Goal: Transaction & Acquisition: Purchase product/service

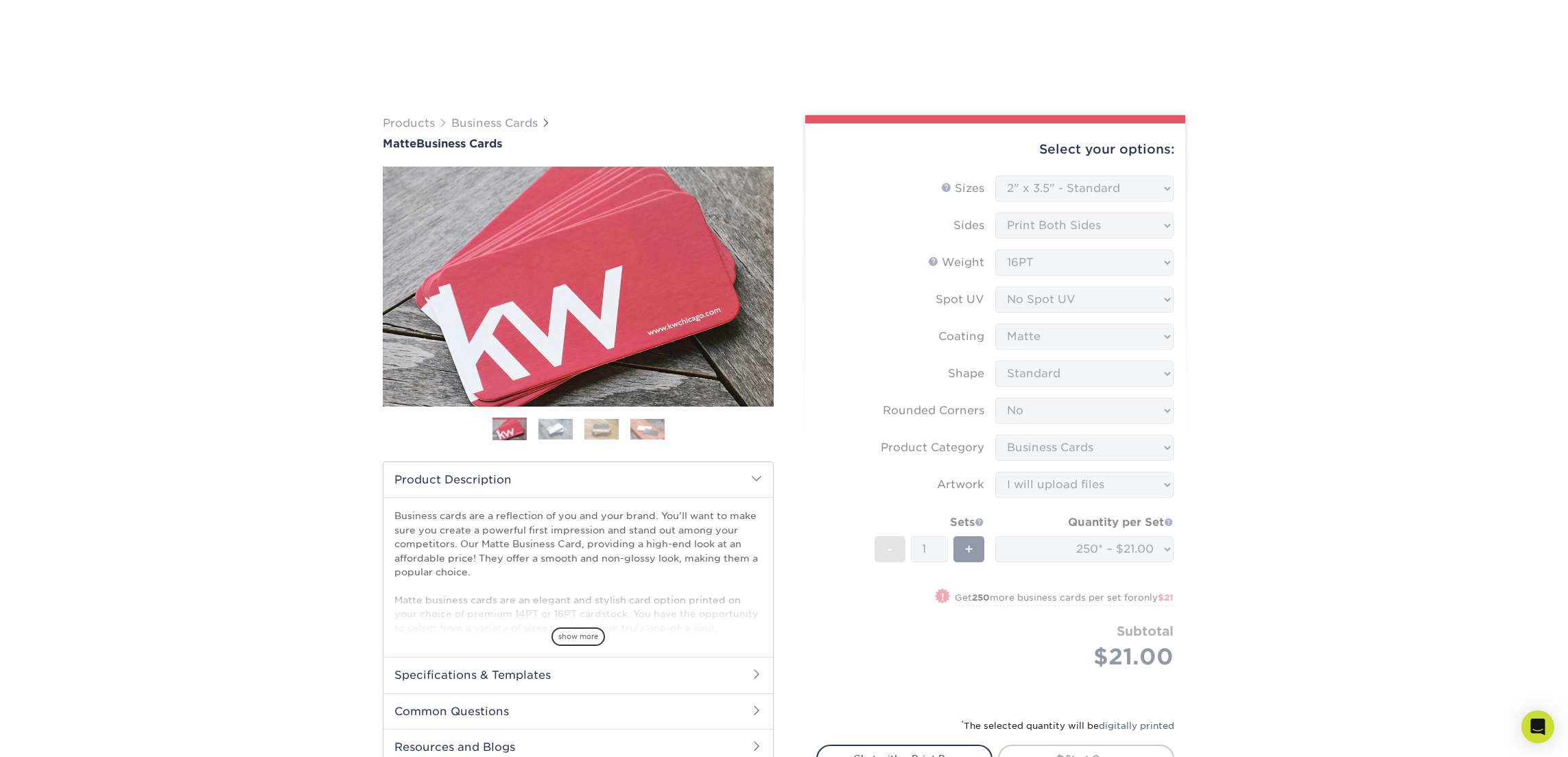
select select "2.00x3.50"
select select "0"
select select "3b5148f1-0588-4f88-a218-97bcfdce65c1"
select select "upload"
select select "250* – $21.00"
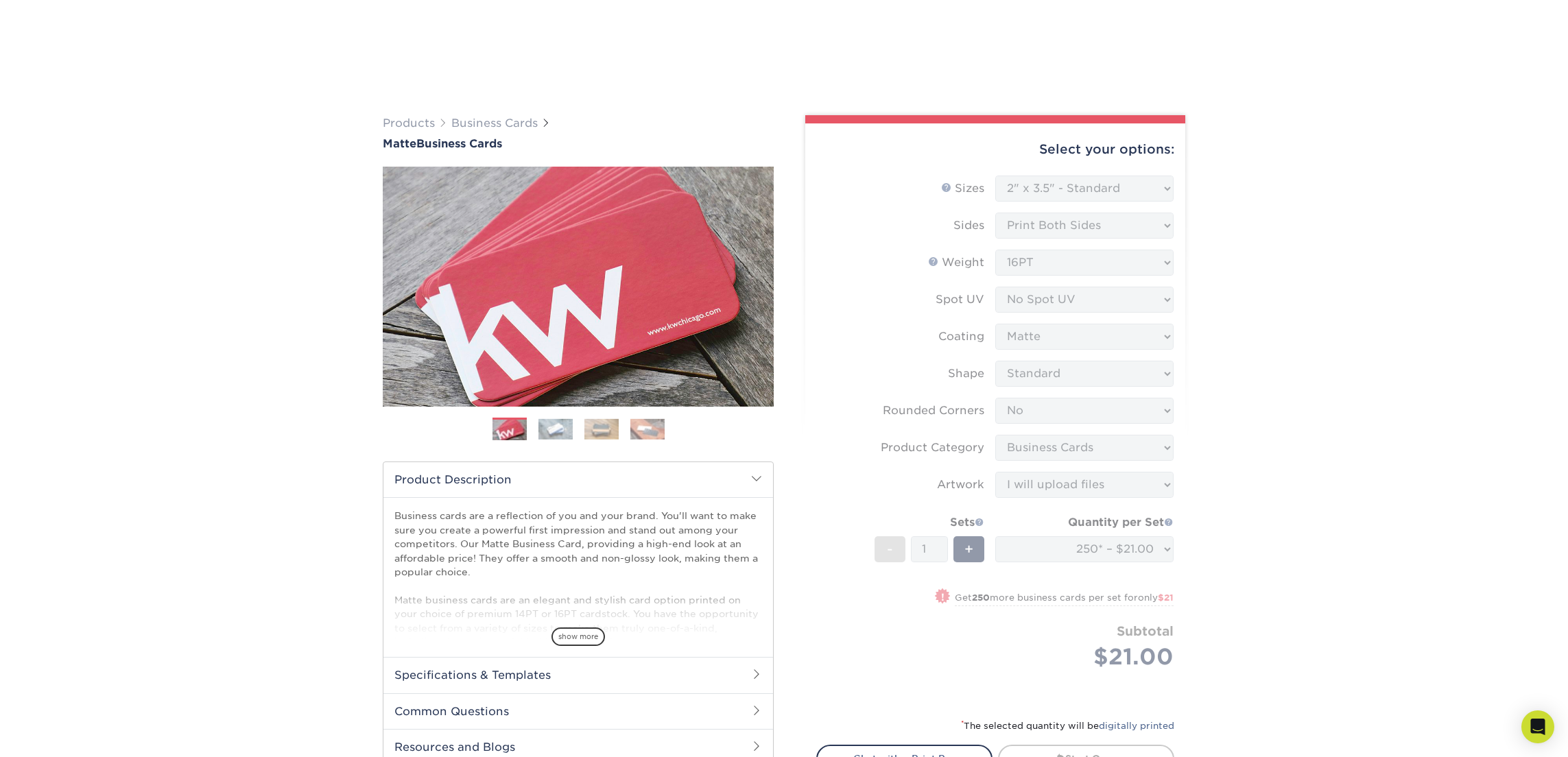
scroll to position [780, 0]
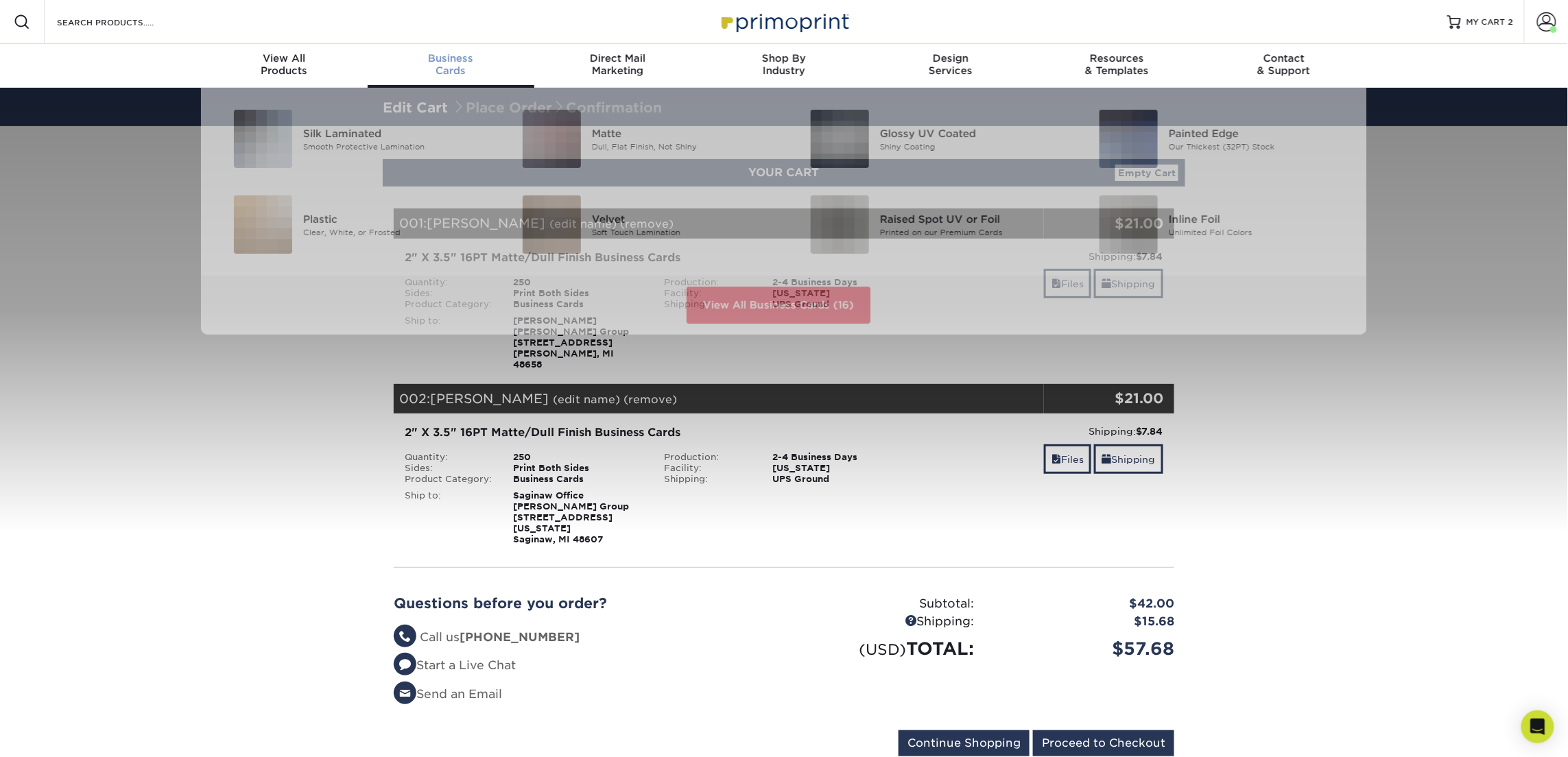
scroll to position [1, 0]
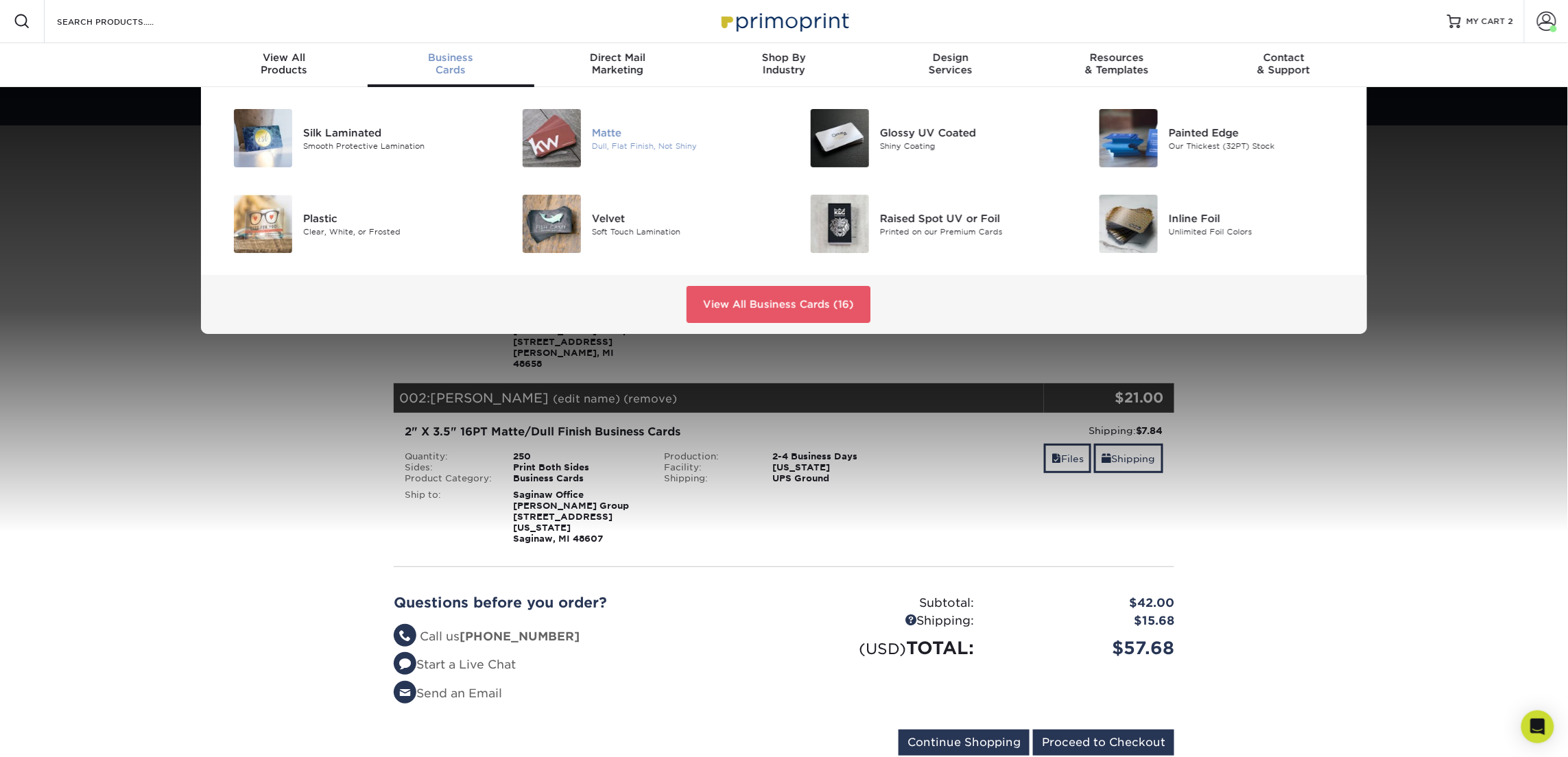
click at [565, 139] on img at bounding box center [551, 138] width 58 height 58
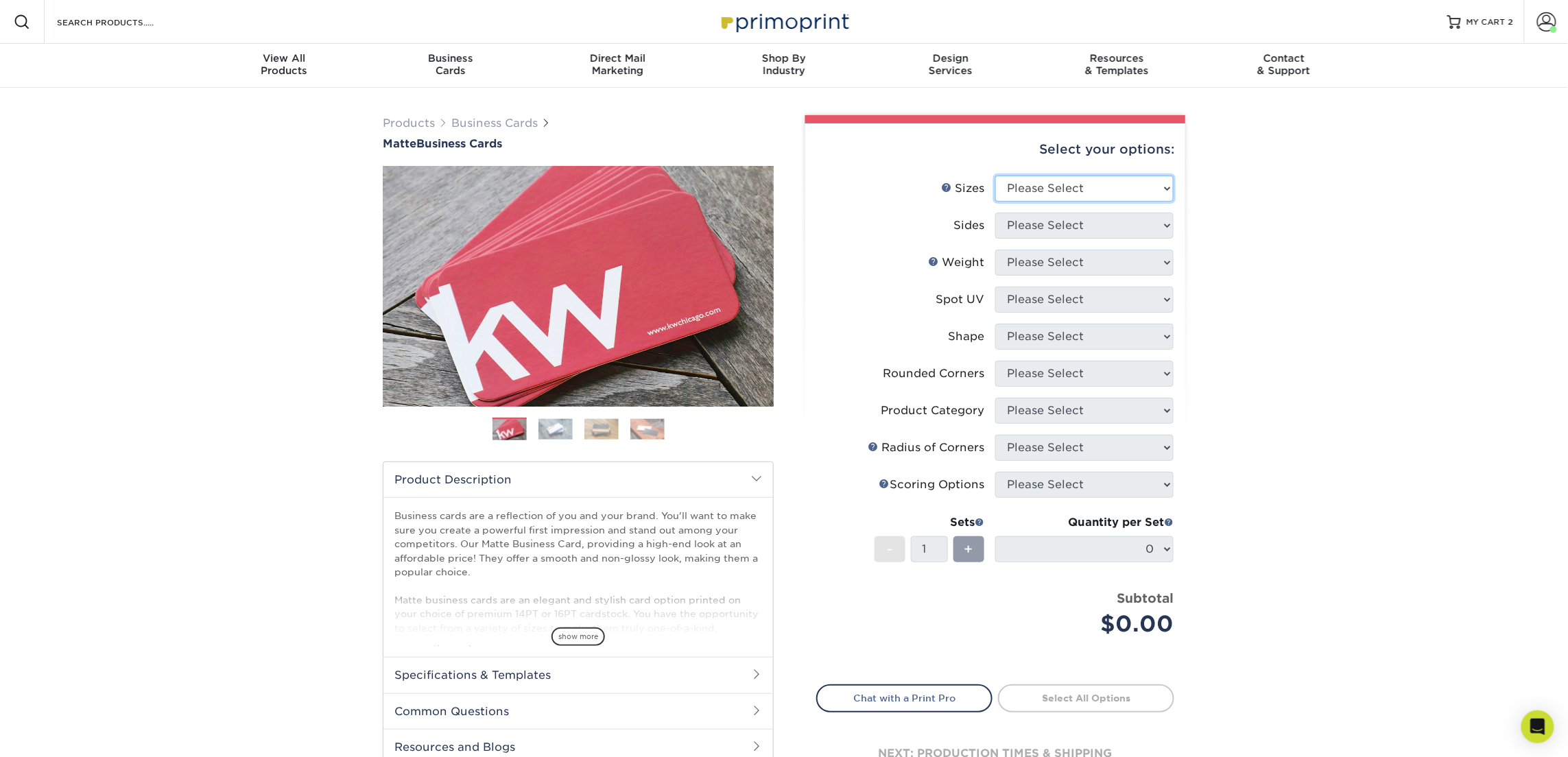
click at [1071, 188] on select "Please Select 1.5" x 3.5" - Mini 1.75" x 3.5" - Mini 2" x 2" - Square 2" x 3" -…" at bounding box center [1085, 188] width 179 height 26
select select "2.00x3.50"
click at [996, 176] on select "Please Select 1.5" x 3.5" - Mini 1.75" x 3.5" - Mini 2" x 2" - Square 2" x 3" -…" at bounding box center [1085, 188] width 179 height 26
click at [1073, 228] on select "Please Select Print Both Sides Print Front Only" at bounding box center [1085, 226] width 179 height 26
select select "13abbda7-1d64-4f25-8bb2-c179b224825d"
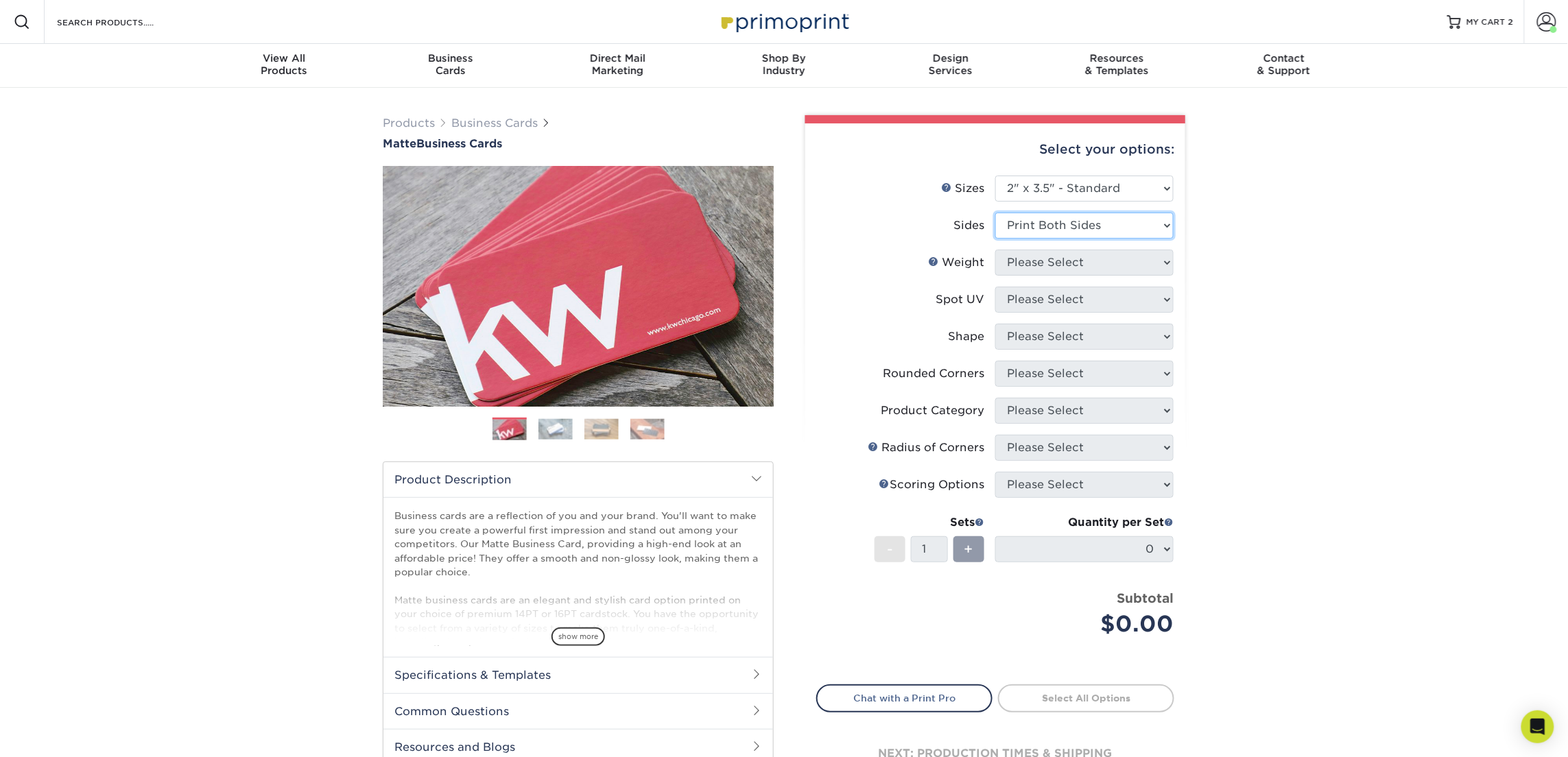
click at [996, 213] on select "Please Select Print Both Sides Print Front Only" at bounding box center [1085, 226] width 179 height 26
click at [1071, 269] on select "Please Select 16PT 14PT" at bounding box center [1085, 263] width 179 height 26
select select "16PT"
click at [996, 250] on select "Please Select 16PT 14PT" at bounding box center [1085, 263] width 179 height 26
click at [1076, 302] on select "Please Select No Spot UV Front and Back (Both Sides) Front Only Back Only" at bounding box center [1085, 300] width 179 height 26
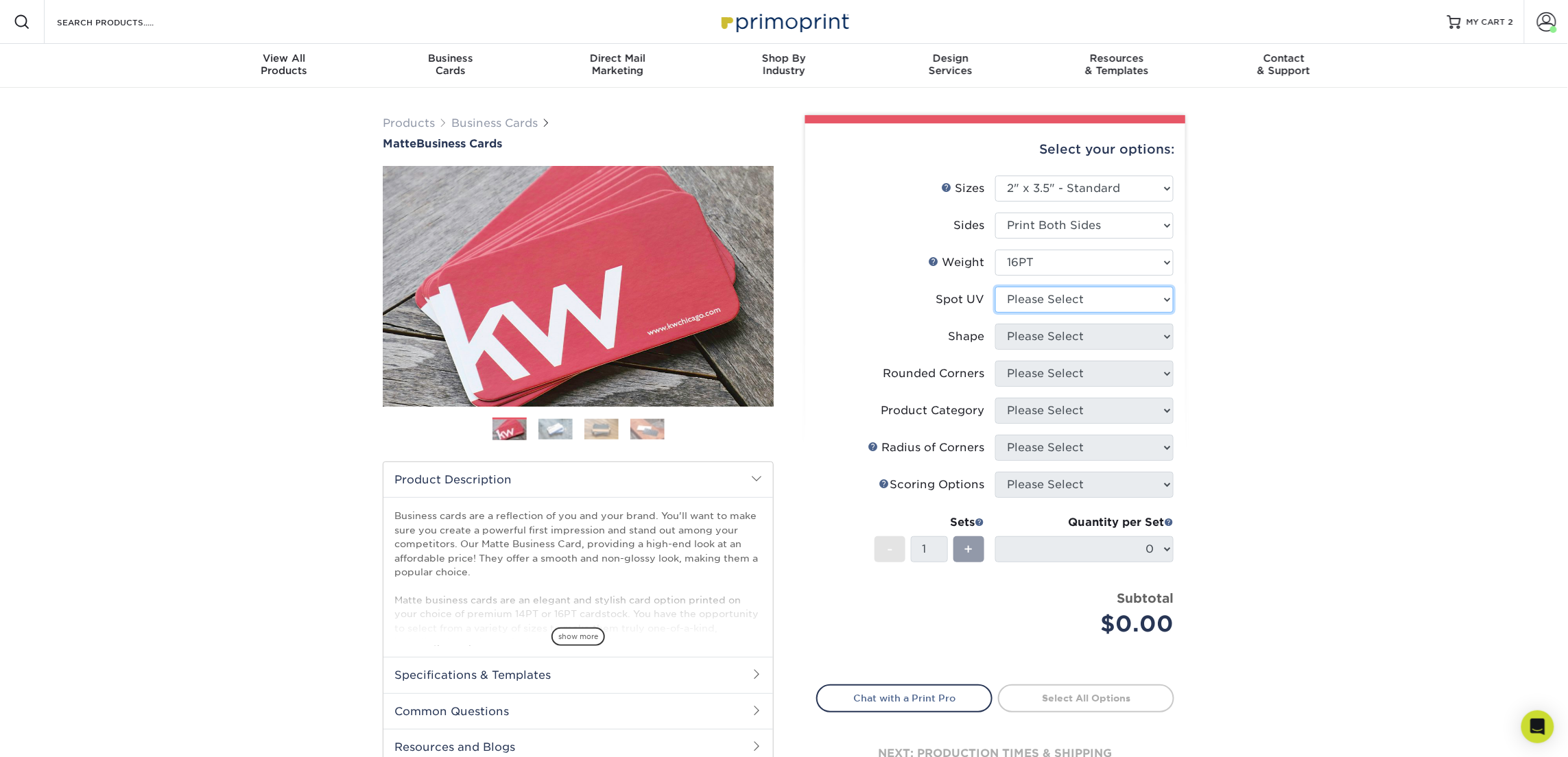
select select "3"
click at [996, 287] on select "Please Select No Spot UV Front and Back (Both Sides) Front Only Back Only" at bounding box center [1085, 300] width 179 height 26
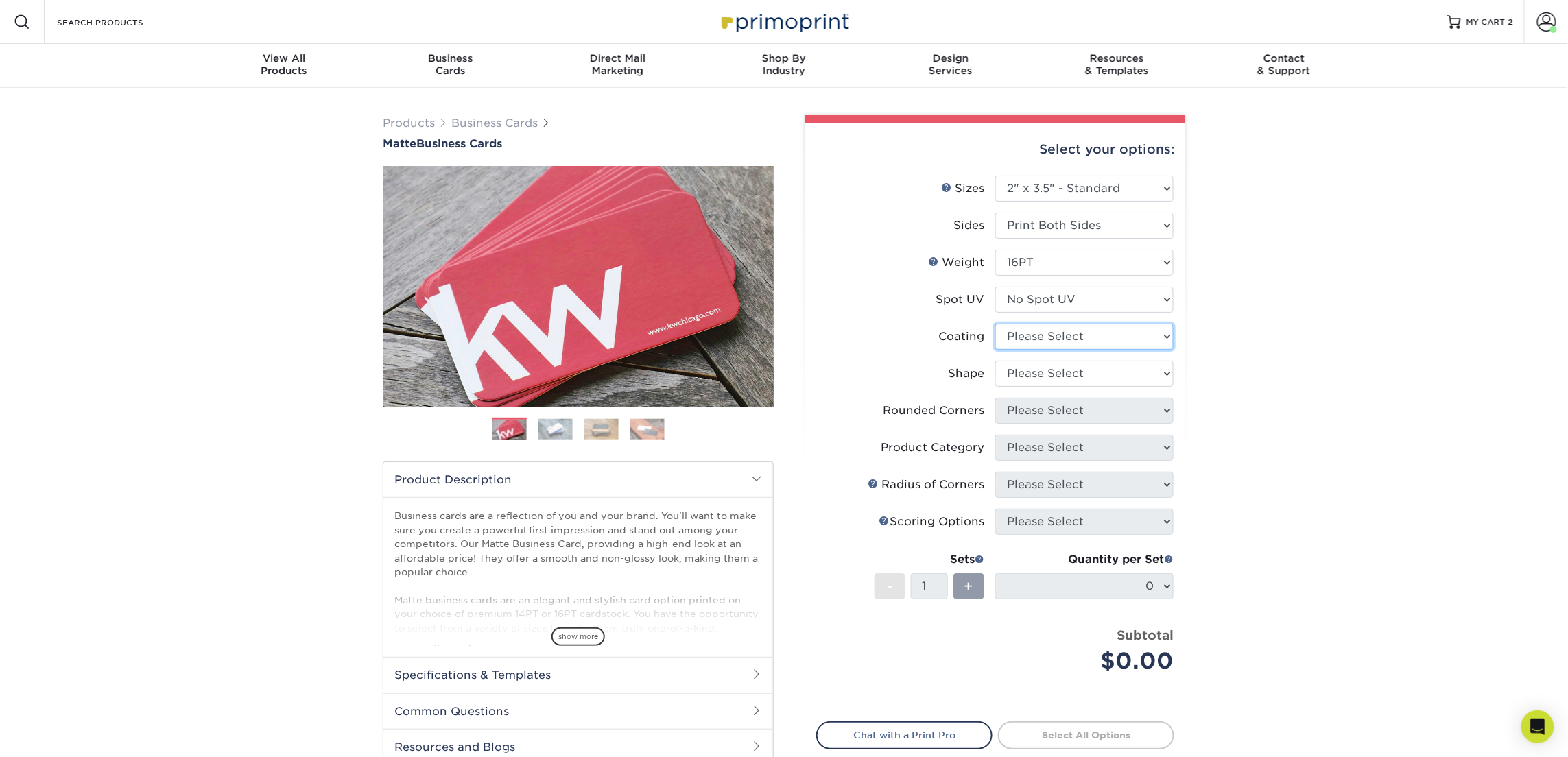
click at [1077, 335] on select at bounding box center [1085, 337] width 179 height 26
select select "121bb7b5-3b4d-429f-bd8d-bbf80e953313"
click at [996, 324] on select at bounding box center [1085, 337] width 179 height 26
click at [0, 0] on div at bounding box center [0, 0] width 0 height 0
click at [1074, 374] on select "Please Select Standard Oval" at bounding box center [1085, 374] width 179 height 26
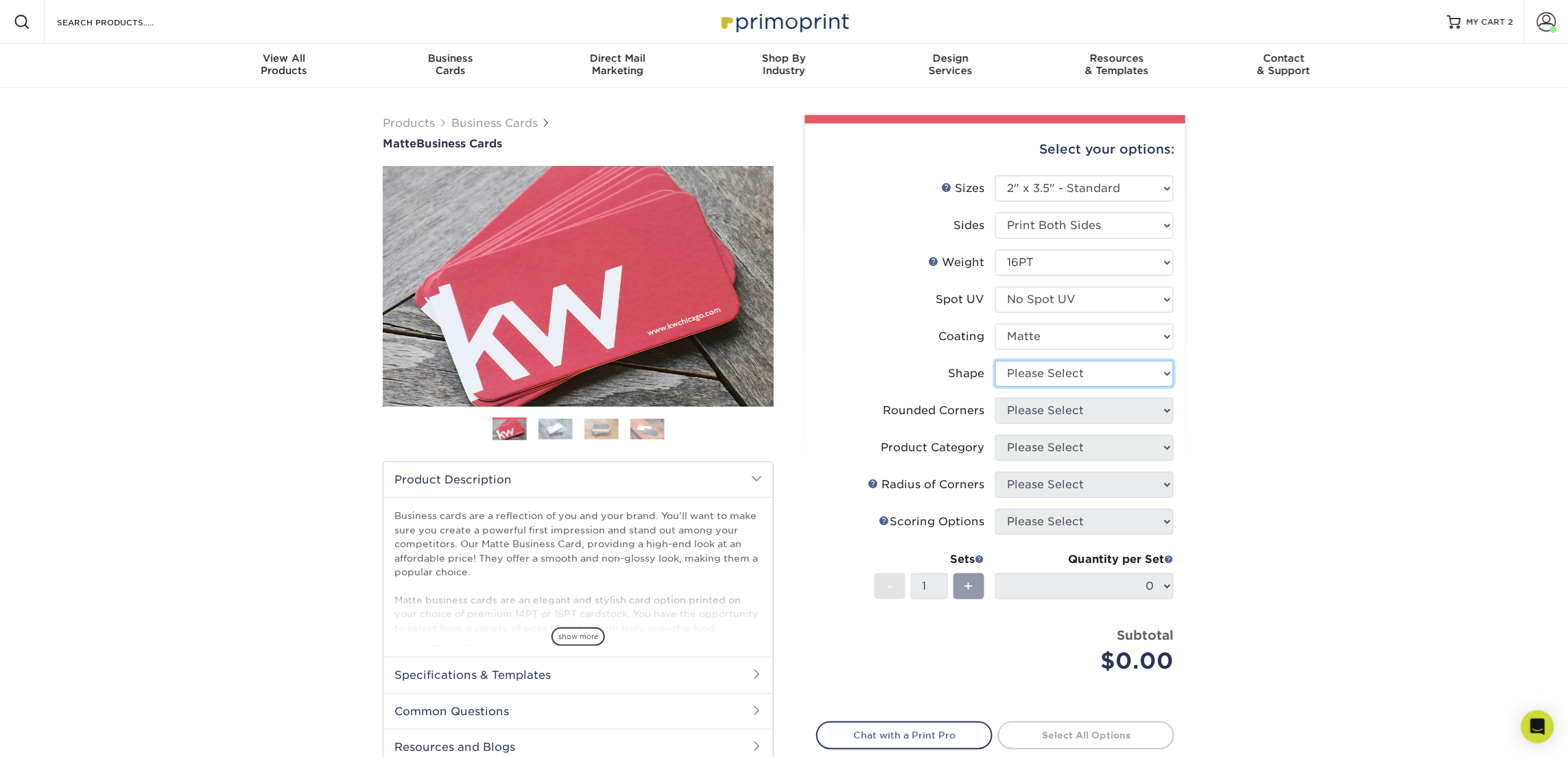
select select "standard"
click at [996, 361] on select "Please Select Standard Oval" at bounding box center [1085, 374] width 179 height 26
click at [1079, 408] on select "Please Select Yes - Round 2 Corners Yes - Round 4 Corners No" at bounding box center [1085, 410] width 179 height 26
select select "0"
click at [996, 397] on select "Please Select Yes - Round 2 Corners Yes - Round 4 Corners No" at bounding box center [1085, 410] width 179 height 26
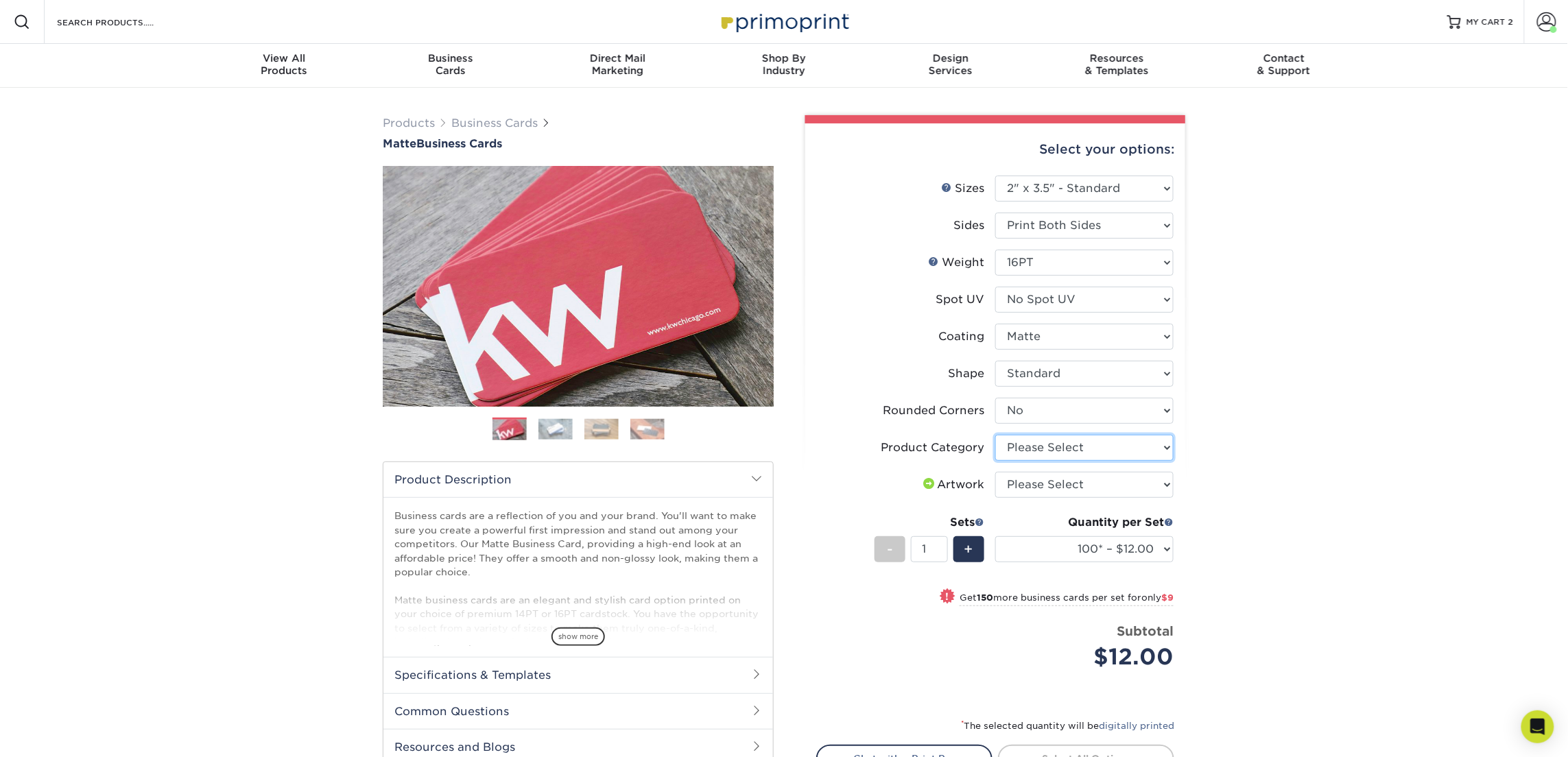
click at [1090, 447] on select "Please Select Business Cards" at bounding box center [1085, 447] width 179 height 26
select select "3b5148f1-0588-4f88-a218-97bcfdce65c1"
click at [996, 435] on select "Please Select Business Cards" at bounding box center [1085, 447] width 179 height 26
click at [1088, 485] on select "Please Select I will upload files I need a design - $100" at bounding box center [1085, 484] width 179 height 26
select select "upload"
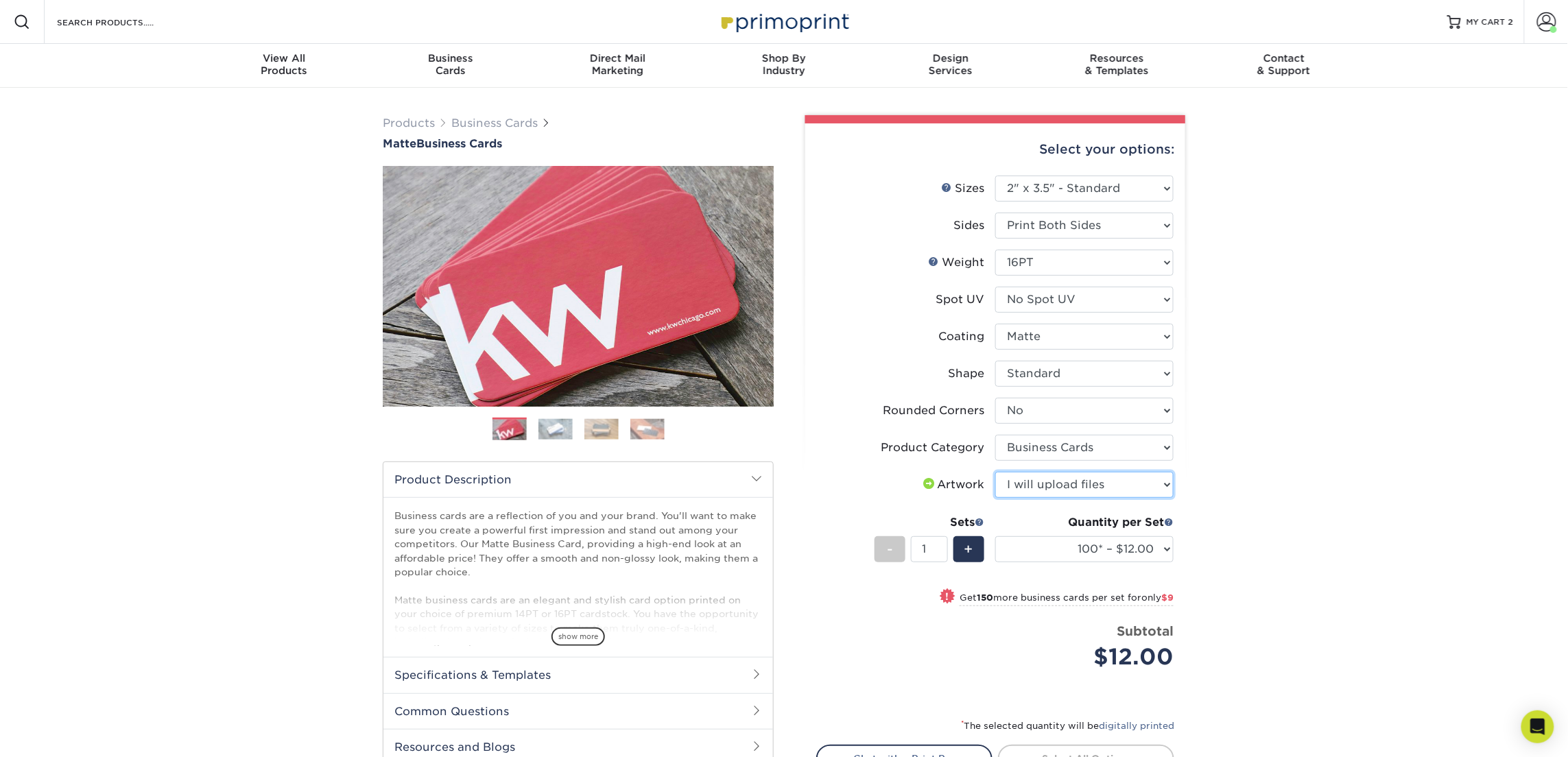
click at [996, 472] on select "Please Select I will upload files I need a design - $100" at bounding box center [1085, 484] width 179 height 26
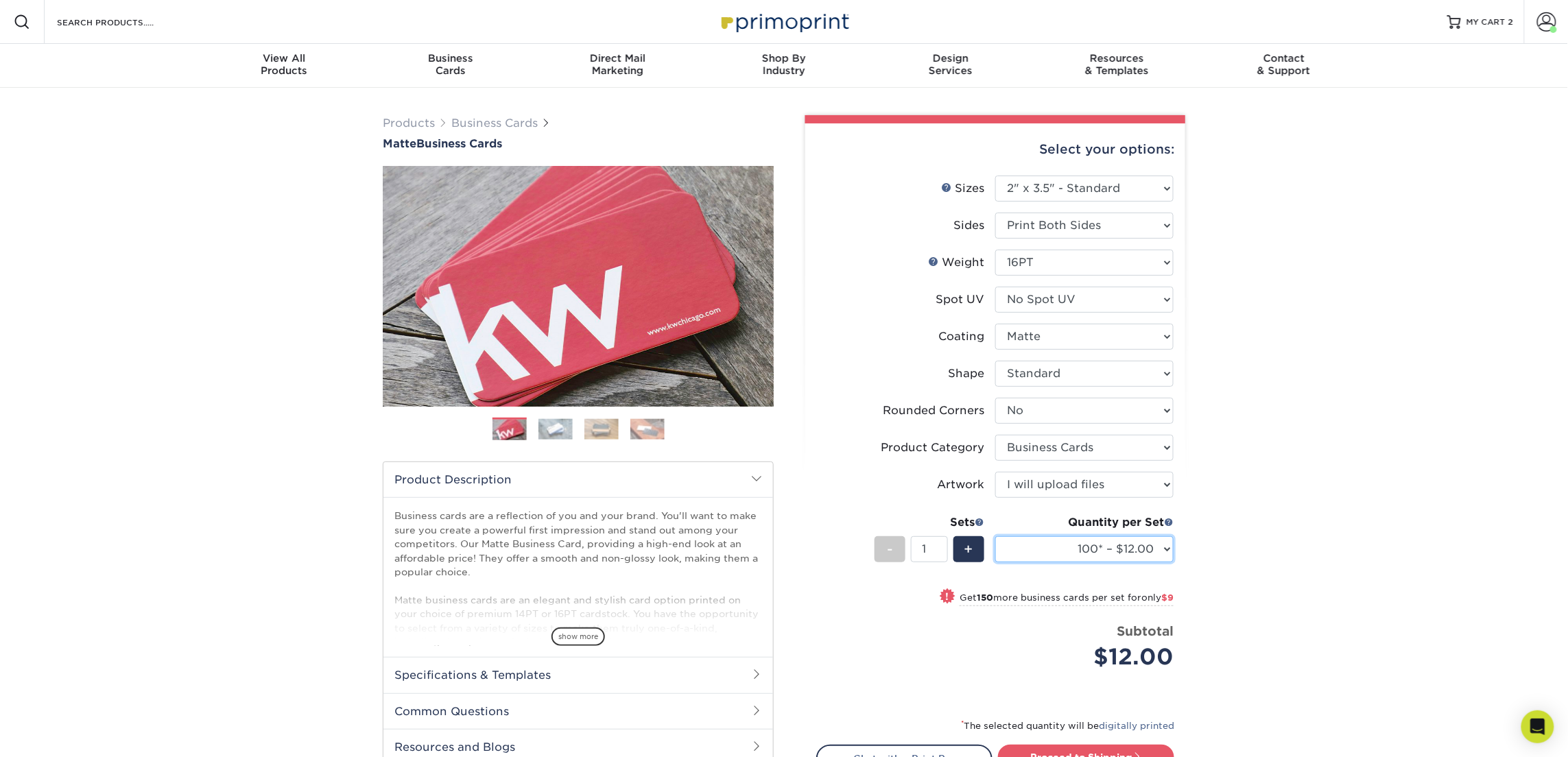
click at [1098, 556] on select "100* – $12.00 250* – $21.00 500 – $42.00 1000 – $53.00 2500 – $95.00 5000 – $18…" at bounding box center [1085, 549] width 179 height 26
select select "250* – $21.00"
click at [996, 536] on select "100* – $12.00 250* – $21.00 500 – $42.00 1000 – $53.00 2500 – $95.00 5000 – $18…" at bounding box center [1085, 549] width 179 height 26
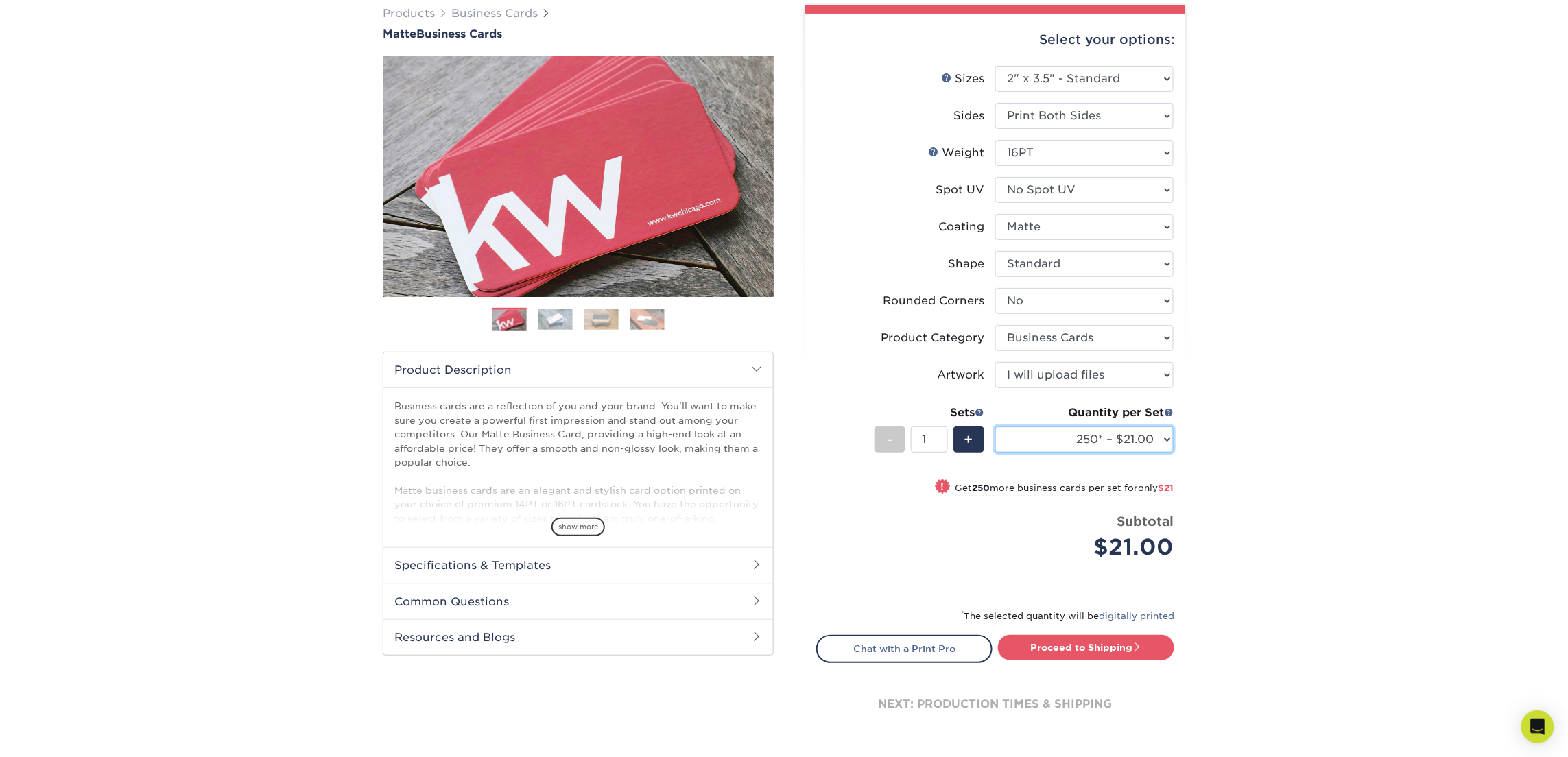
scroll to position [111, 0]
click at [1142, 643] on span at bounding box center [1137, 646] width 10 height 10
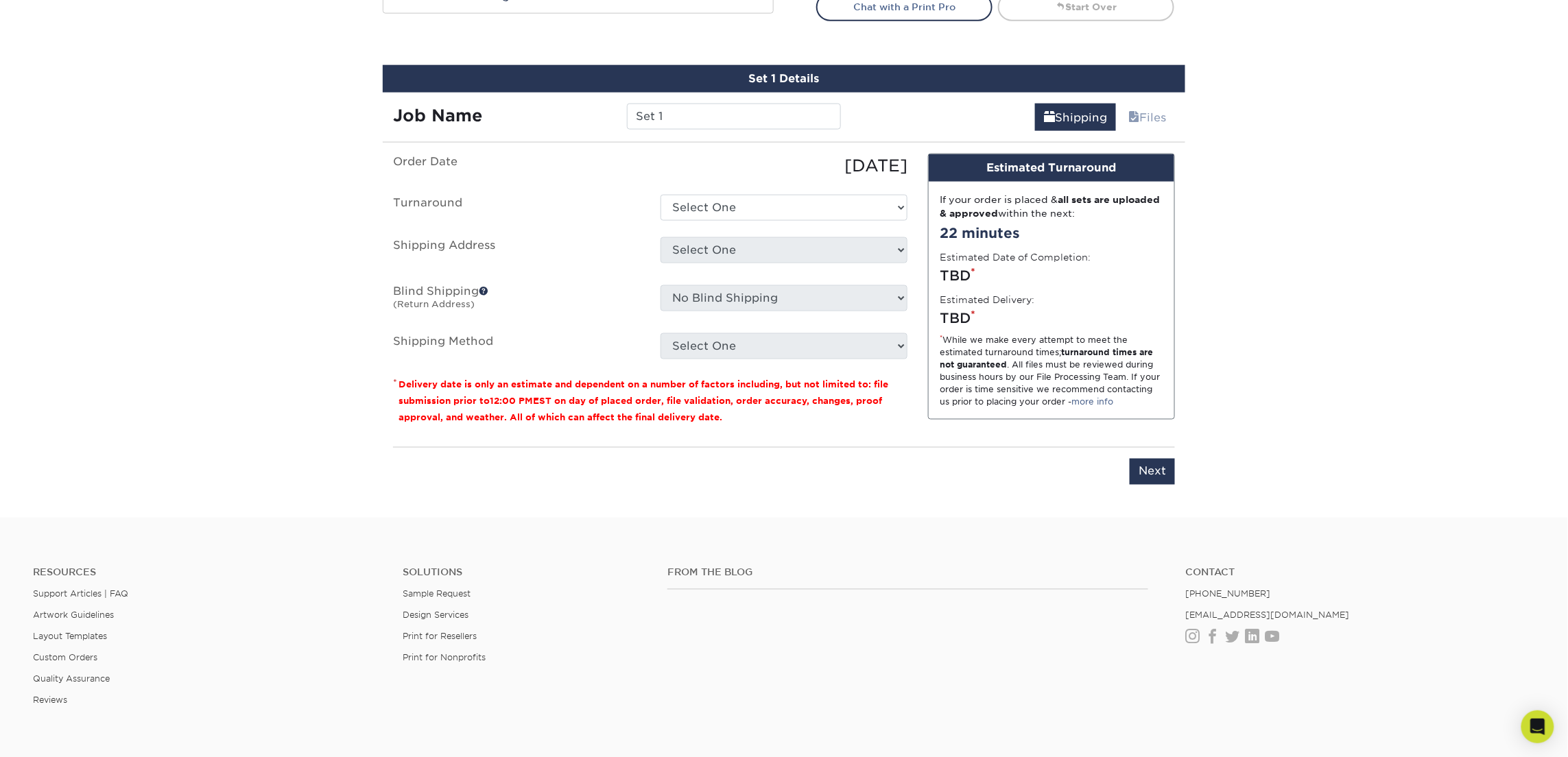
scroll to position [780, 0]
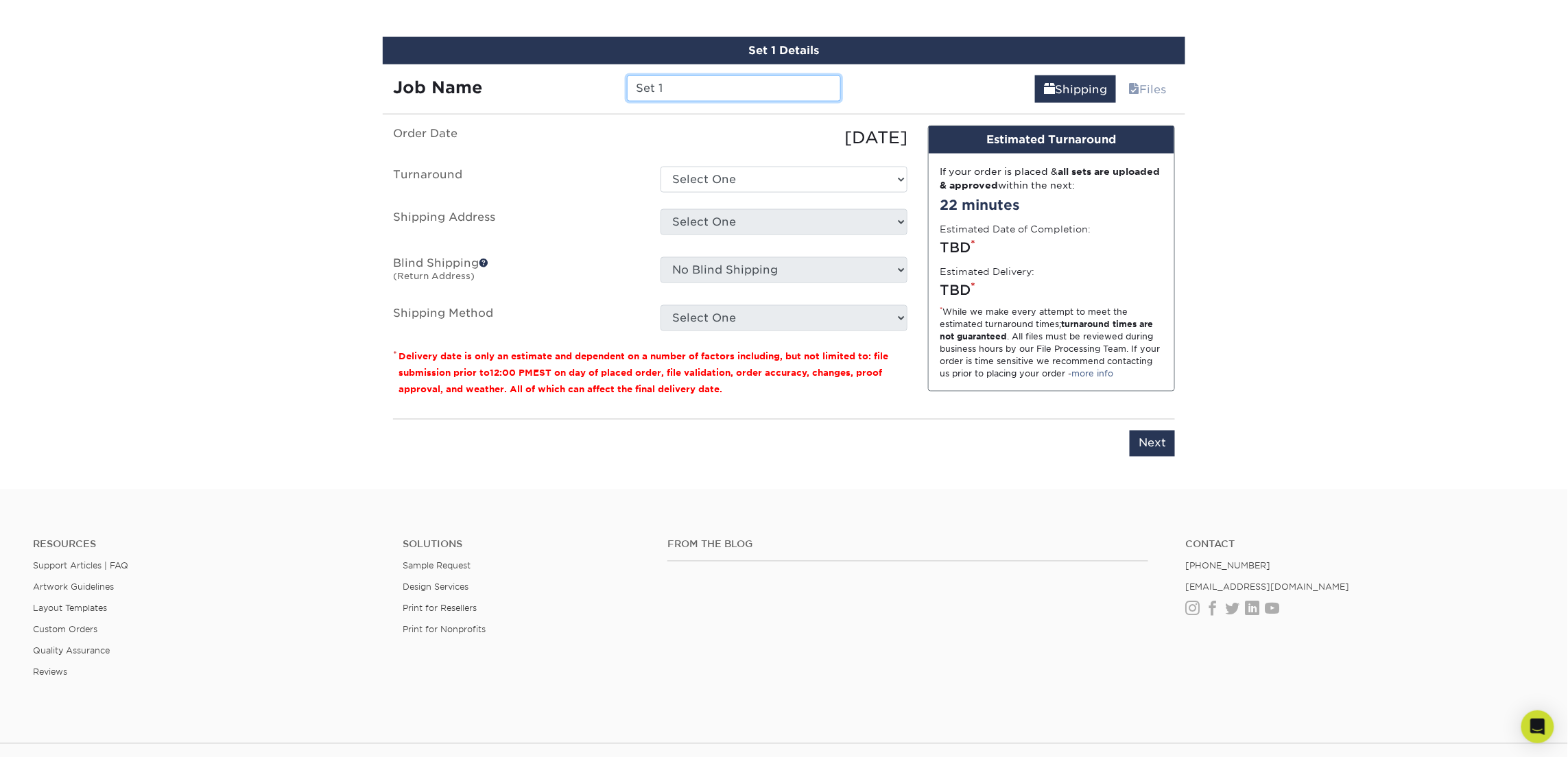
click at [687, 87] on input "Set 1" at bounding box center [734, 89] width 214 height 26
type input "[PERSON_NAME]"
click at [772, 185] on select "Select One 2-4 Business Days 2 Day Next Business Day" at bounding box center [784, 179] width 247 height 26
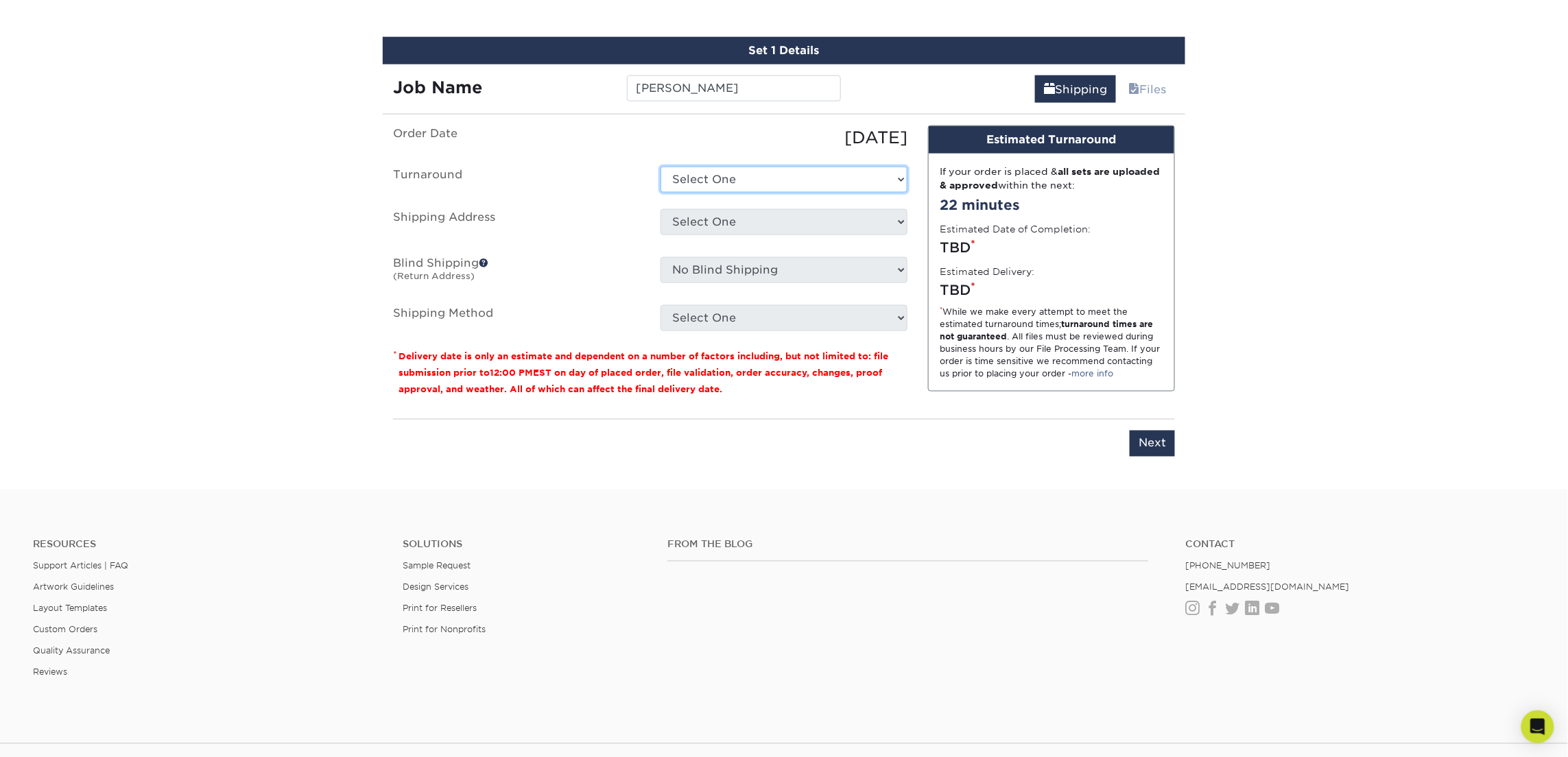
select select "23721297-b68b-4846-ba83-3171e6bd9d78"
click at [660, 167] on select "Select One 2-4 Business Days 2 Day Next Business Day" at bounding box center [784, 179] width 247 height 26
click at [767, 214] on select "Select One 514 W MAPLE ST Atlanta Office Beth Patterson Bingham Farms Byron Cen…" at bounding box center [784, 222] width 247 height 26
click at [778, 211] on select "Select One 514 W MAPLE ST Atlanta Office Beth Patterson Bingham Farms Byron Cen…" at bounding box center [784, 222] width 247 height 26
select select "260857"
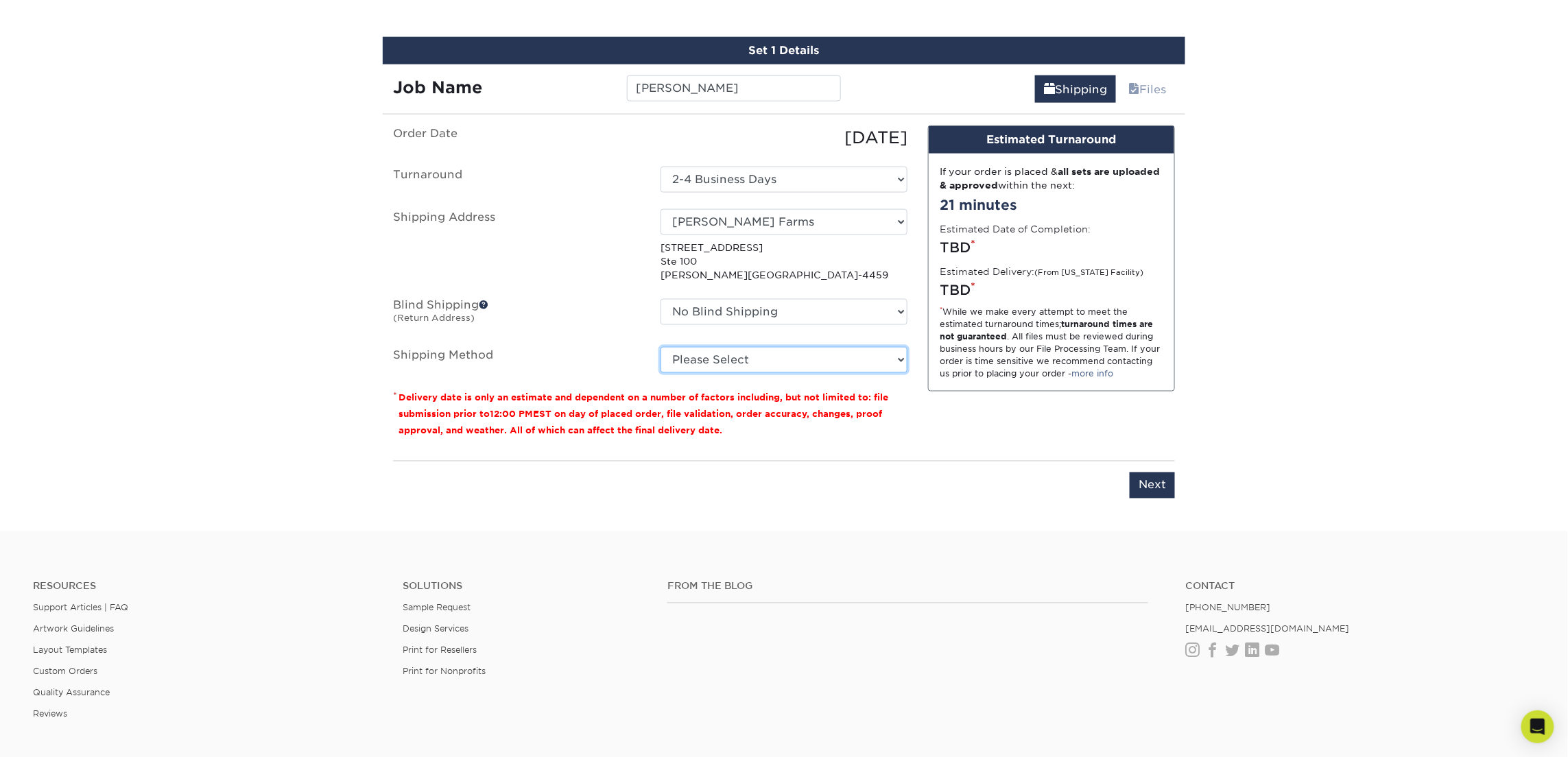
click at [697, 347] on select "Please Select Ground Shipping (+$7.84) 3 Day Shipping Service (+$15.33) 2 Day A…" at bounding box center [784, 360] width 247 height 26
select select "03"
click at [660, 347] on select "Please Select Ground Shipping (+$7.84) 3 Day Shipping Service (+$15.33) 2 Day A…" at bounding box center [784, 360] width 247 height 26
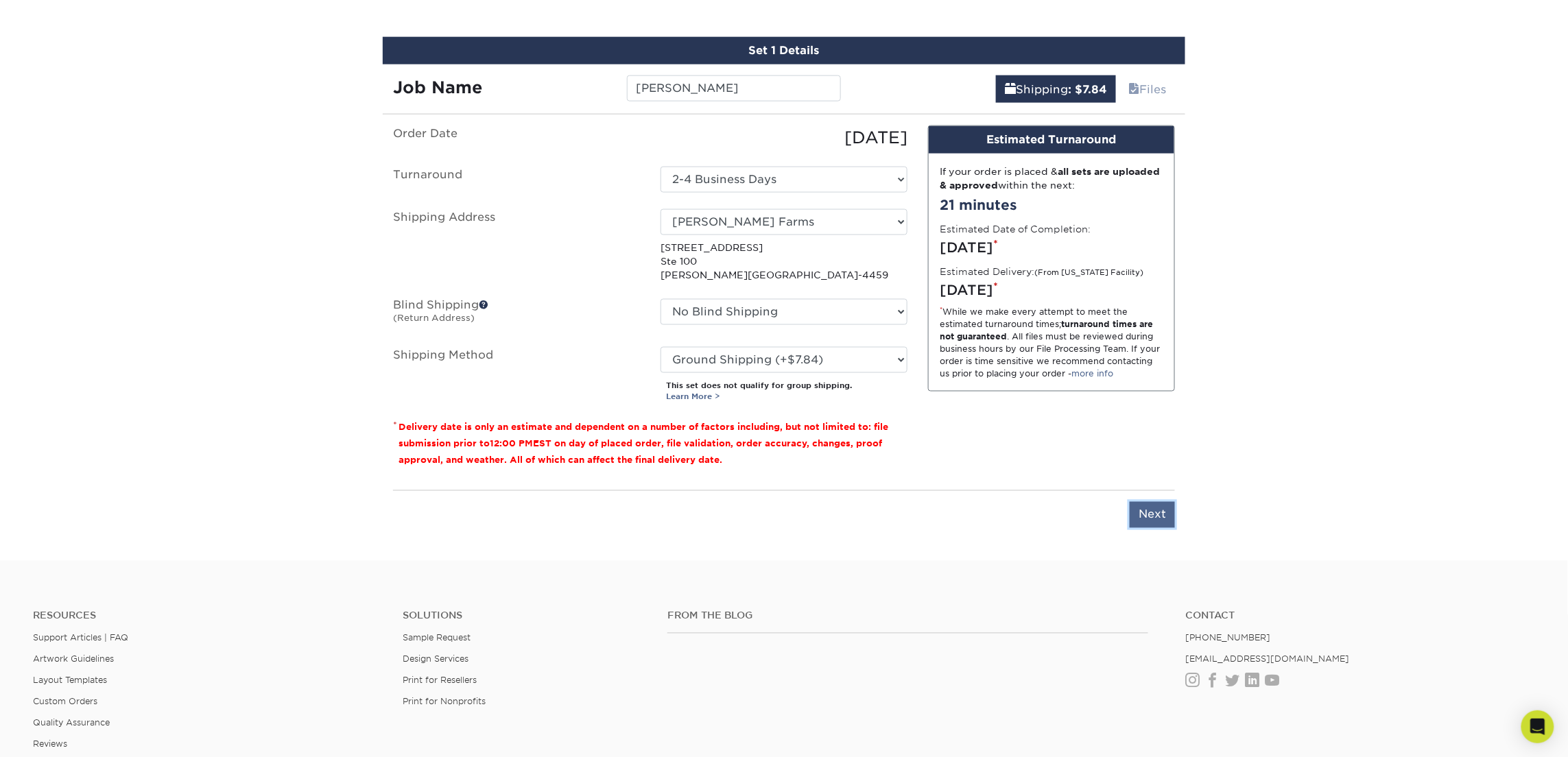
click at [1152, 518] on input "Next" at bounding box center [1152, 515] width 45 height 26
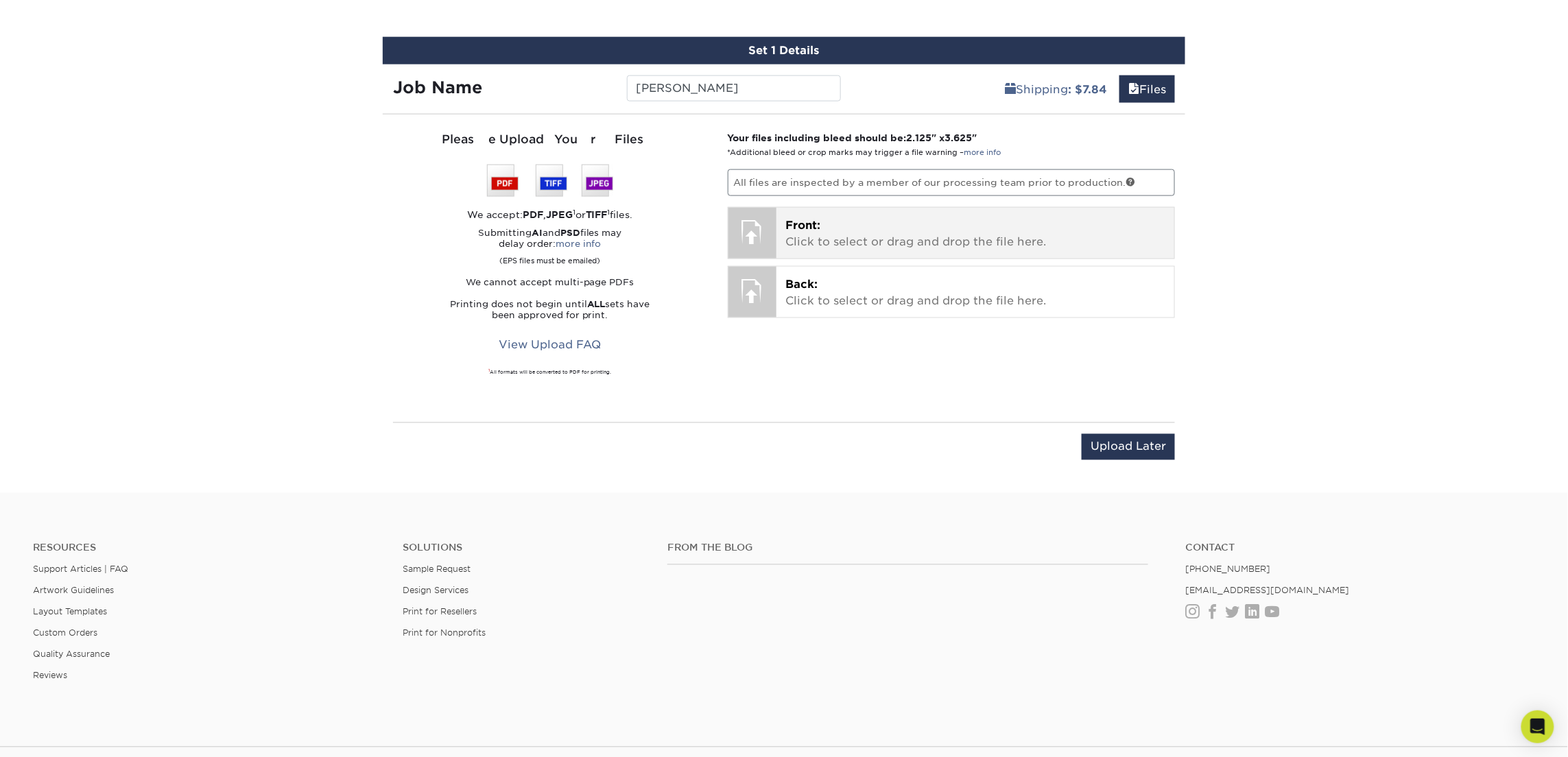
click at [836, 239] on p "Front: Click to select or drag and drop the file here." at bounding box center [975, 233] width 379 height 33
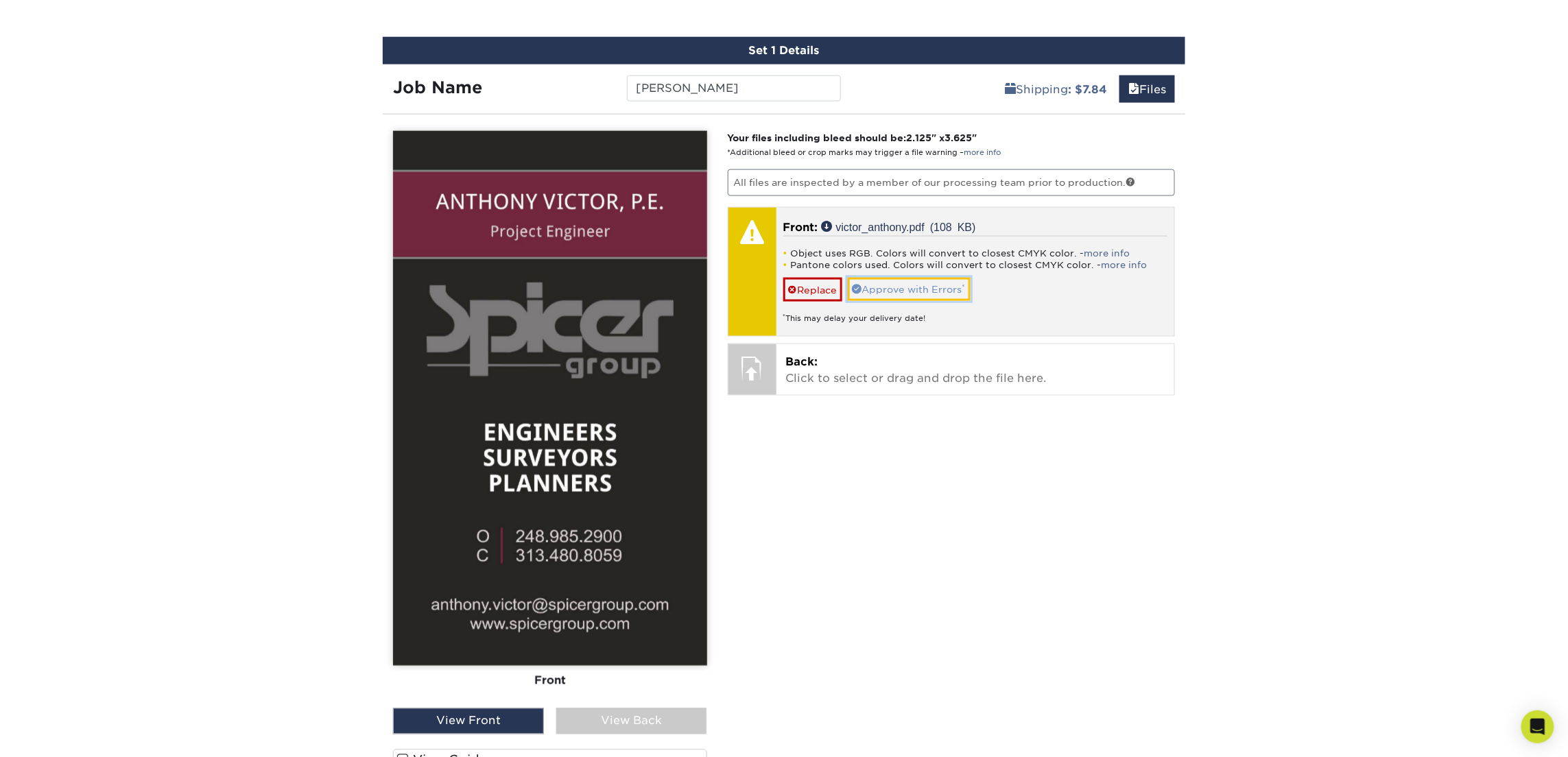
click at [902, 284] on link "Approve with Errors *" at bounding box center [909, 289] width 123 height 23
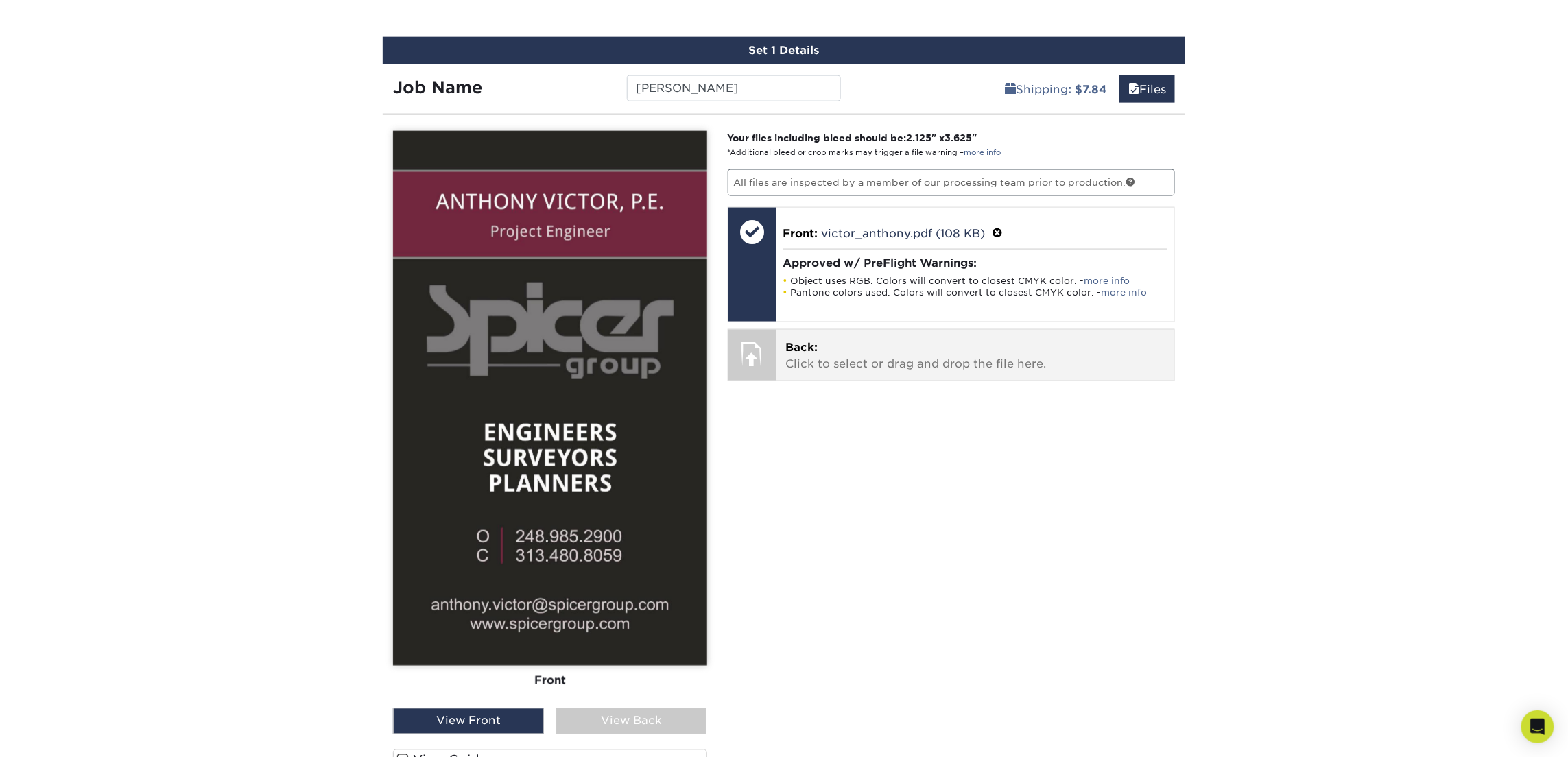
click at [879, 345] on p "Back: Click to select or drag and drop the file here." at bounding box center [975, 355] width 379 height 33
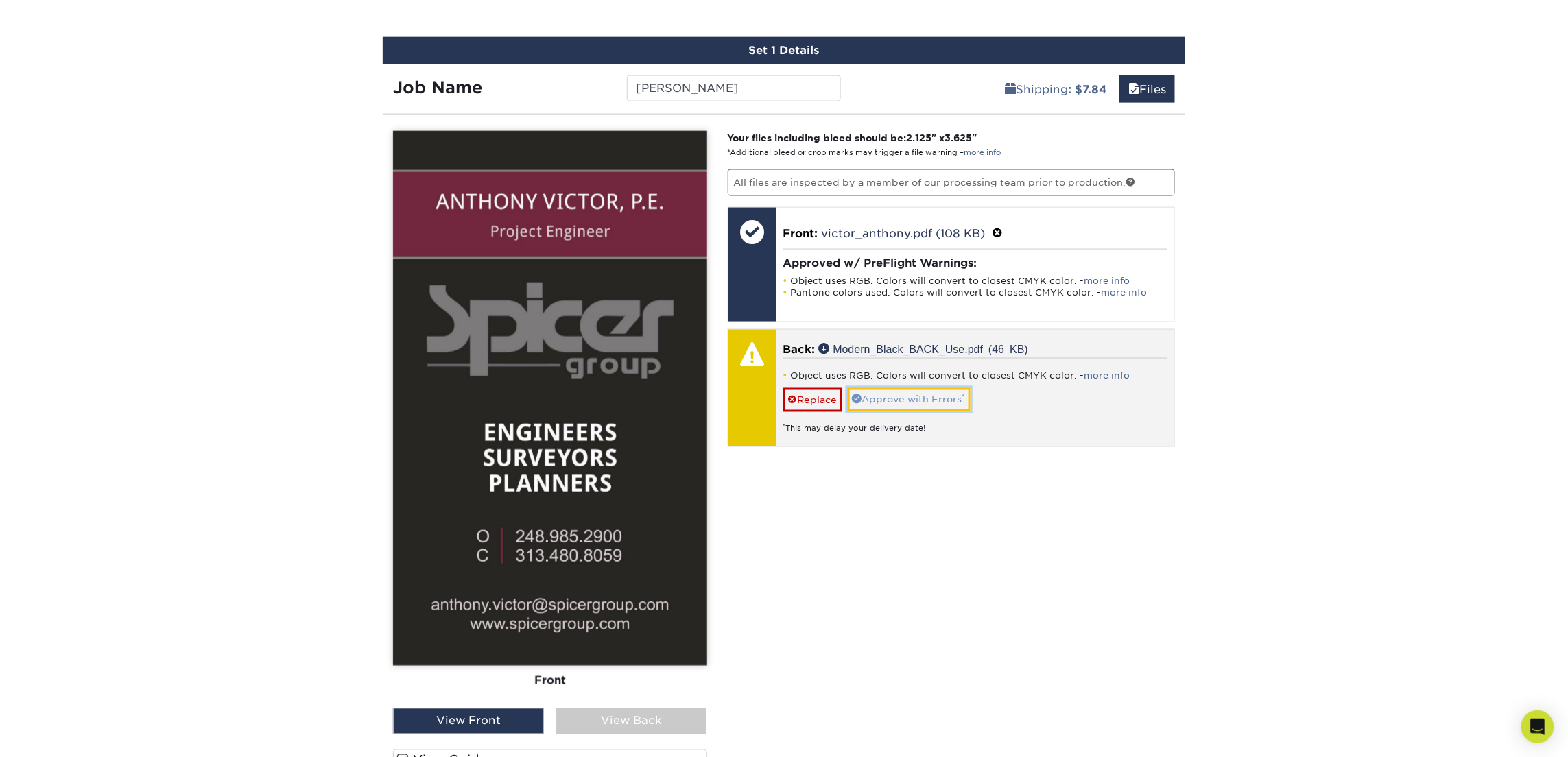
click at [917, 403] on link "Approve with Errors *" at bounding box center [909, 400] width 123 height 23
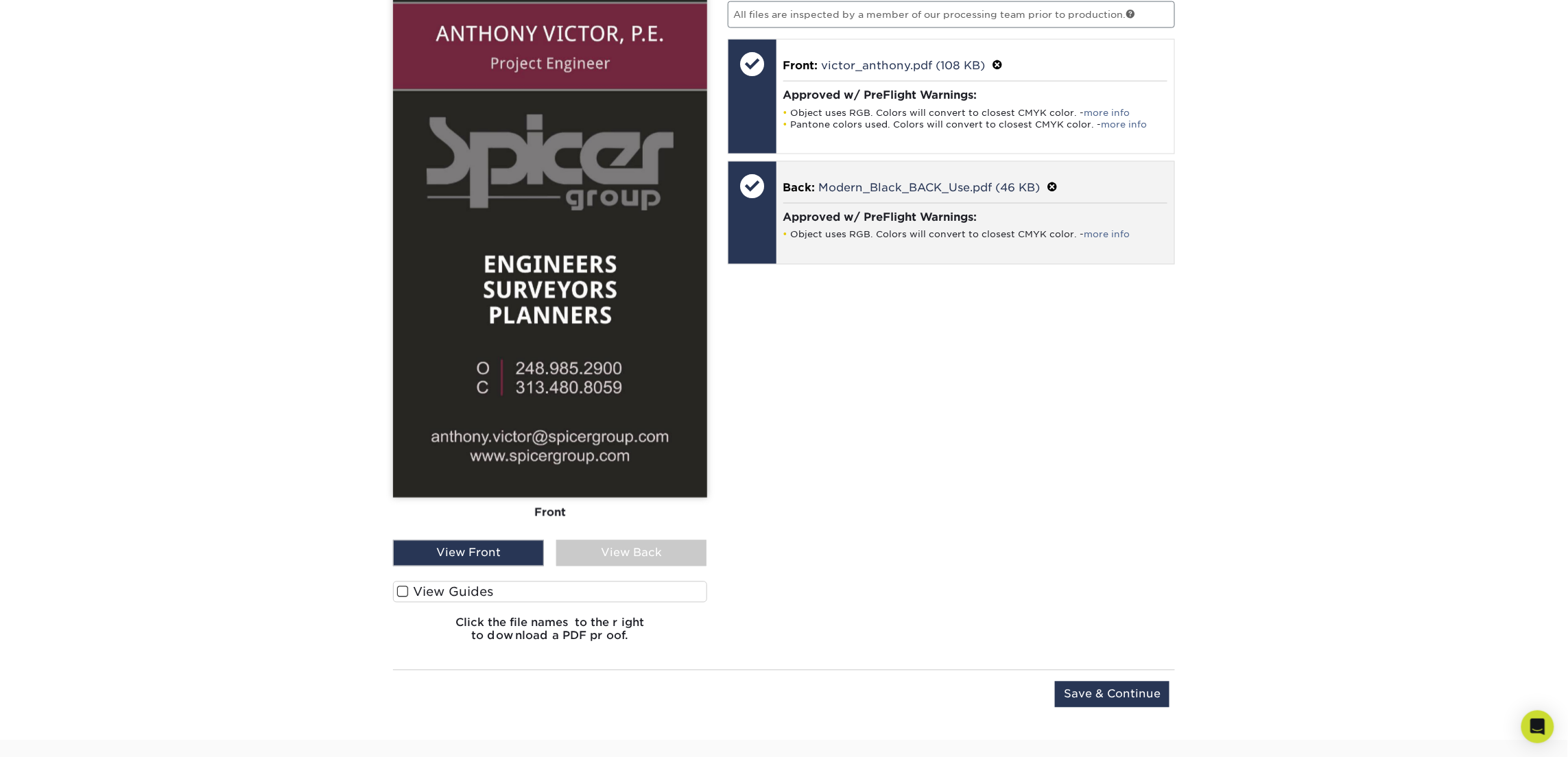
scroll to position [950, 0]
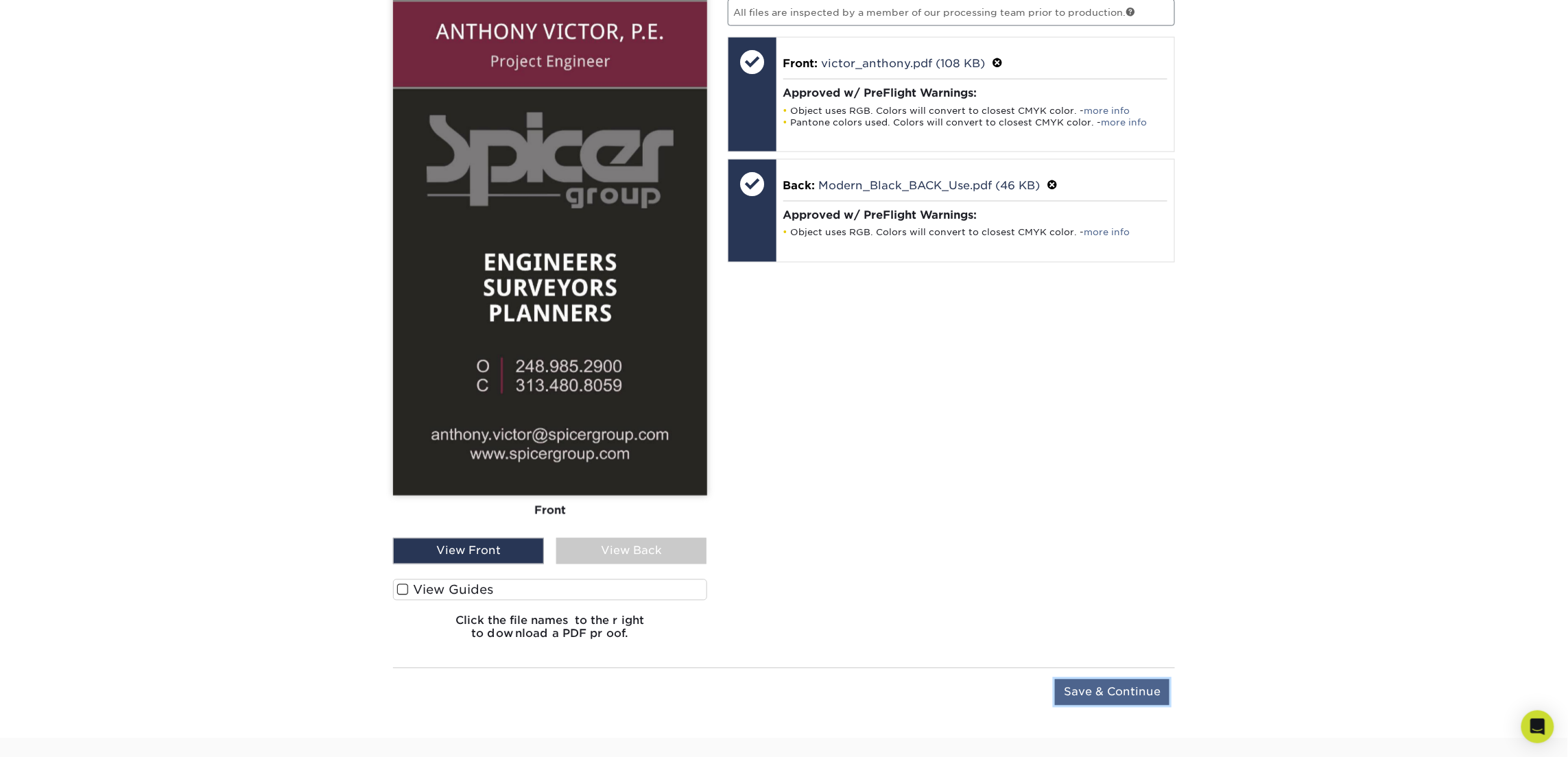
click at [1093, 694] on input "Save & Continue" at bounding box center [1111, 693] width 114 height 26
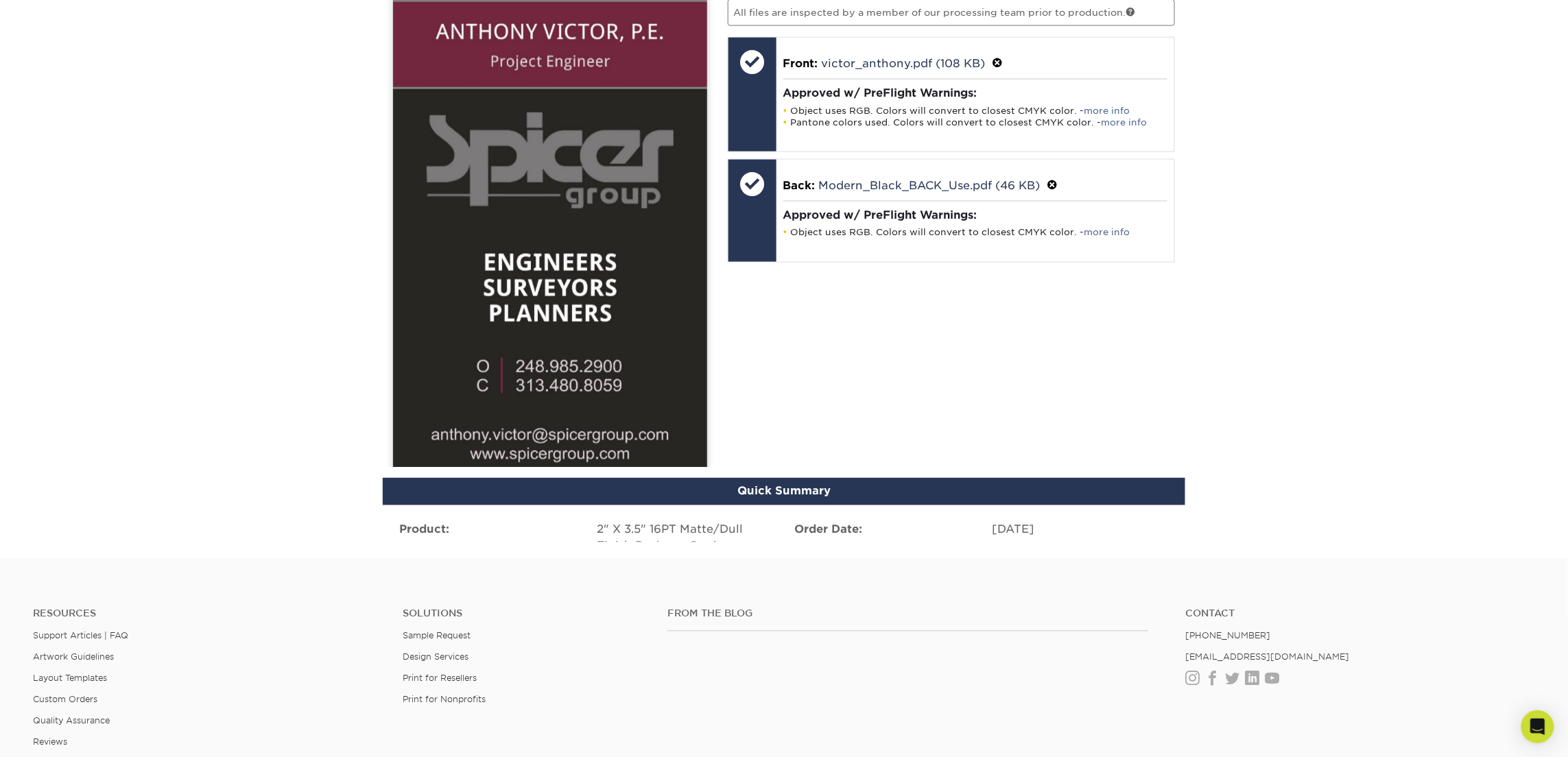
scroll to position [790, 0]
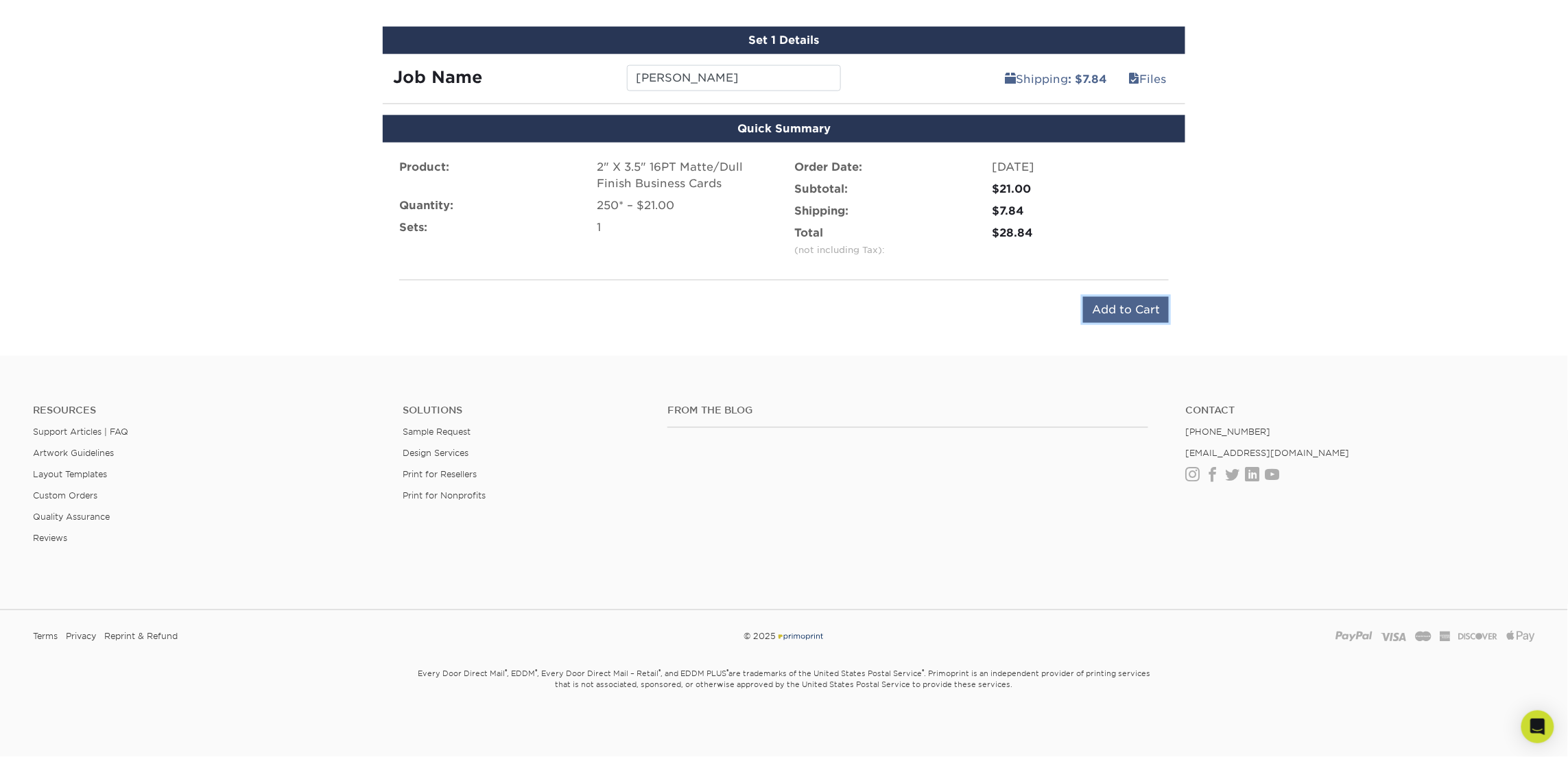
click at [1142, 304] on input "Add to Cart" at bounding box center [1126, 310] width 86 height 26
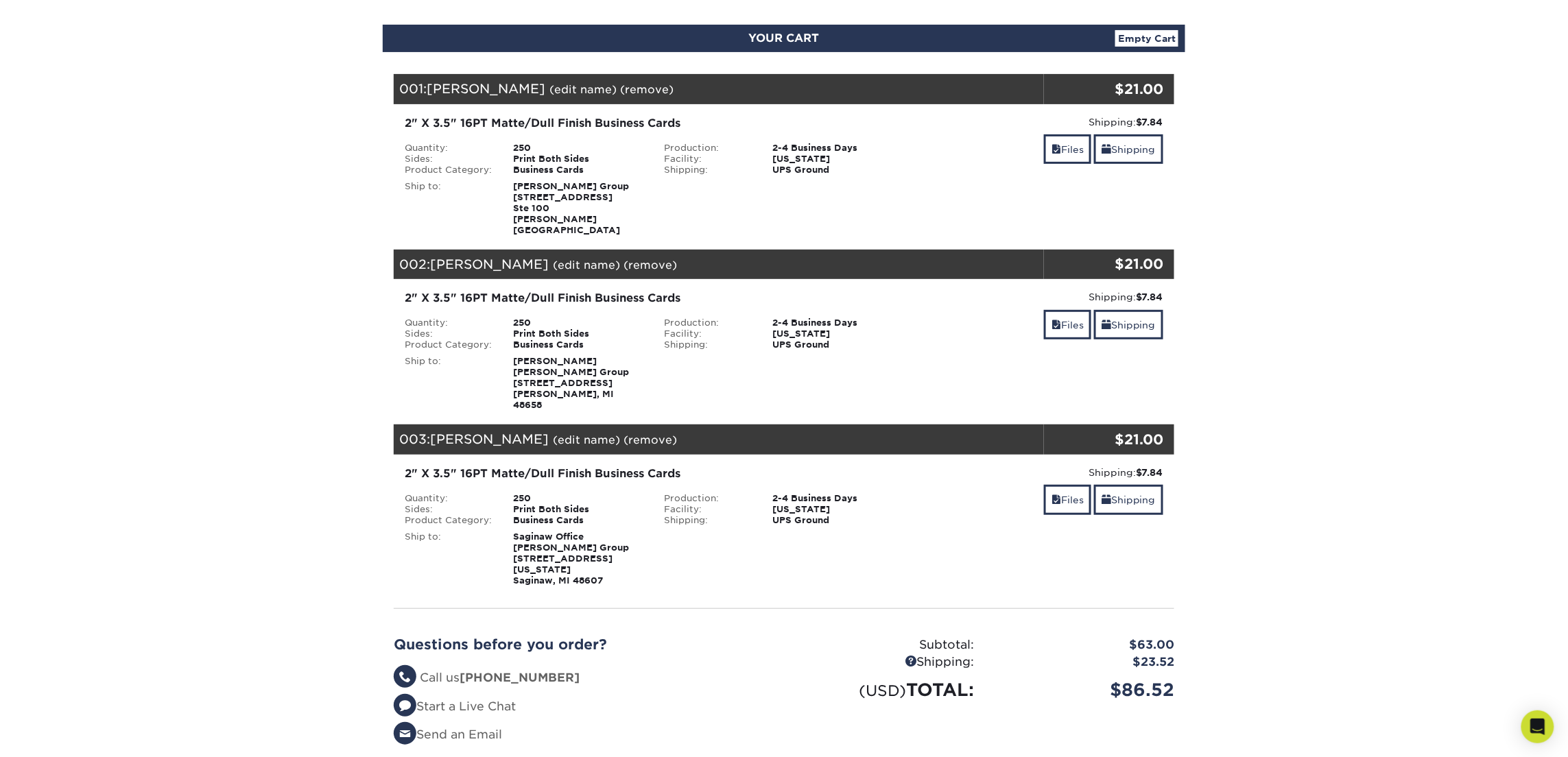
scroll to position [126, 0]
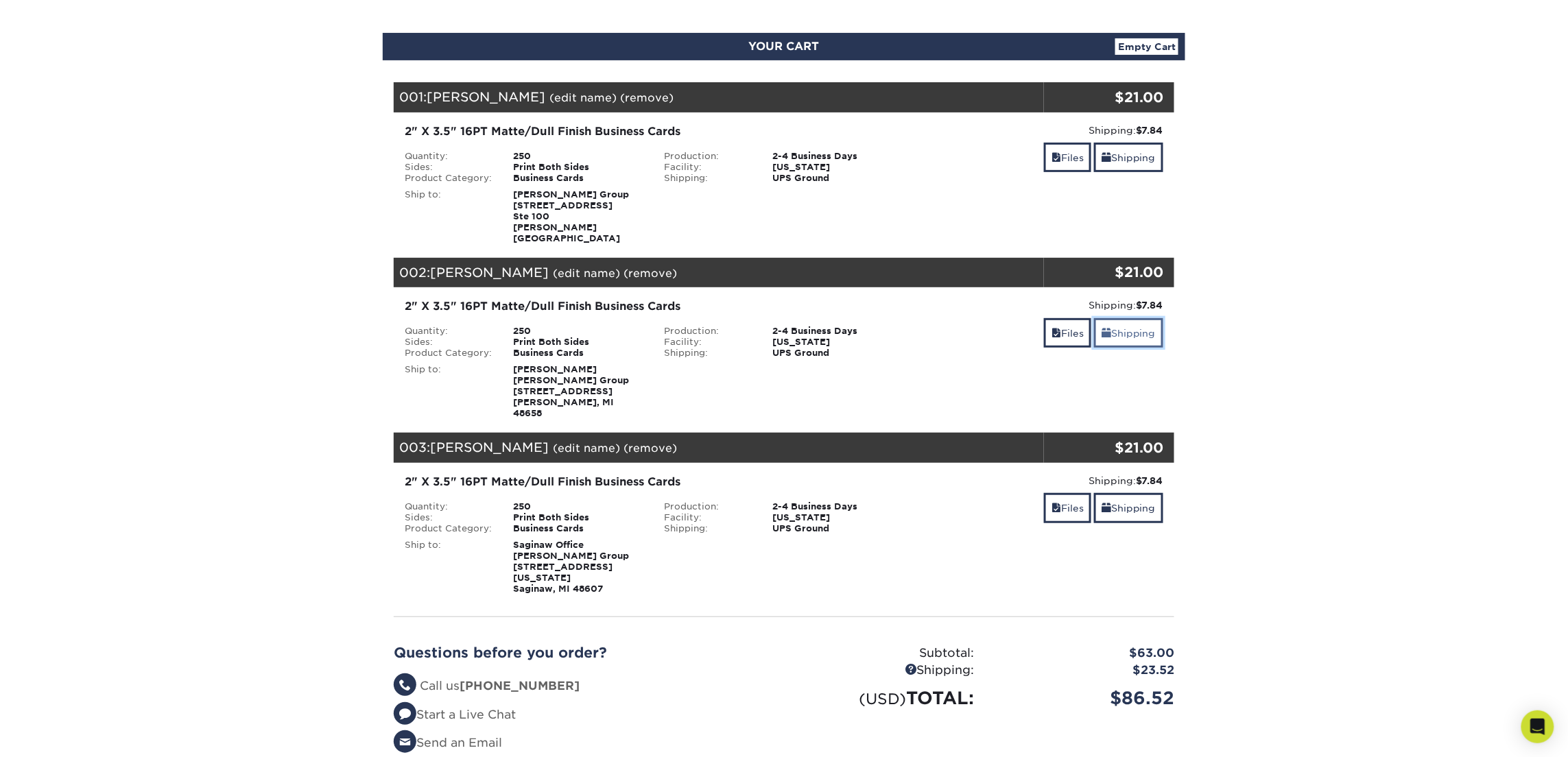
click at [1122, 324] on link "Shipping" at bounding box center [1129, 332] width 70 height 30
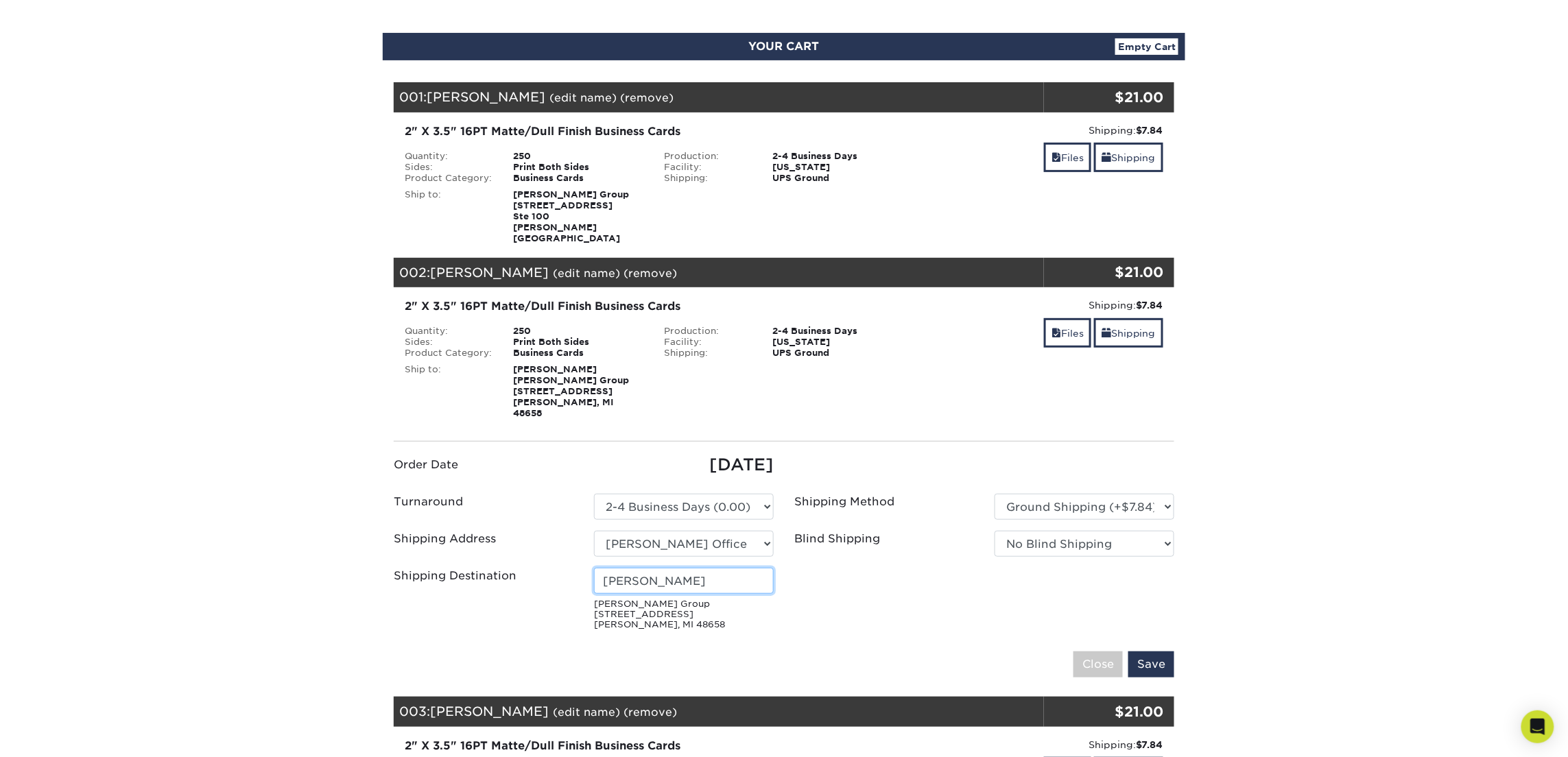
click at [641, 568] on input "Chad VanTol" at bounding box center [684, 581] width 179 height 26
click at [648, 568] on input "Chad VanTol" at bounding box center [684, 581] width 179 height 26
type input "Evan Grocholski"
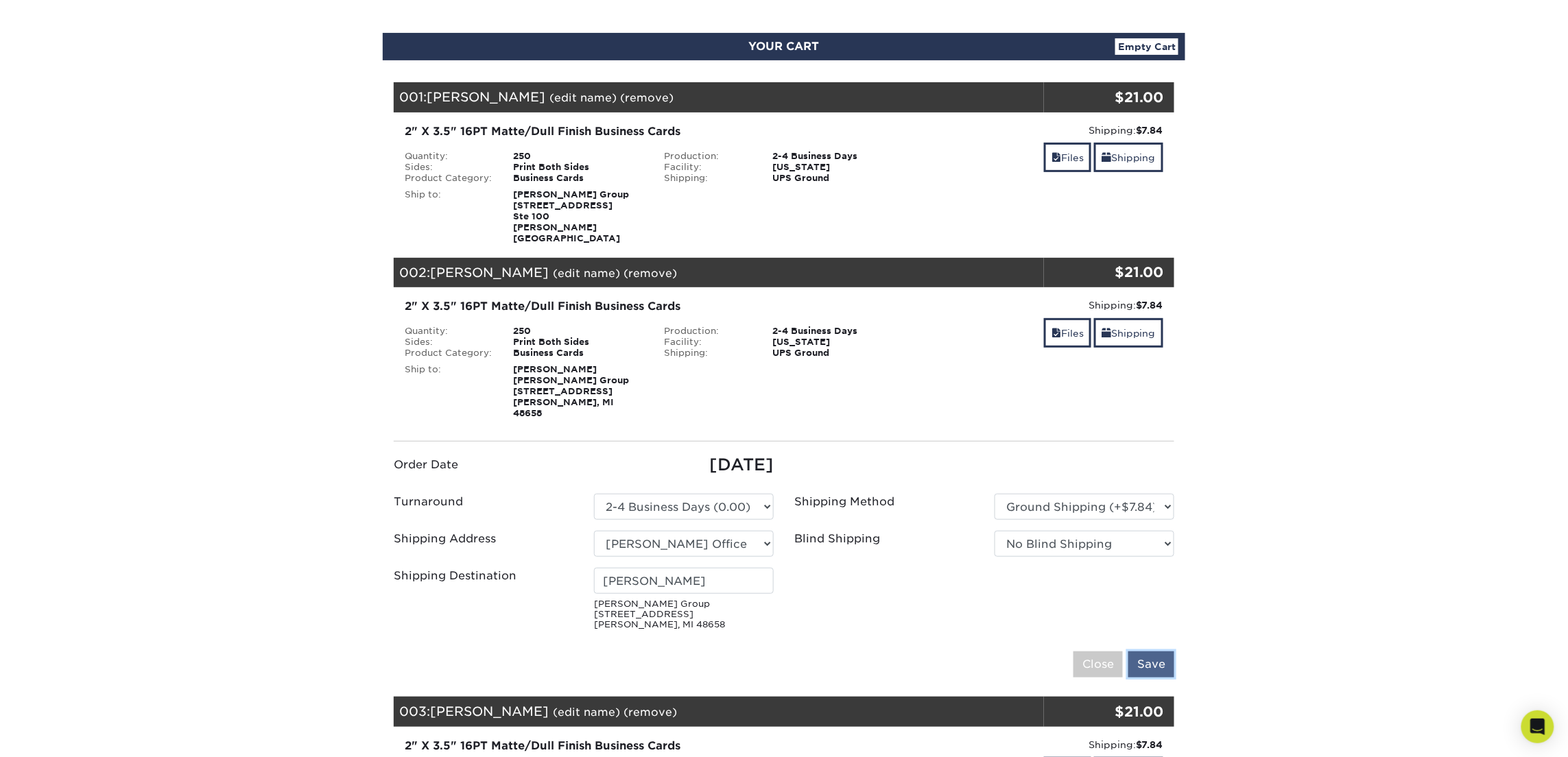
click at [1151, 652] on input "Save" at bounding box center [1151, 665] width 46 height 26
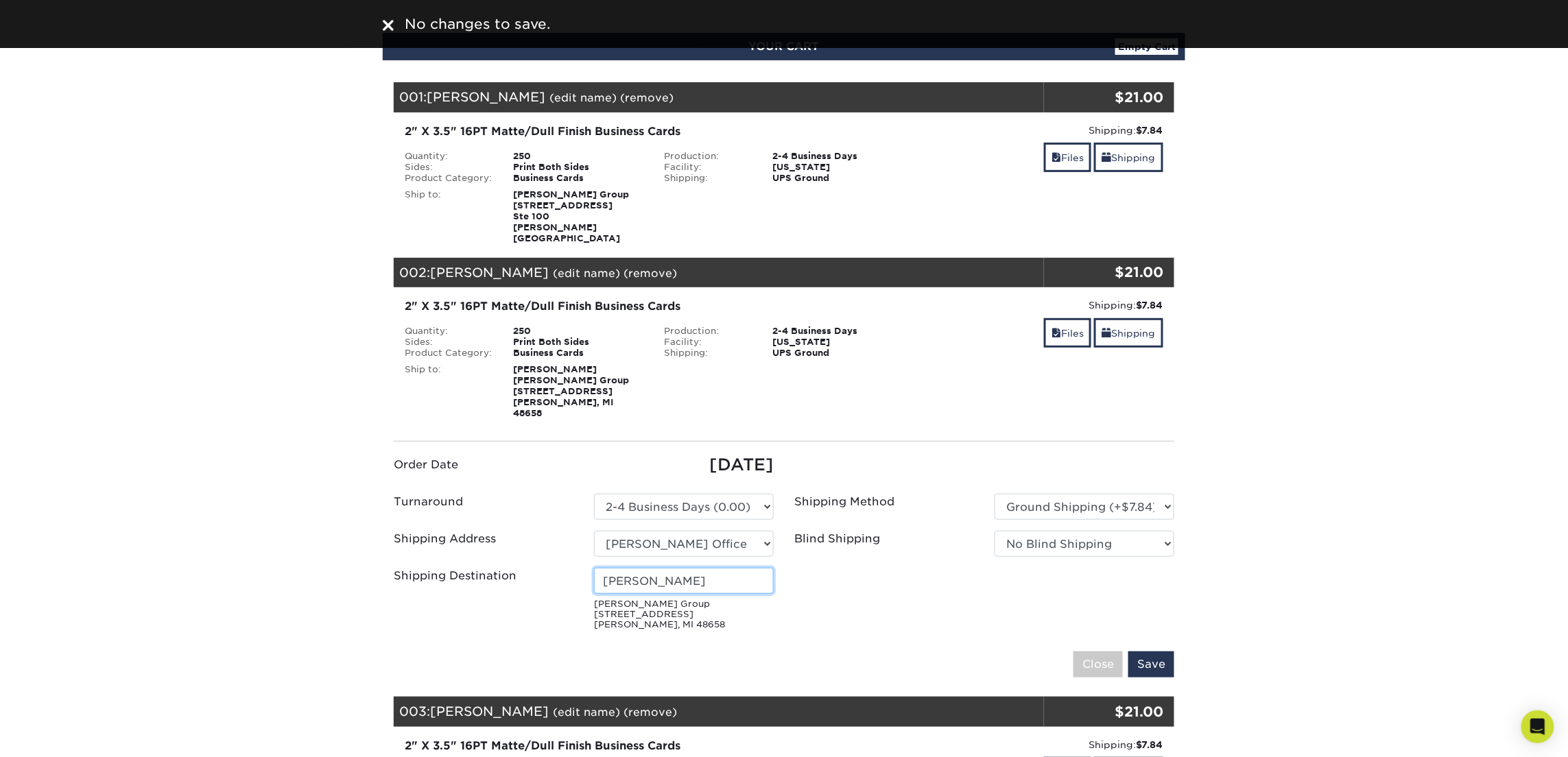
click at [696, 568] on input "Evan Grocholski" at bounding box center [684, 581] width 179 height 26
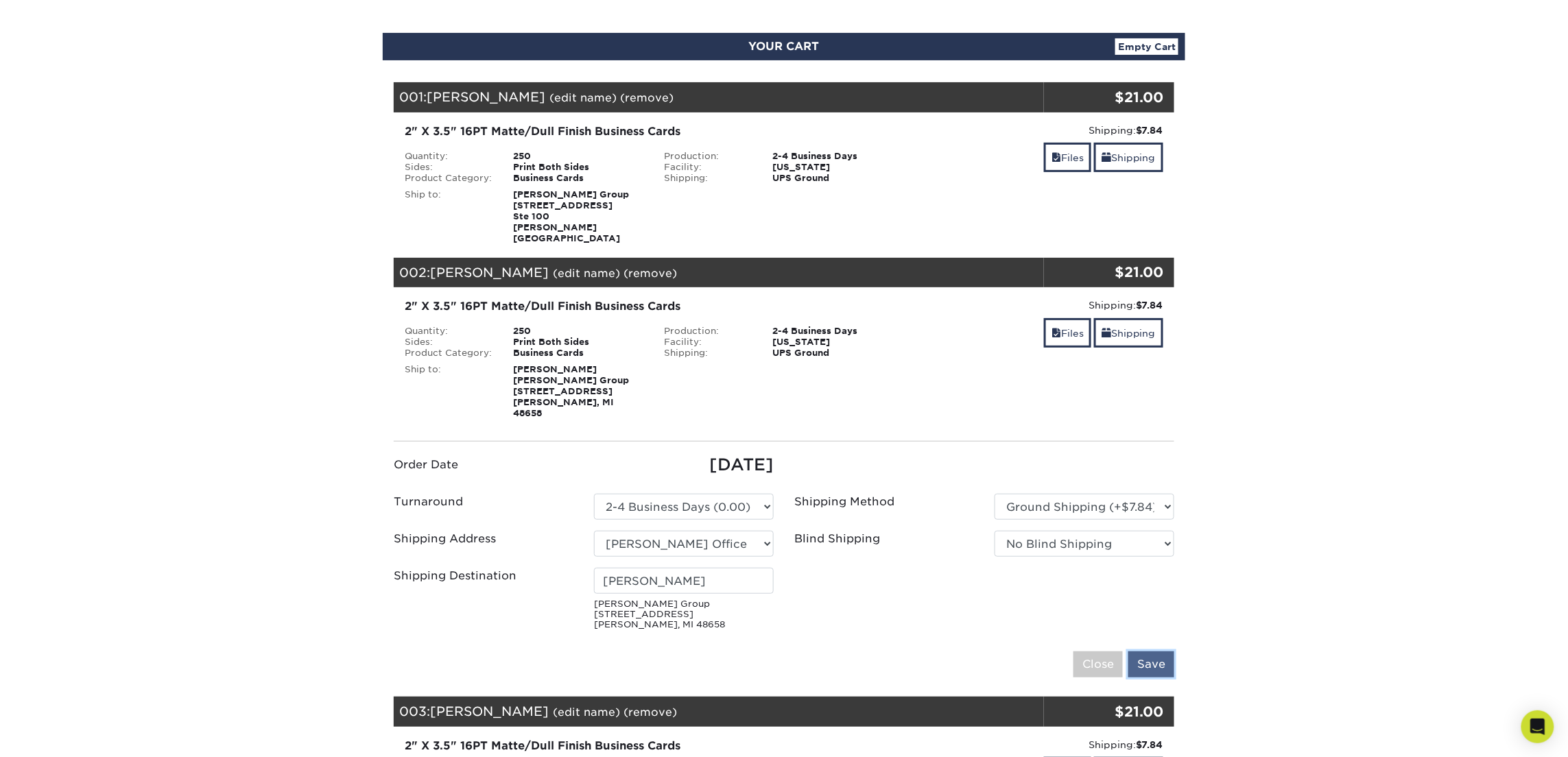
click at [1161, 652] on input "Save" at bounding box center [1151, 665] width 46 height 26
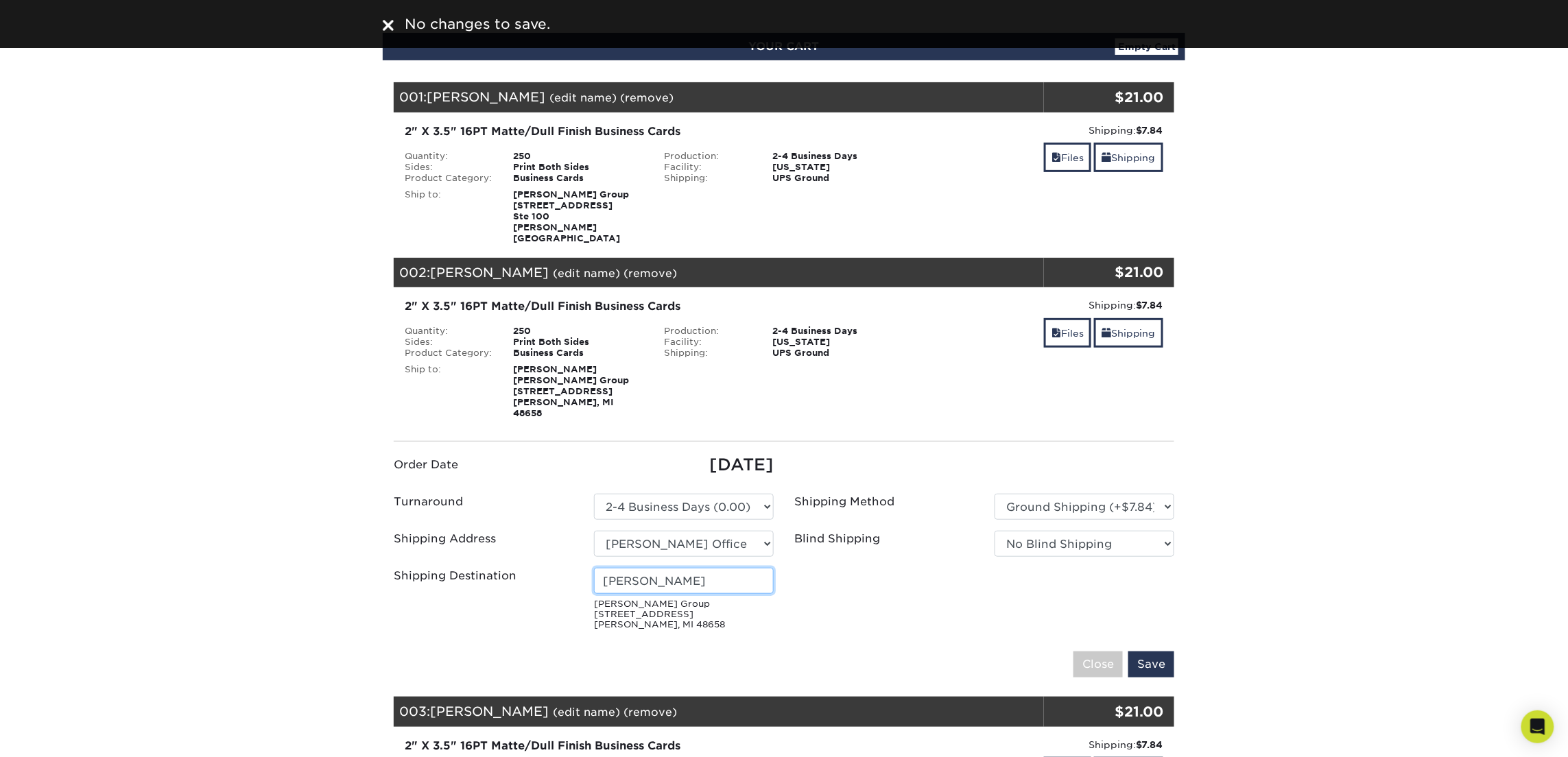
click at [748, 568] on input "Evan Grocholski" at bounding box center [684, 581] width 179 height 26
click at [827, 603] on ul "Order Date 09/11/2025 Turnaround Please Select Select One" at bounding box center [784, 544] width 801 height 182
click at [1149, 652] on input "Save" at bounding box center [1151, 665] width 46 height 26
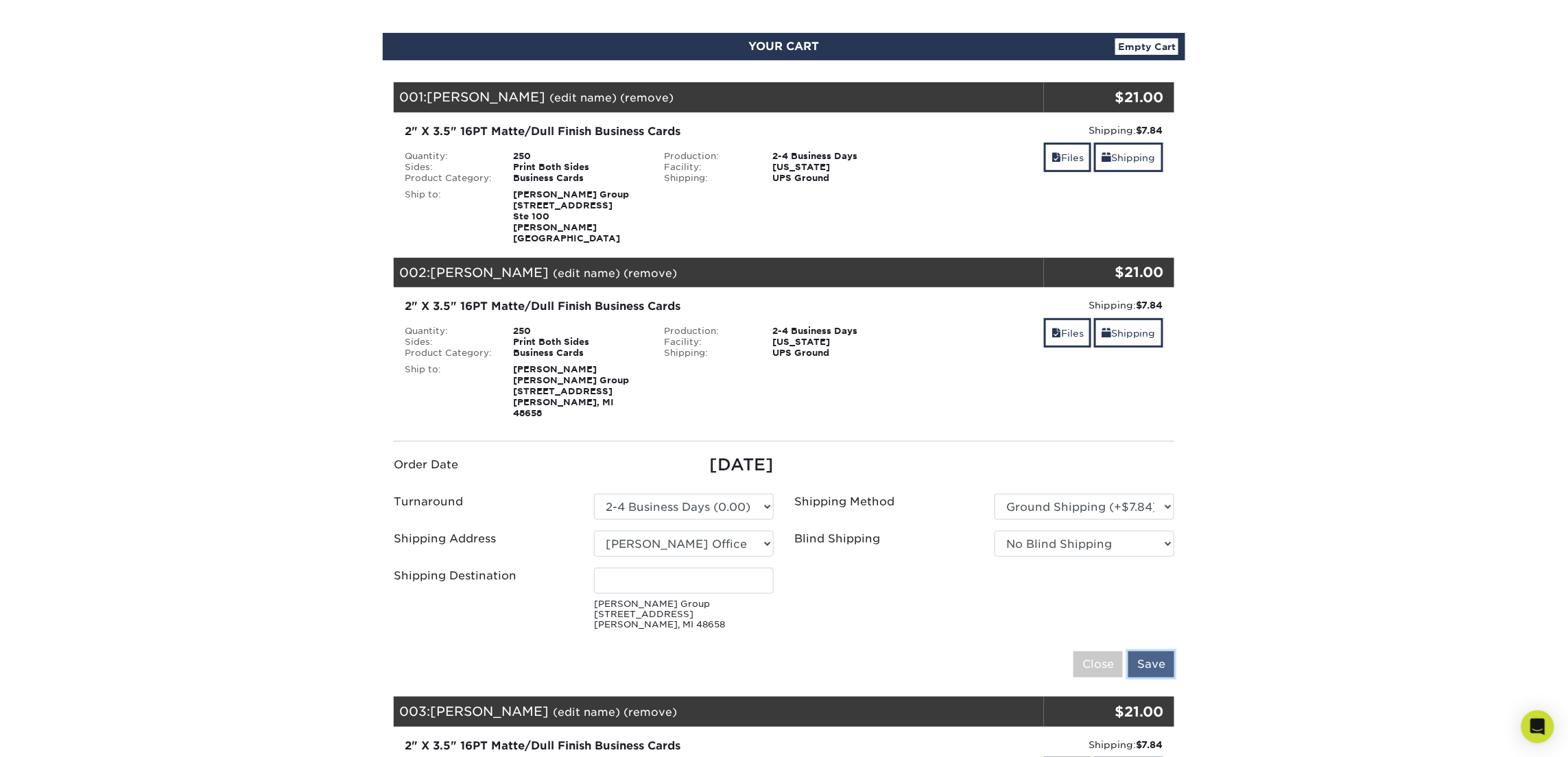
click at [1149, 652] on input "Save" at bounding box center [1151, 665] width 46 height 26
click at [711, 531] on select "Select One 514 W MAPLE ST Atlanta Office Beth Patterson Bingham Farms Byron Cen…" at bounding box center [684, 544] width 179 height 26
click at [594, 531] on select "Select One 514 W MAPLE ST Atlanta Office Beth Patterson Bingham Farms Byron Cen…" at bounding box center [684, 544] width 179 height 26
click at [725, 494] on select "Please Select 2 Business Days (0.00) 2-4 Business Days (0.00) Next Business Day…" at bounding box center [684, 506] width 179 height 26
click at [594, 494] on select "Please Select 2 Business Days (0.00) 2-4 Business Days (0.00) Next Business Day…" at bounding box center [684, 506] width 179 height 26
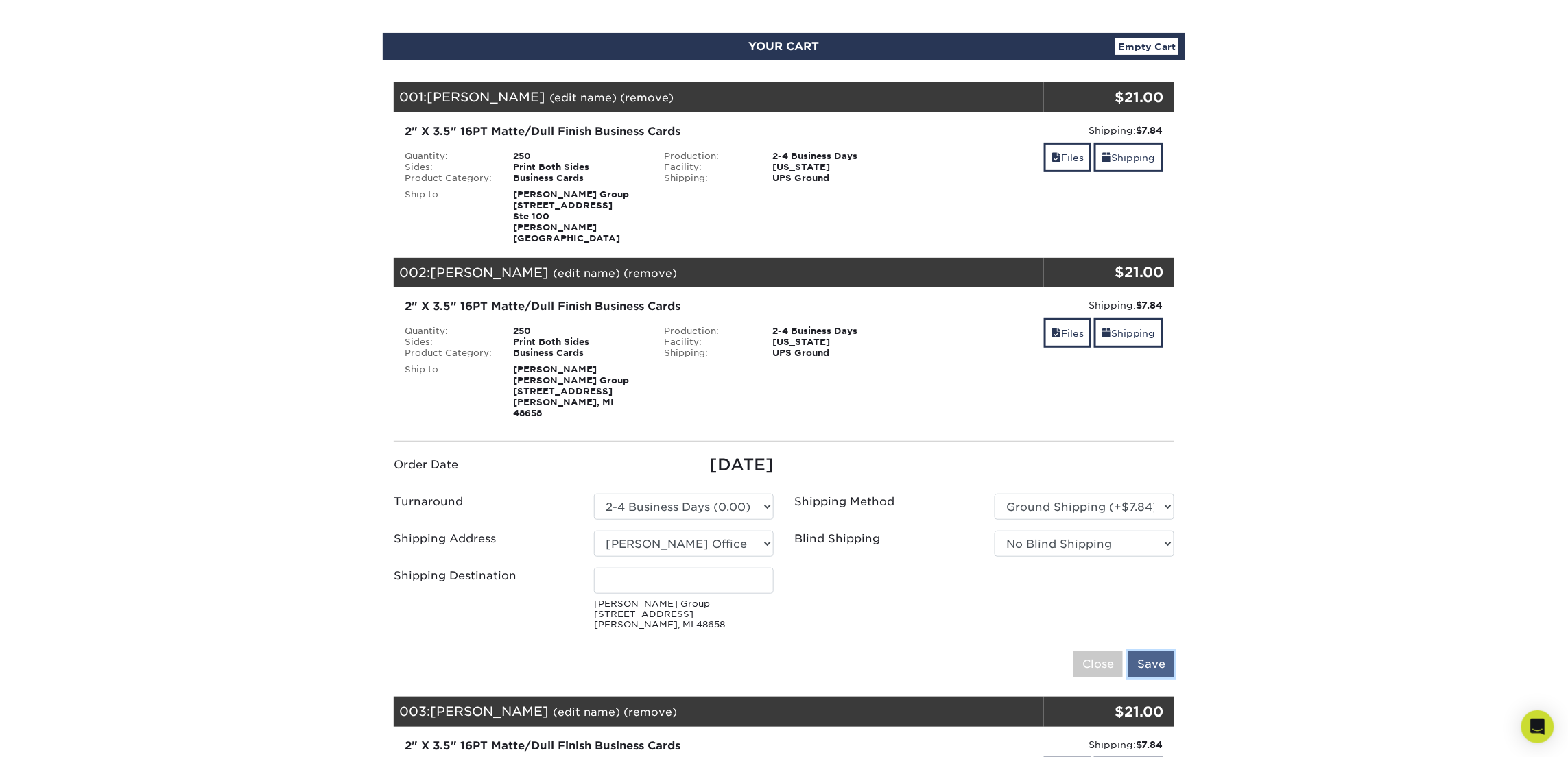
click at [1156, 652] on input "Save" at bounding box center [1151, 665] width 46 height 26
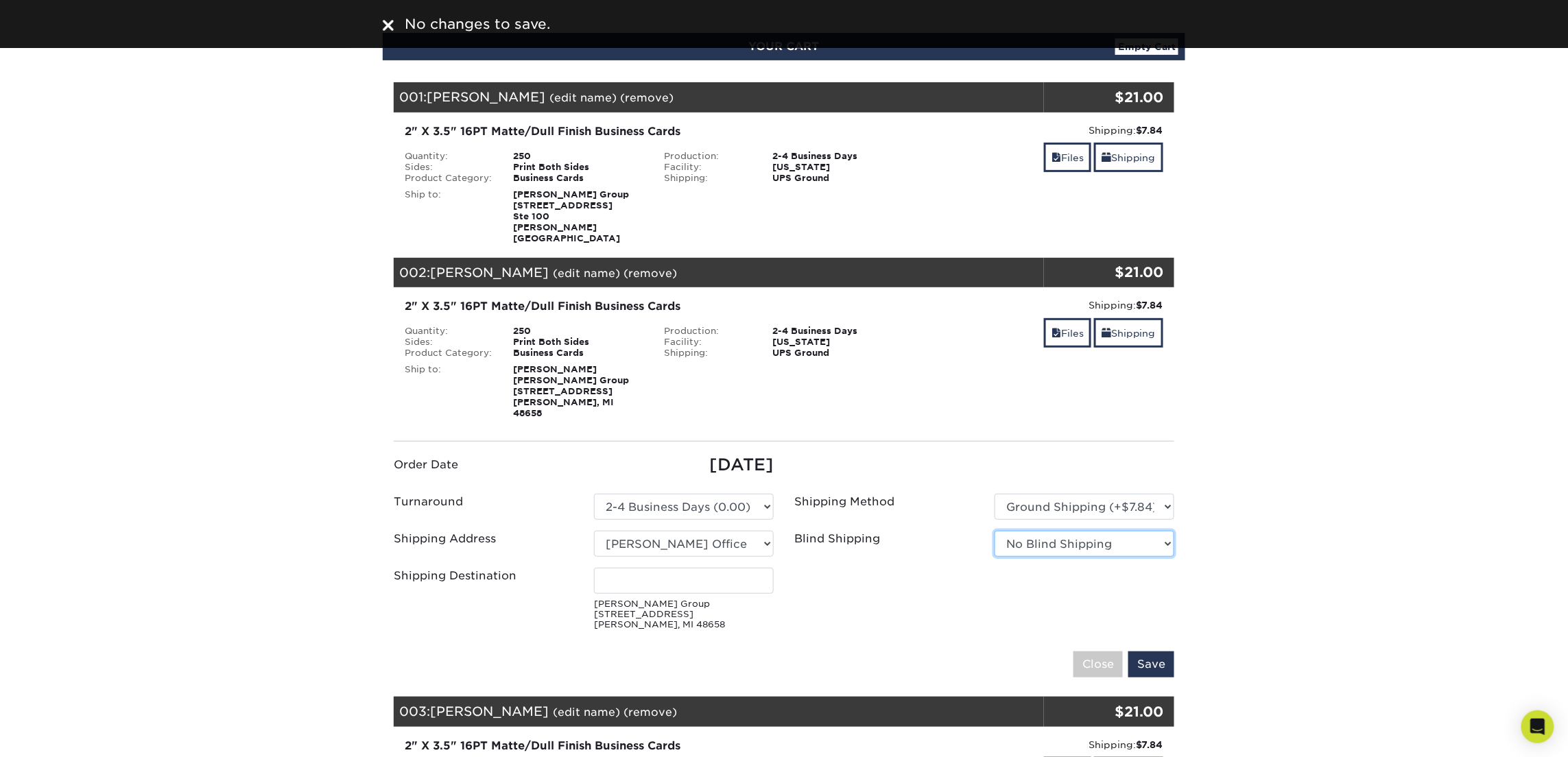
click at [1099, 531] on select "No Blind Shipping 514 W MAPLE ST Atlanta Office Beth Patterson Bingham Farms By…" at bounding box center [1084, 544] width 179 height 26
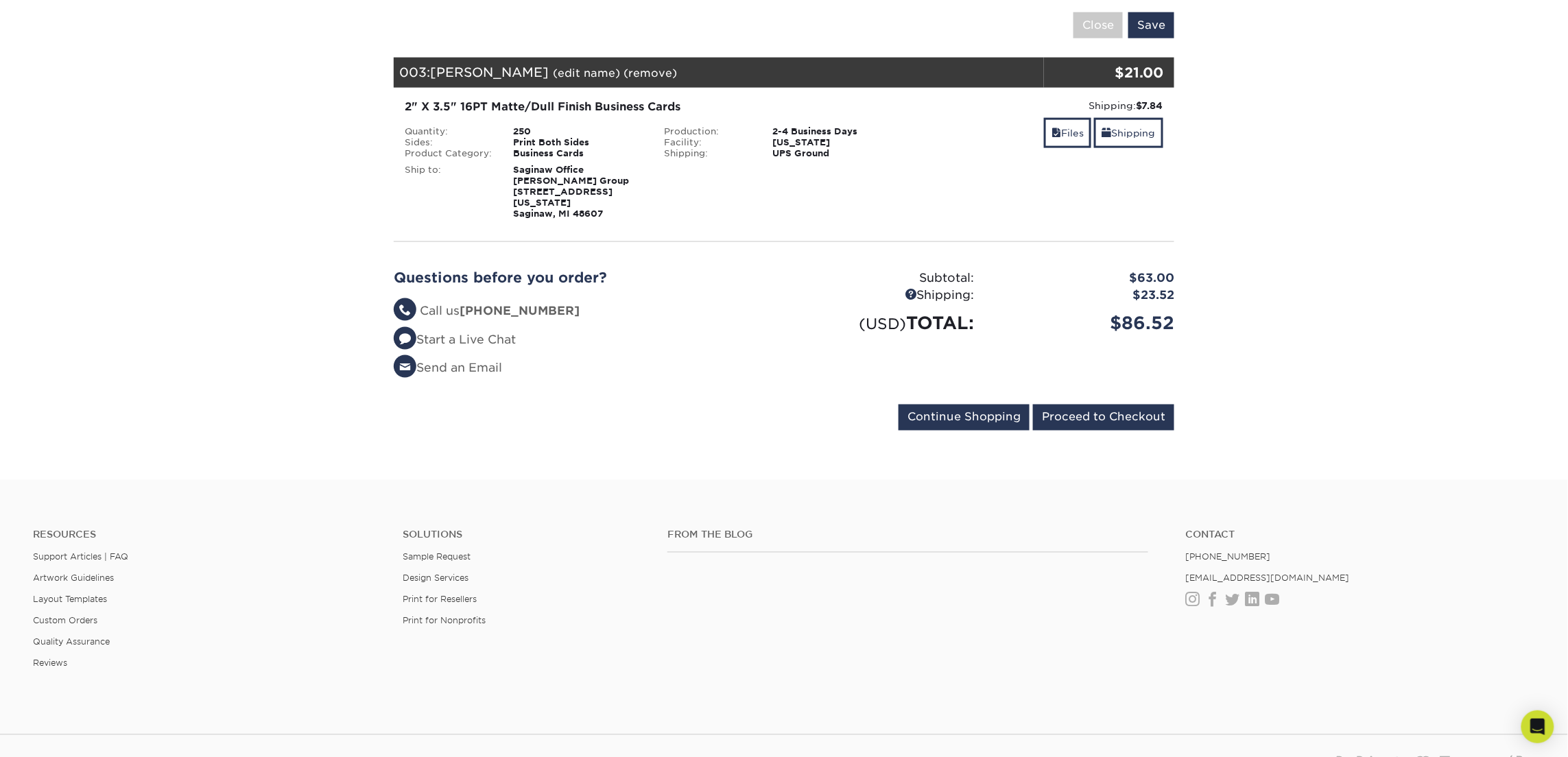
scroll to position [857, 0]
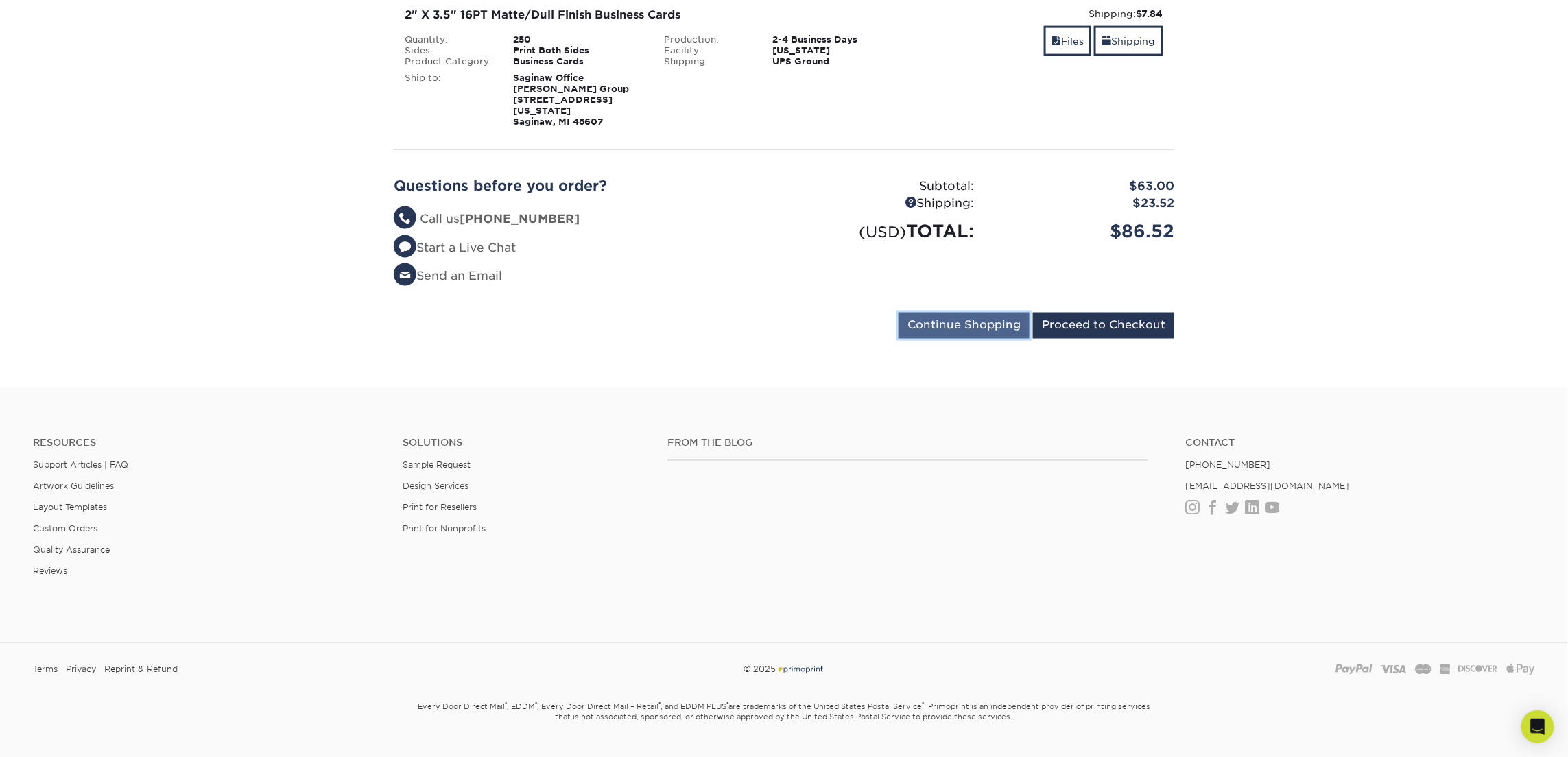
click at [935, 313] on input "Continue Shopping" at bounding box center [964, 326] width 131 height 26
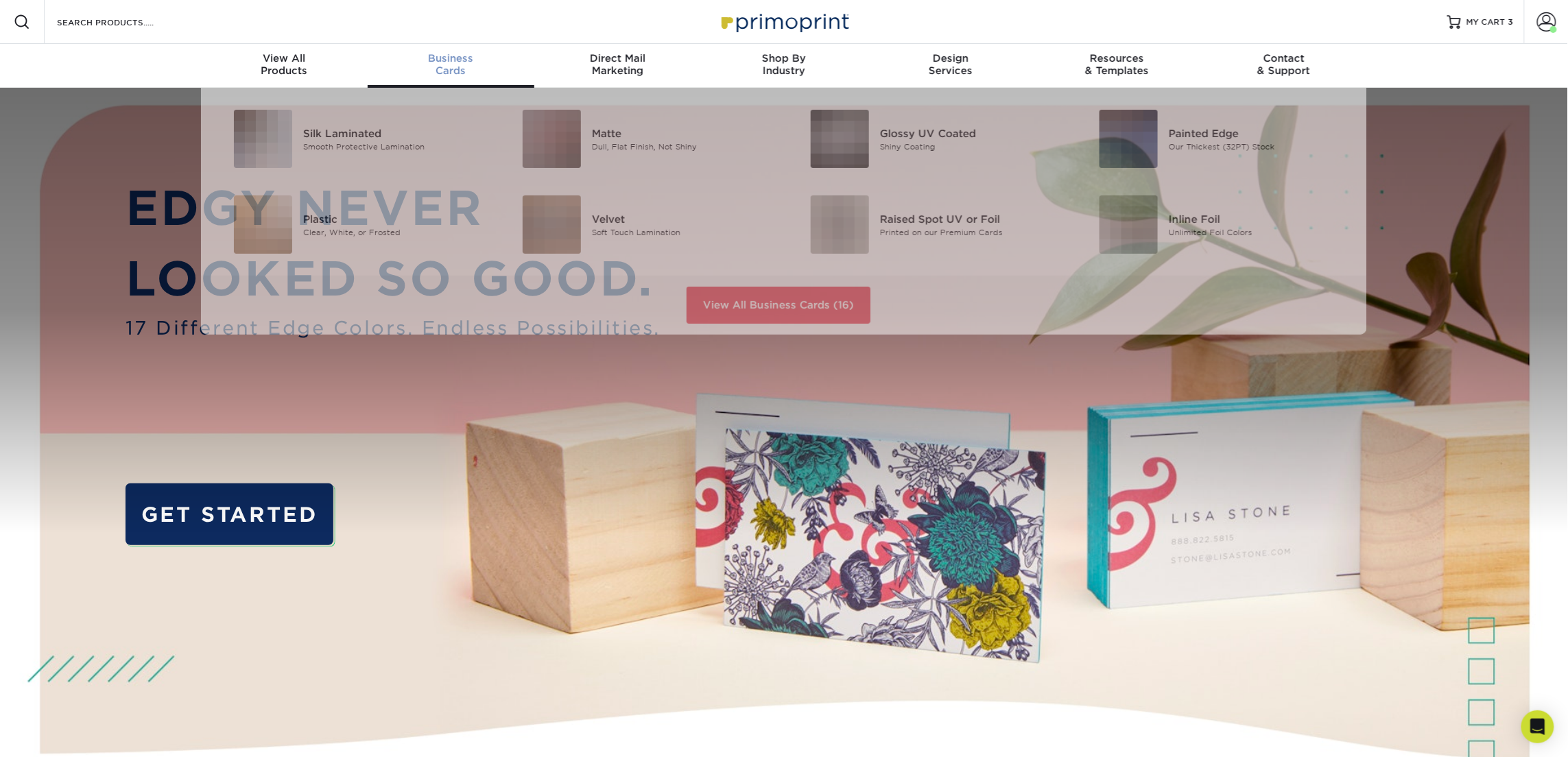
scroll to position [1, 0]
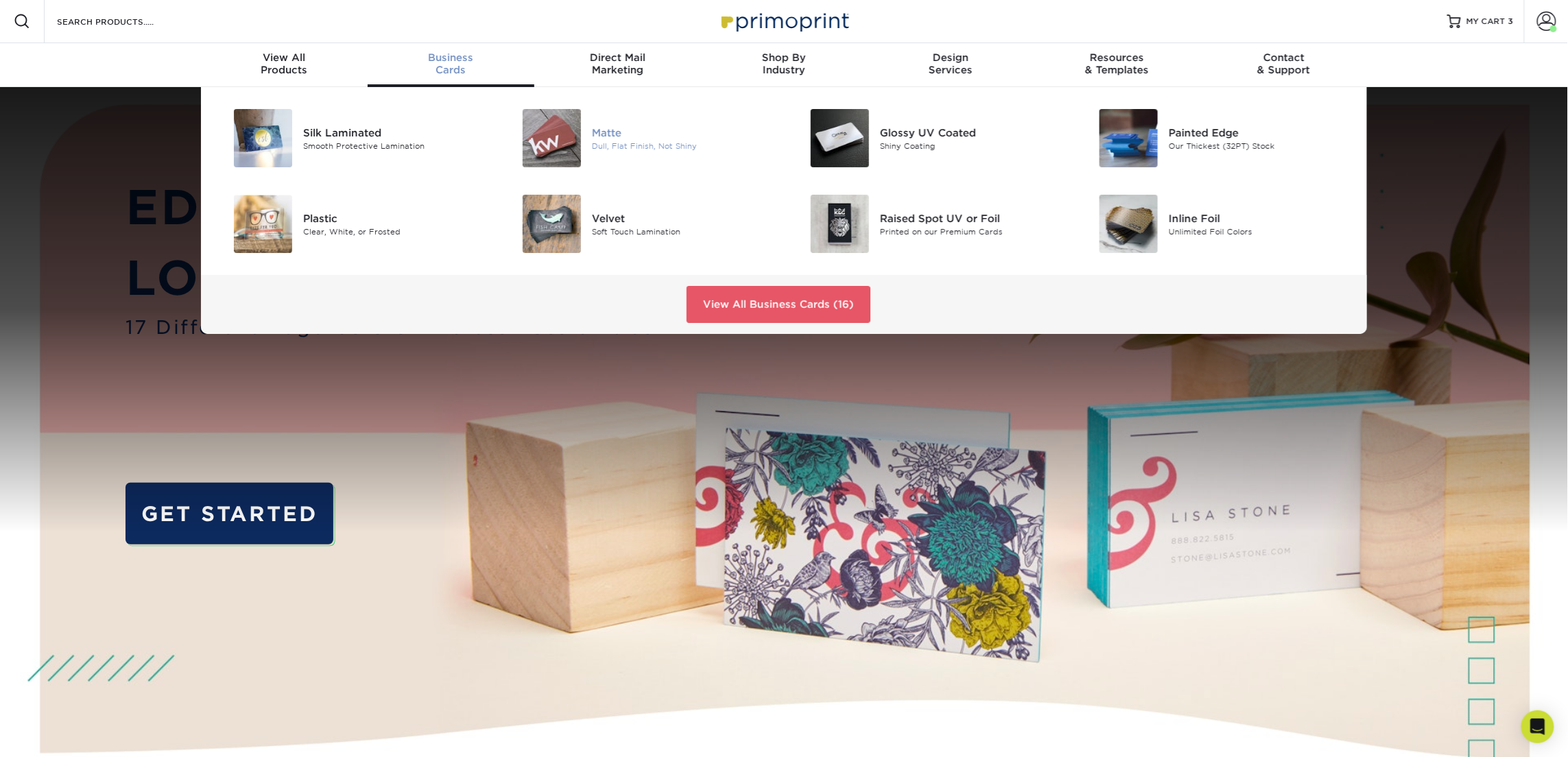
click at [560, 137] on img at bounding box center [551, 138] width 58 height 58
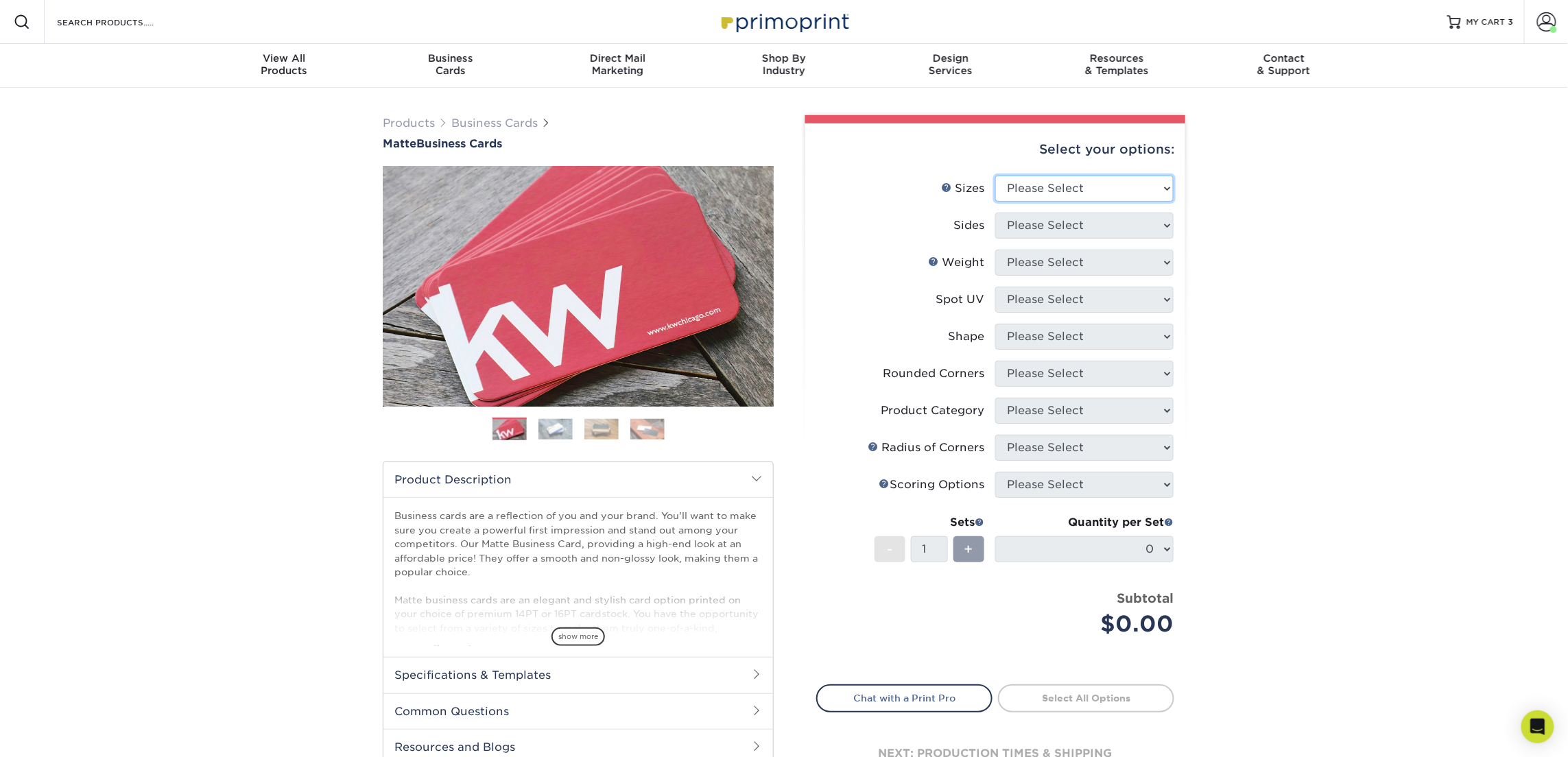
click at [1024, 189] on select "Please Select 1.5" x 3.5" - Mini 1.75" x 3.5" - Mini 2" x 2" - Square 2" x 3" -…" at bounding box center [1085, 188] width 179 height 26
select select "2.00x3.50"
click at [996, 176] on select "Please Select 1.5" x 3.5" - Mini 1.75" x 3.5" - Mini 2" x 2" - Square 2" x 3" -…" at bounding box center [1085, 188] width 179 height 26
click at [1061, 217] on select "Please Select Print Both Sides Print Front Only" at bounding box center [1085, 226] width 179 height 26
select select "13abbda7-1d64-4f25-8bb2-c179b224825d"
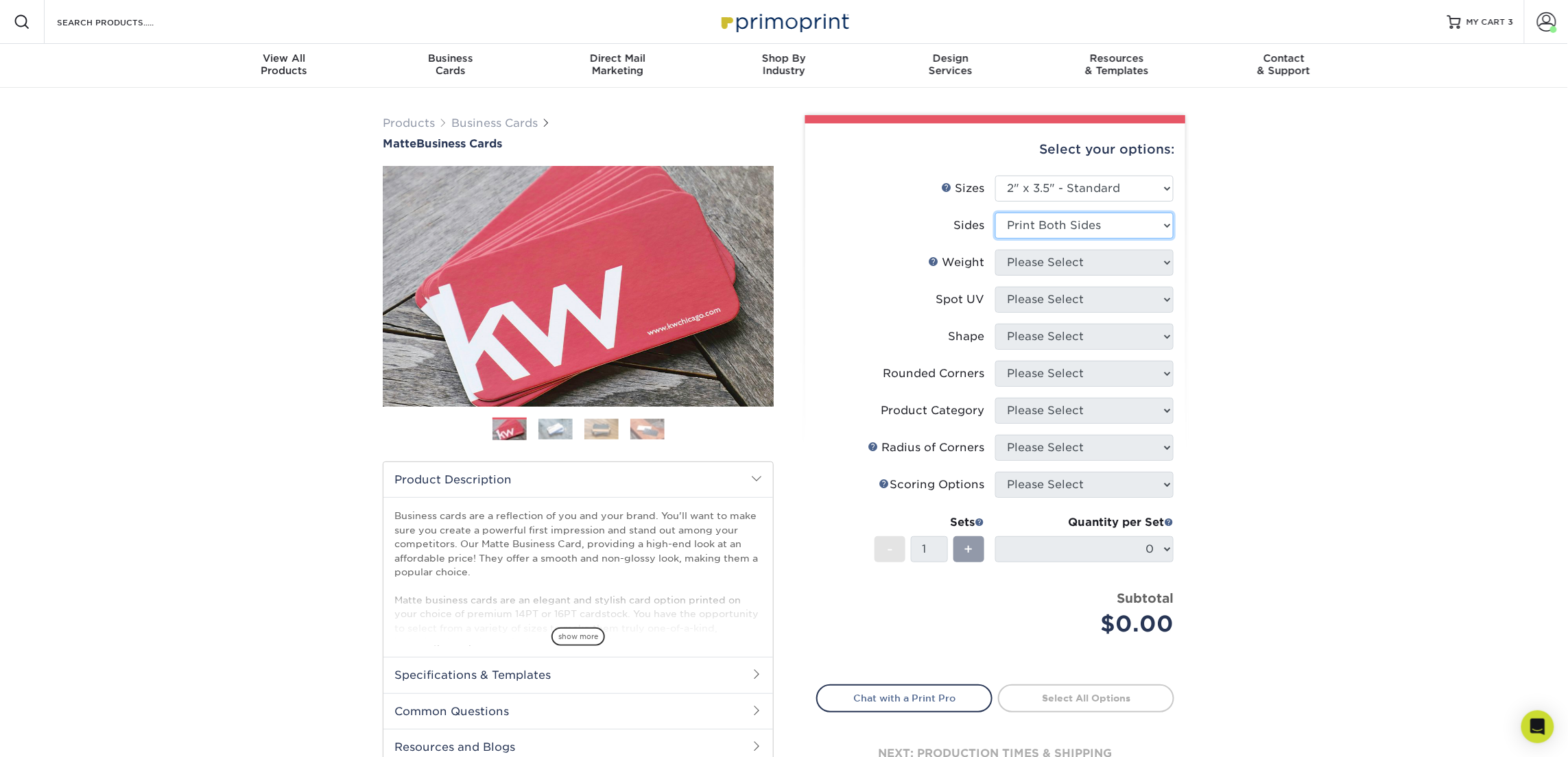
click at [996, 213] on select "Please Select Print Both Sides Print Front Only" at bounding box center [1085, 226] width 179 height 26
click at [1061, 259] on select "Please Select 16PT 14PT" at bounding box center [1085, 263] width 179 height 26
select select "16PT"
click at [996, 250] on select "Please Select 16PT 14PT" at bounding box center [1085, 263] width 179 height 26
click at [1052, 296] on select "Please Select No Spot UV Front and Back (Both Sides) Front Only Back Only" at bounding box center [1085, 300] width 179 height 26
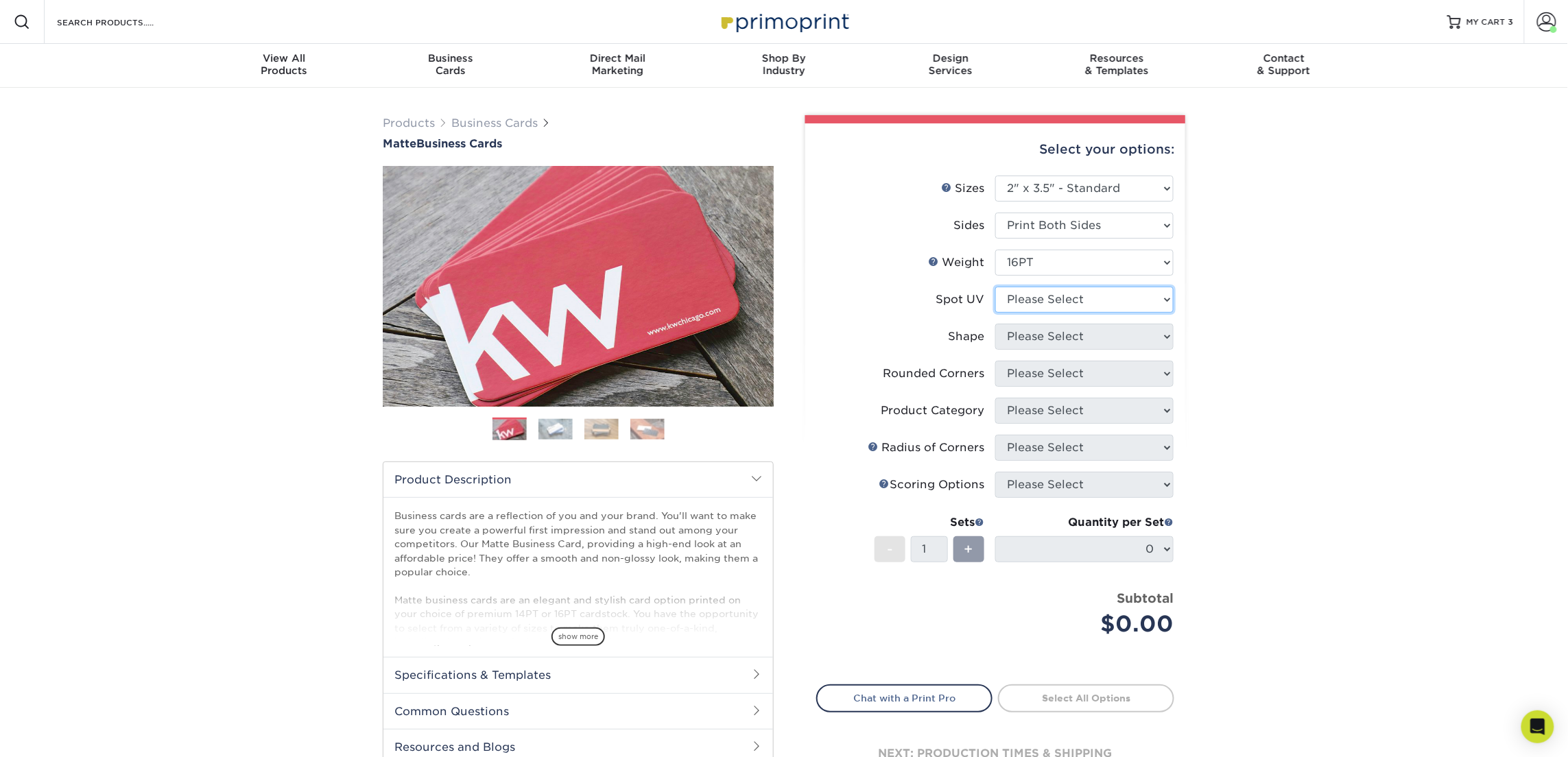
select select "3"
click at [996, 287] on select "Please Select No Spot UV Front and Back (Both Sides) Front Only Back Only" at bounding box center [1085, 300] width 179 height 26
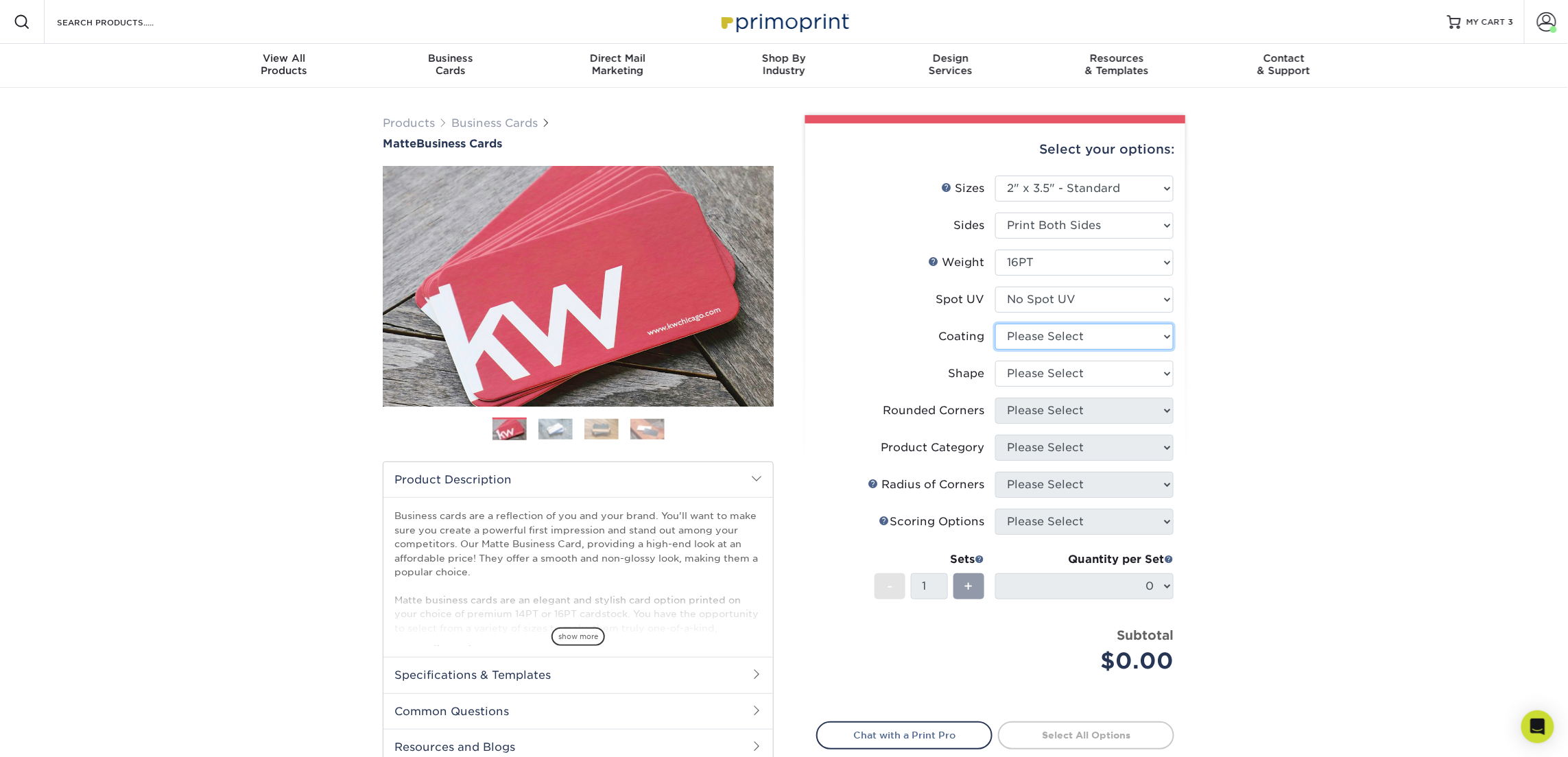
click at [1049, 337] on select at bounding box center [1085, 337] width 179 height 26
select select "121bb7b5-3b4d-429f-bd8d-bbf80e953313"
click at [996, 324] on select at bounding box center [1085, 337] width 179 height 26
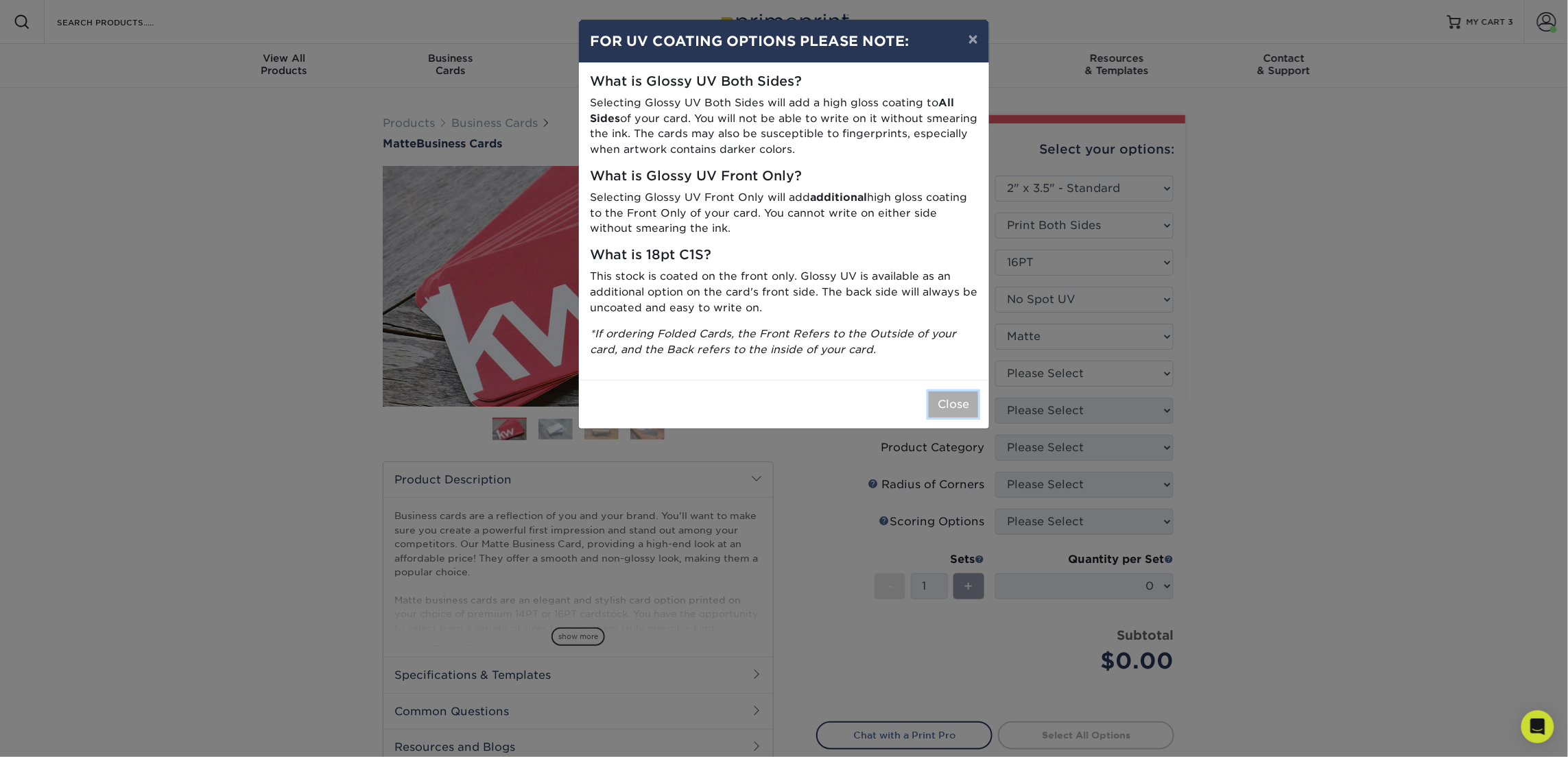
click at [950, 397] on button "Close" at bounding box center [953, 404] width 49 height 26
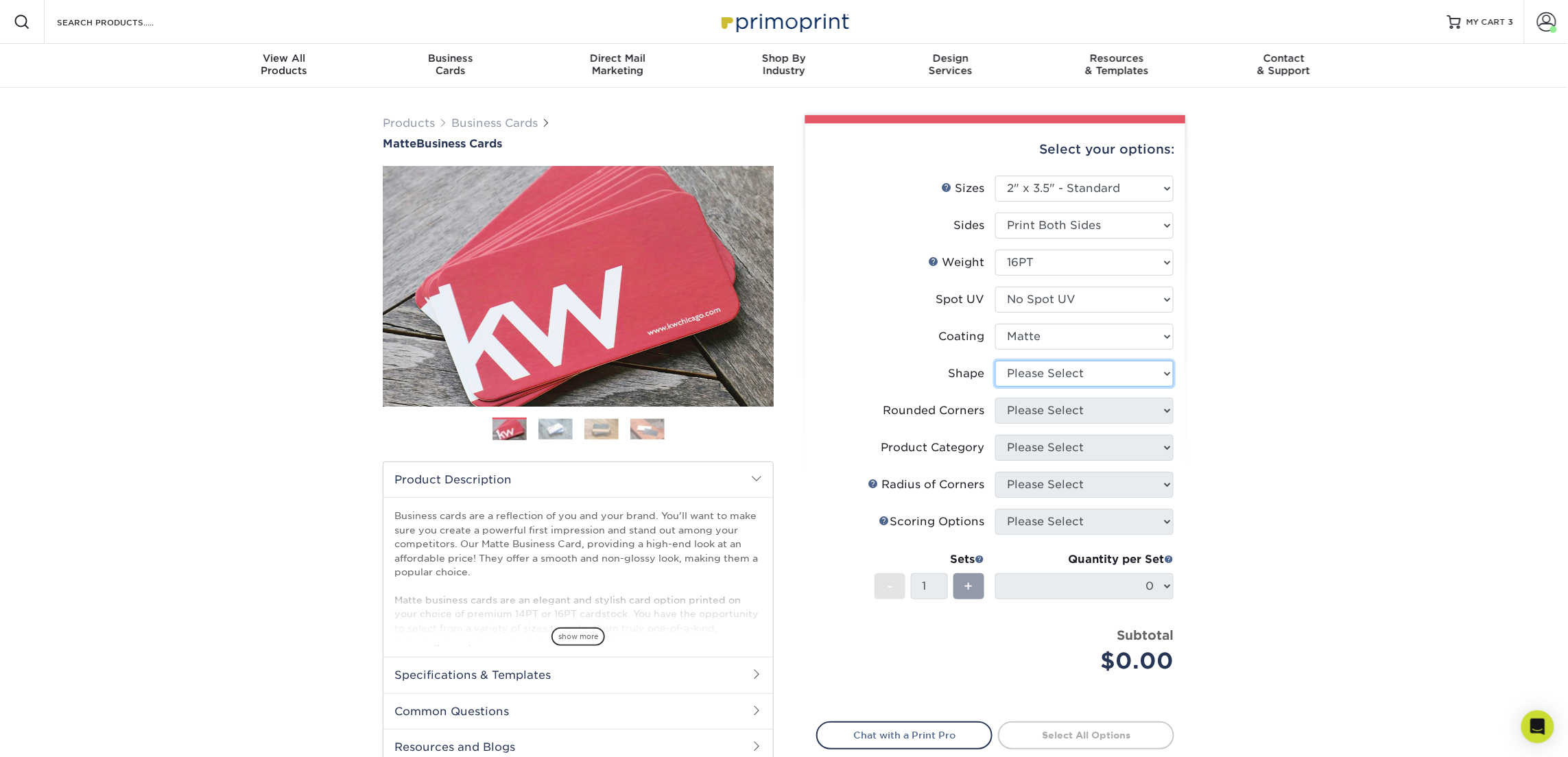
click at [1033, 372] on select "Please Select Standard Oval" at bounding box center [1085, 374] width 179 height 26
select select "standard"
click at [996, 361] on select "Please Select Standard Oval" at bounding box center [1085, 374] width 179 height 26
click at [1046, 405] on select "Please Select Yes - Round 2 Corners Yes - Round 4 Corners No" at bounding box center [1085, 410] width 179 height 26
select select "0"
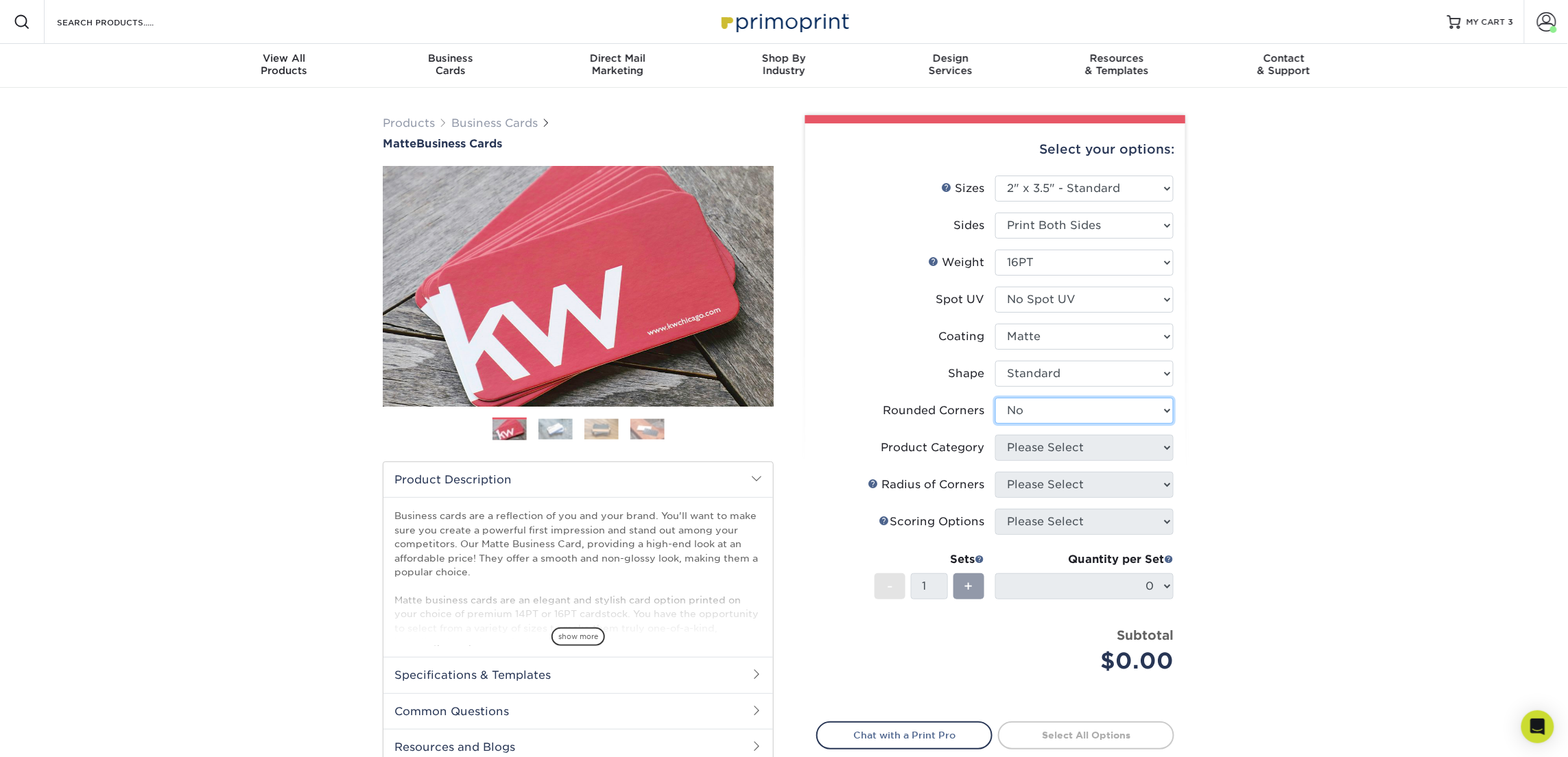
click at [996, 397] on select "Please Select Yes - Round 2 Corners Yes - Round 4 Corners No" at bounding box center [1085, 410] width 179 height 26
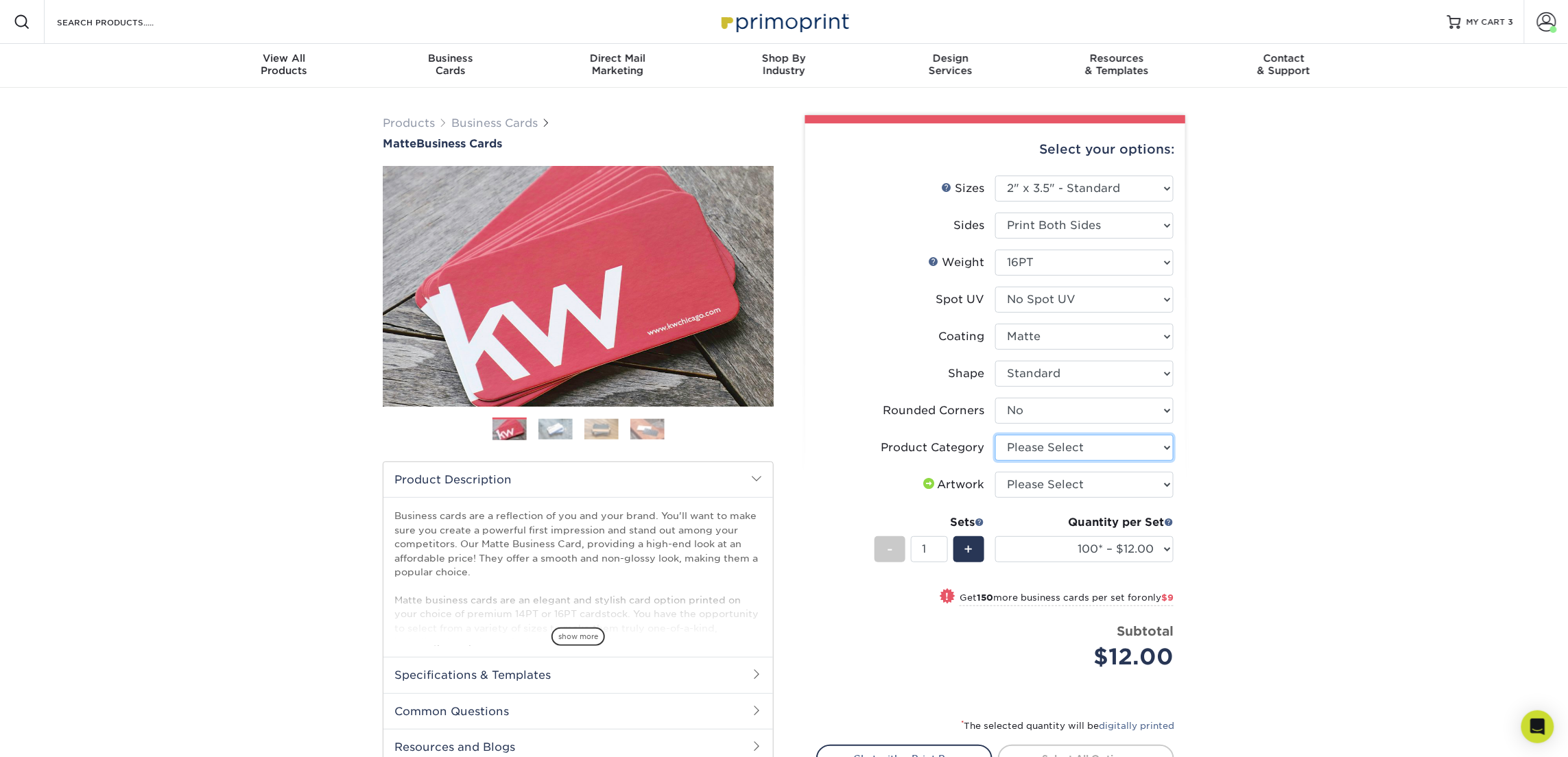
click at [1033, 447] on select "Please Select Business Cards" at bounding box center [1085, 447] width 179 height 26
select select "3b5148f1-0588-4f88-a218-97bcfdce65c1"
click at [996, 435] on select "Please Select Business Cards" at bounding box center [1085, 447] width 179 height 26
click at [1037, 490] on select "Please Select I will upload files I need a design - $100" at bounding box center [1085, 484] width 179 height 26
select select "upload"
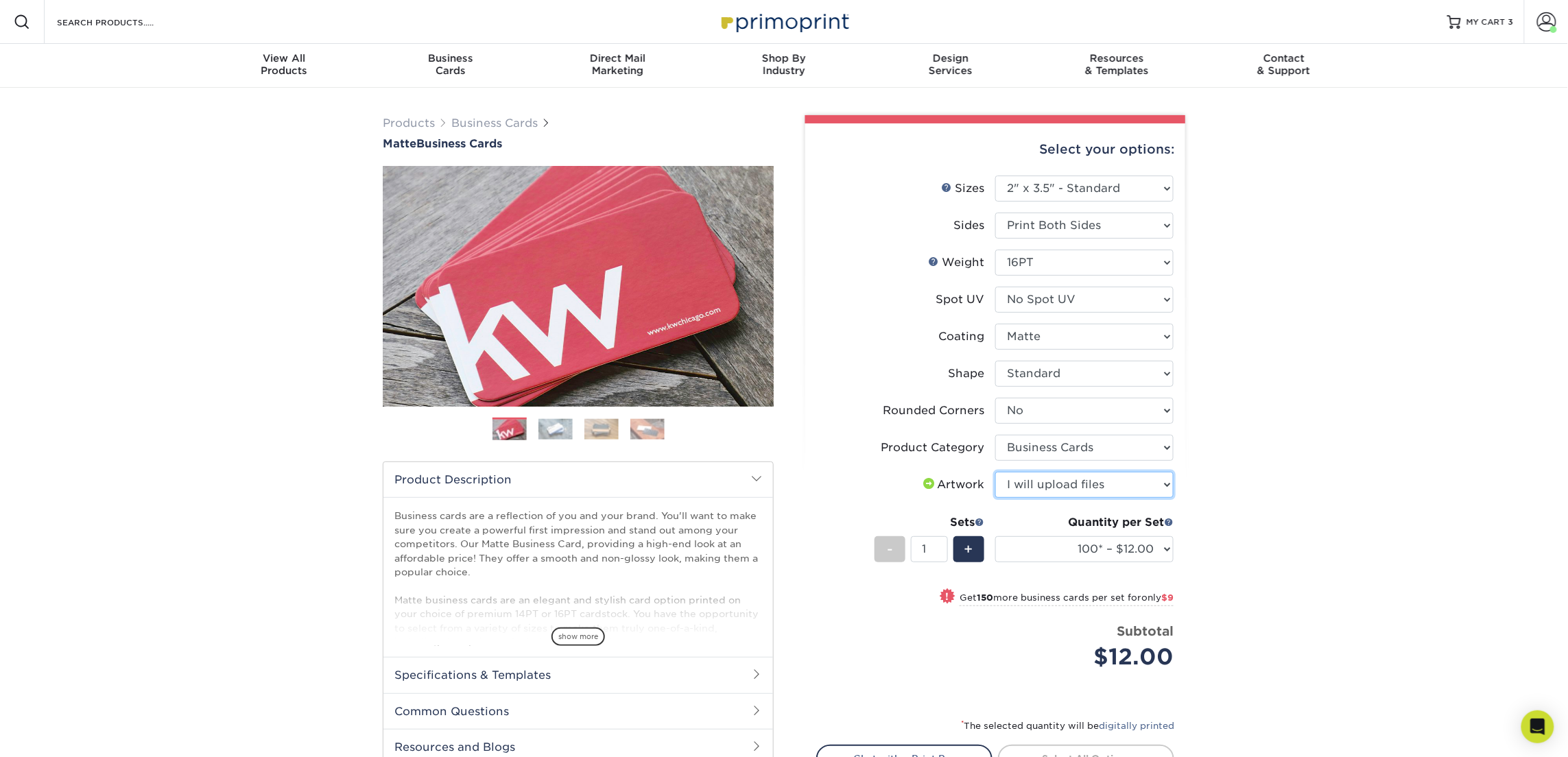
click at [996, 472] on select "Please Select I will upload files I need a design - $100" at bounding box center [1085, 484] width 179 height 26
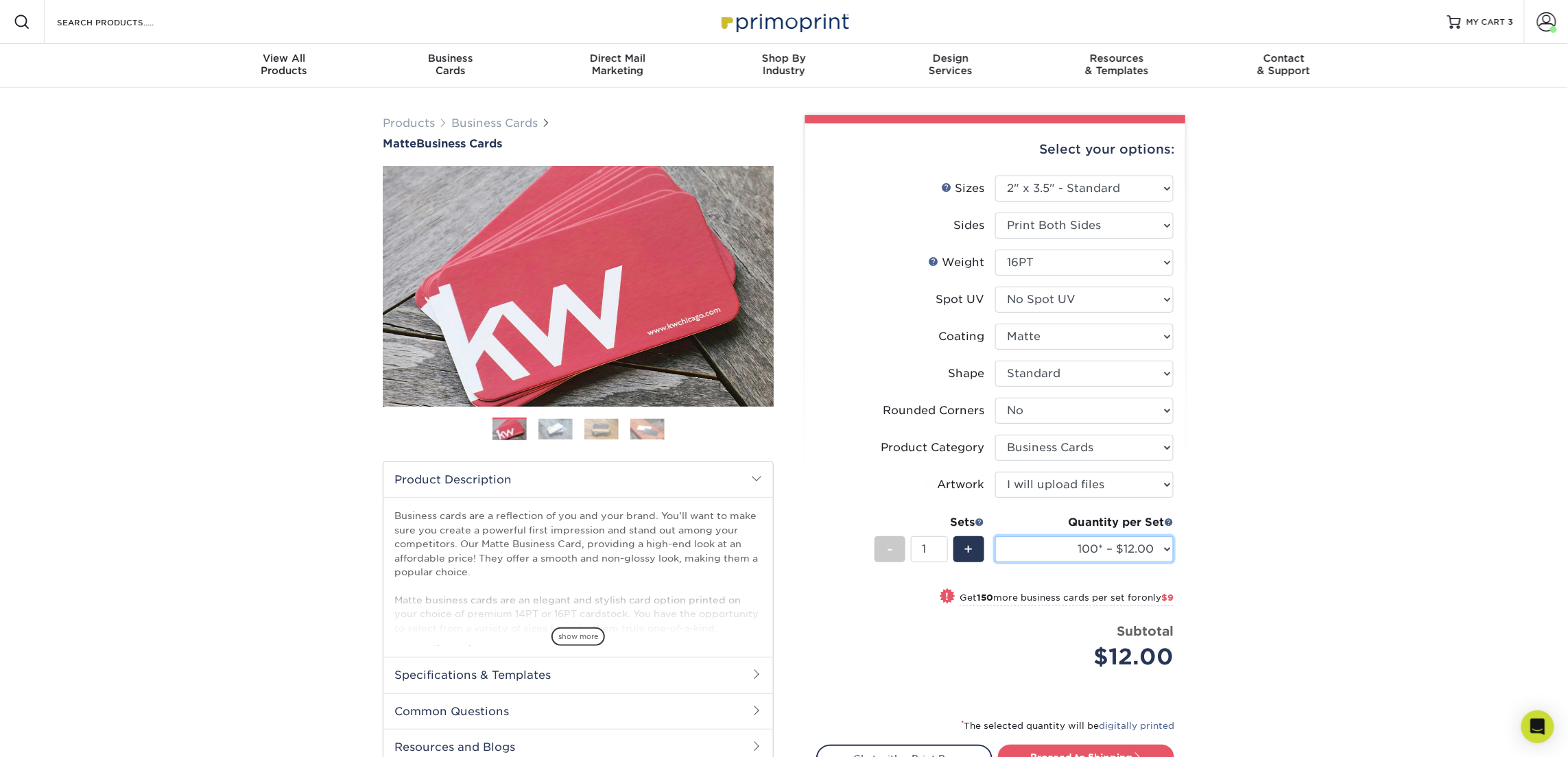
click at [1032, 537] on select "100* – $12.00 250* – $21.00 500 – $42.00 1000 – $53.00 2500 – $95.00 5000 – $18…" at bounding box center [1085, 549] width 179 height 26
select select "250* – $21.00"
click at [996, 536] on select "100* – $12.00 250* – $21.00 500 – $42.00 1000 – $53.00 2500 – $95.00 5000 – $18…" at bounding box center [1085, 549] width 179 height 26
click at [1317, 462] on div "Products Business Cards Matte Business Cards Previous Next 100 $ 9" at bounding box center [784, 496] width 1568 height 817
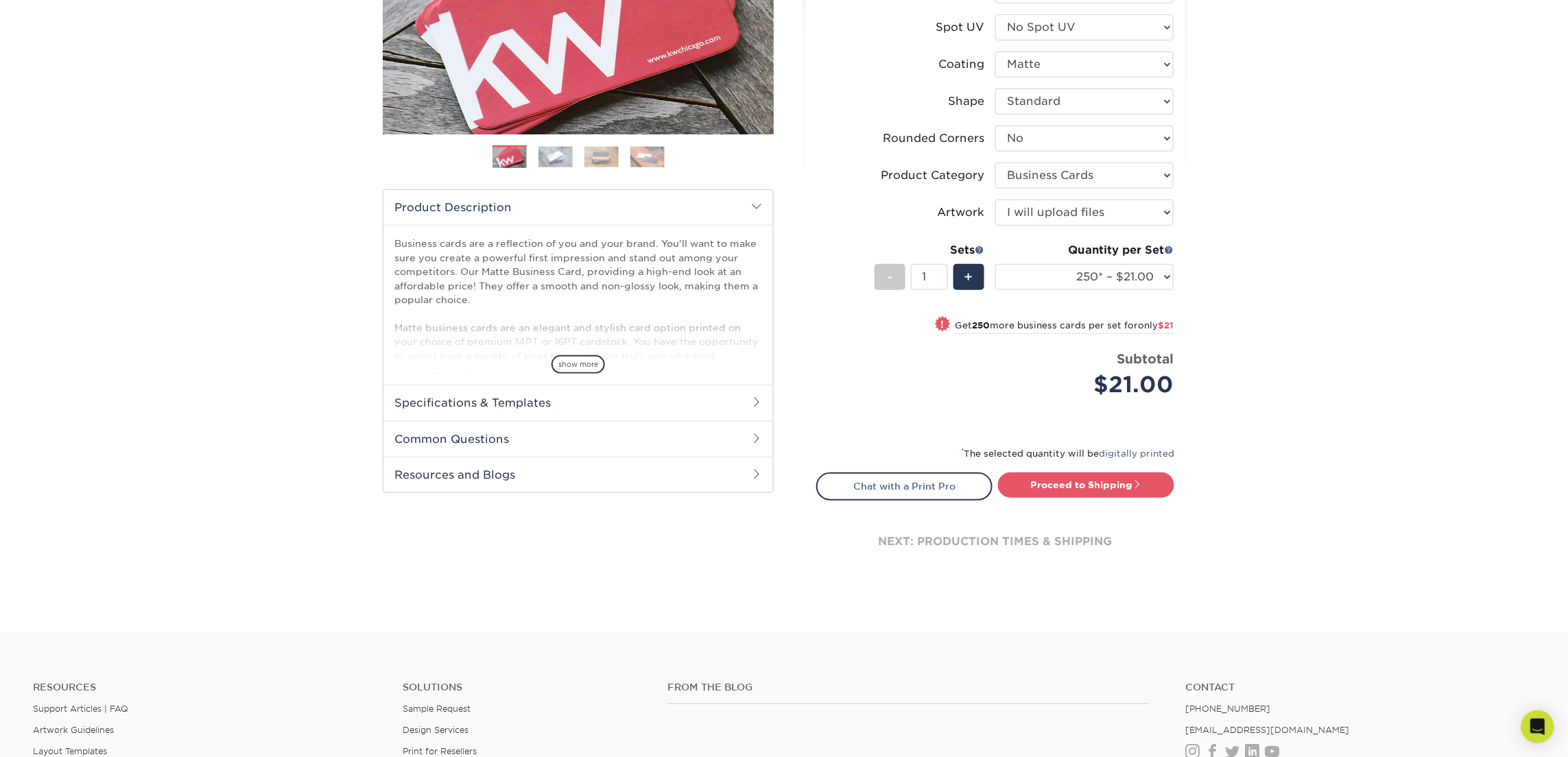
scroll to position [273, 0]
click at [1115, 477] on link "Proceed to Shipping" at bounding box center [1086, 484] width 176 height 25
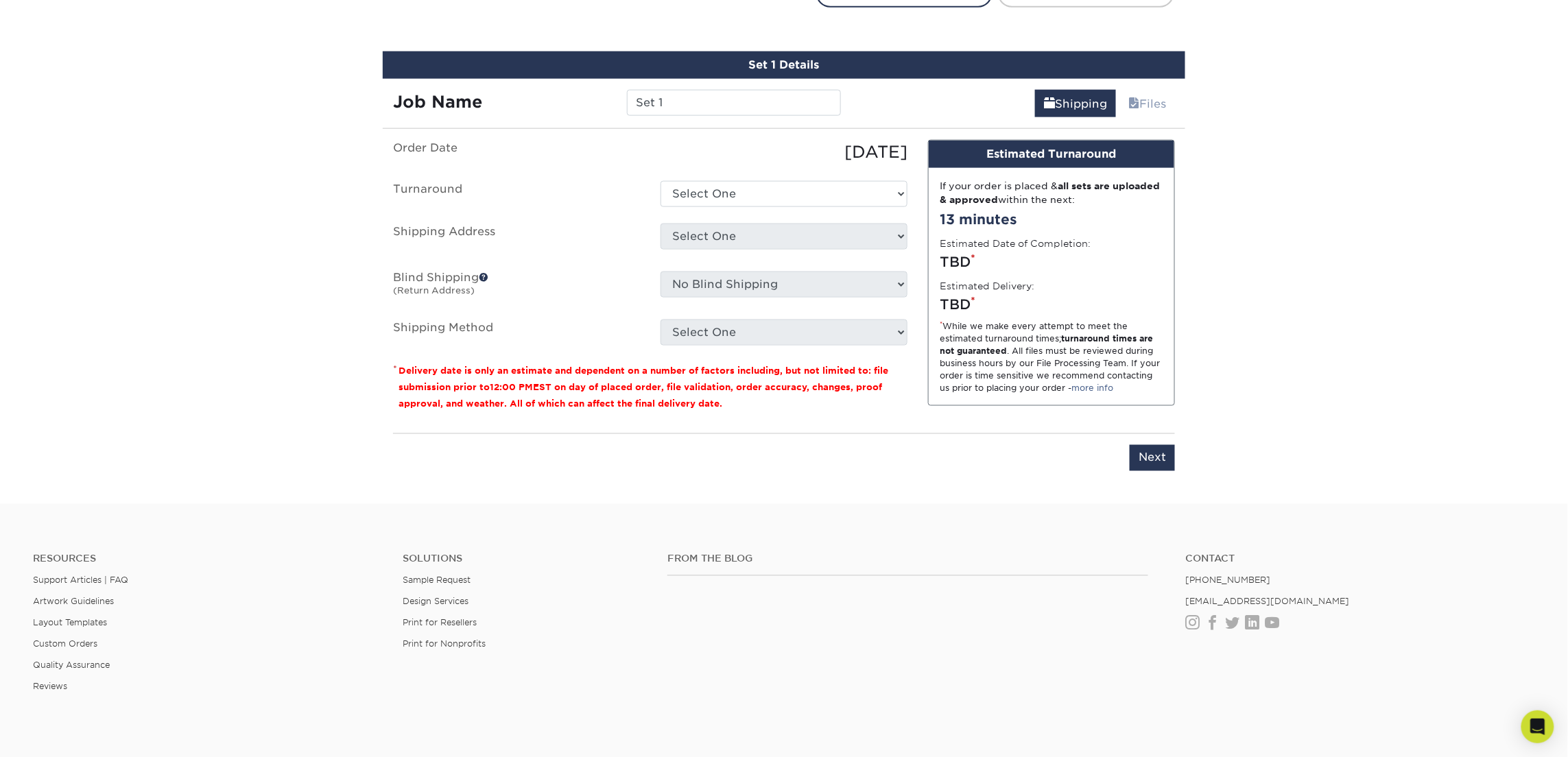
scroll to position [780, 0]
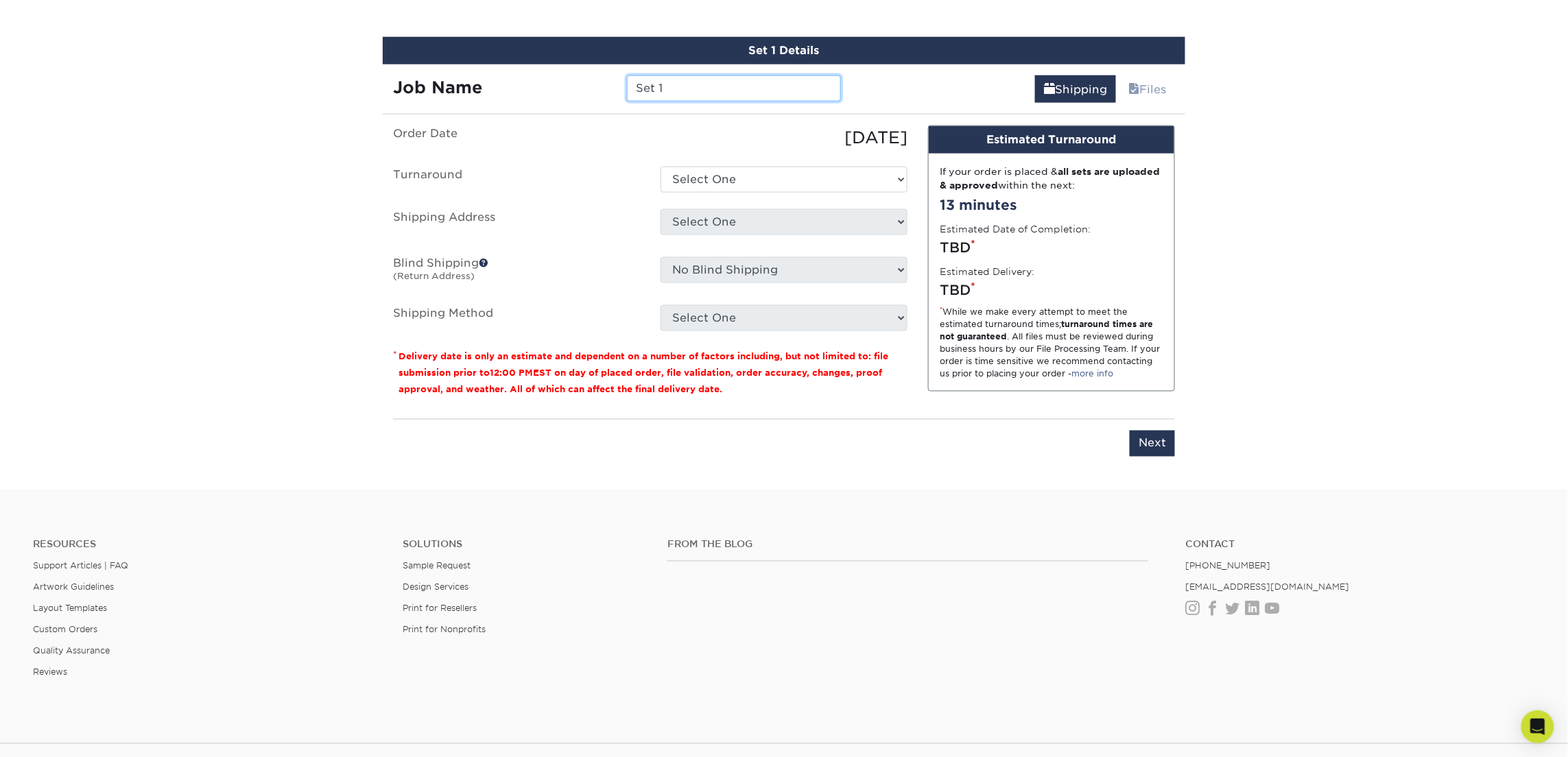
click at [681, 87] on input "Set 1" at bounding box center [734, 89] width 214 height 26
click at [681, 86] on input "Set 1" at bounding box center [734, 89] width 214 height 26
type input "[PERSON_NAME]"
click at [775, 174] on select "Select One 2-4 Business Days 2 Day Next Business Day" at bounding box center [784, 179] width 247 height 26
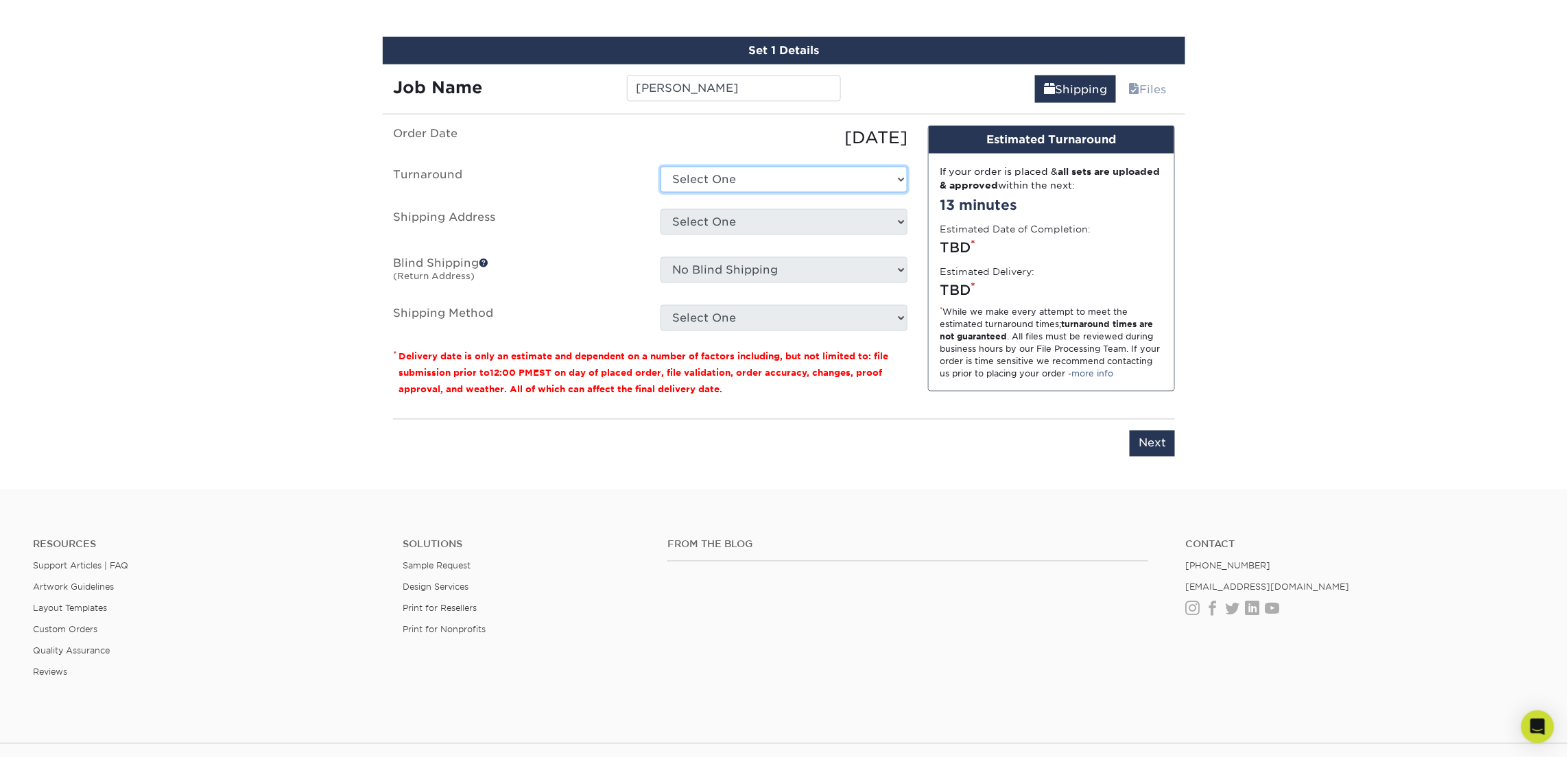
select select "23721297-b68b-4846-ba83-3171e6bd9d78"
click at [660, 167] on select "Select One 2-4 Business Days 2 Day Next Business Day" at bounding box center [784, 179] width 247 height 26
click at [762, 221] on select "Select One 514 W MAPLE ST Atlanta Office Beth Patterson Bingham Farms Byron Cen…" at bounding box center [784, 222] width 247 height 26
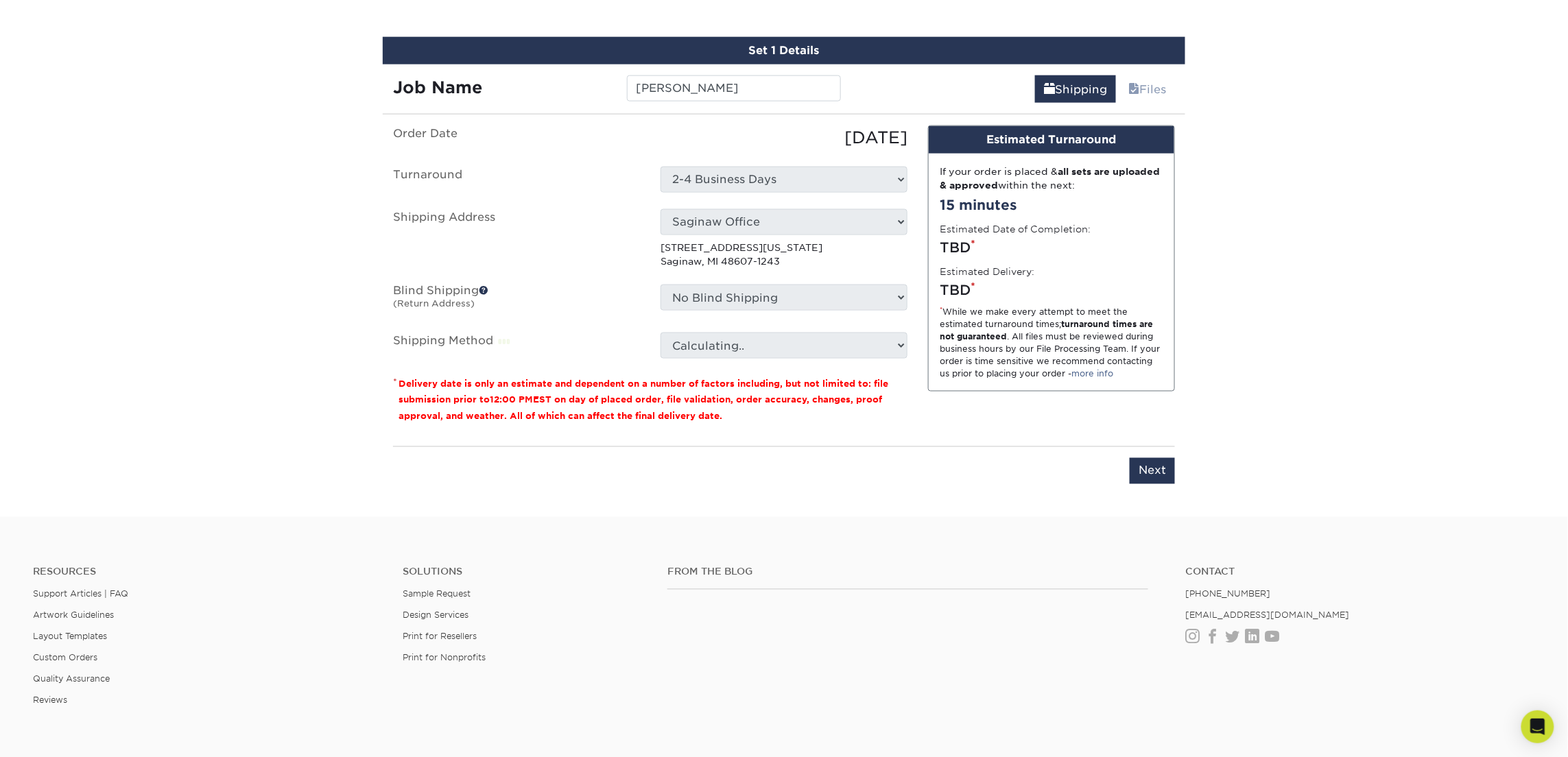
click at [737, 205] on ul "Order Date 09/11/2025 Turnaround Select One 2-4 Business Days 2 Day Next Busine…" at bounding box center [650, 242] width 514 height 234
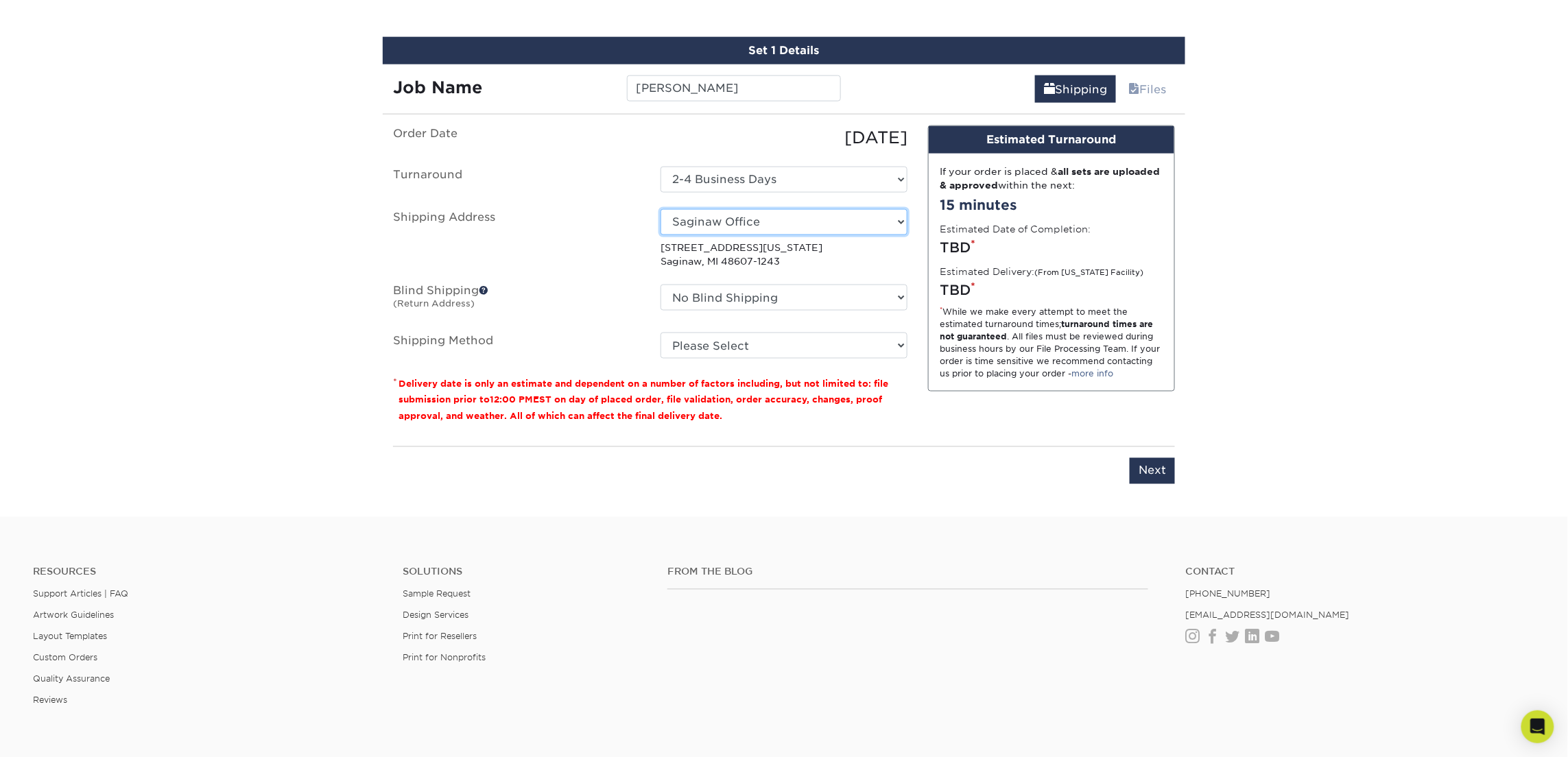
click at [732, 223] on select "Select One 514 W MAPLE ST Atlanta Office Beth Patterson Bingham Farms Byron Cen…" at bounding box center [784, 222] width 247 height 26
select select "257129"
click at [750, 339] on select "Please Select Ground Shipping (+$7.84) 3 Day Shipping Service (+$18.68) 2 Day A…" at bounding box center [784, 345] width 247 height 26
select select "03"
click at [660, 332] on select "Please Select Ground Shipping (+$7.84) 3 Day Shipping Service (+$18.68) 2 Day A…" at bounding box center [784, 345] width 247 height 26
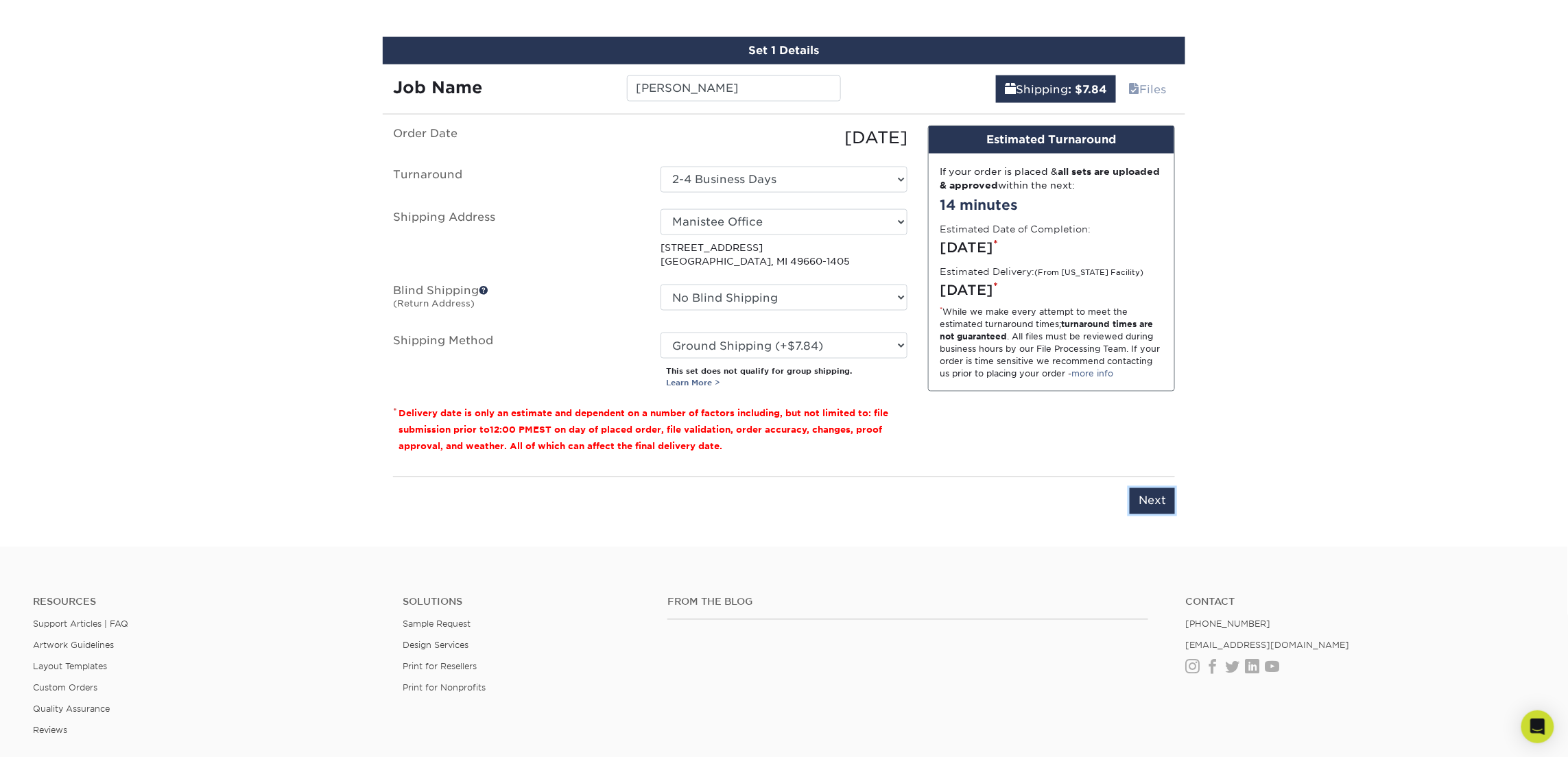
click at [1152, 497] on input "Next" at bounding box center [1152, 501] width 45 height 26
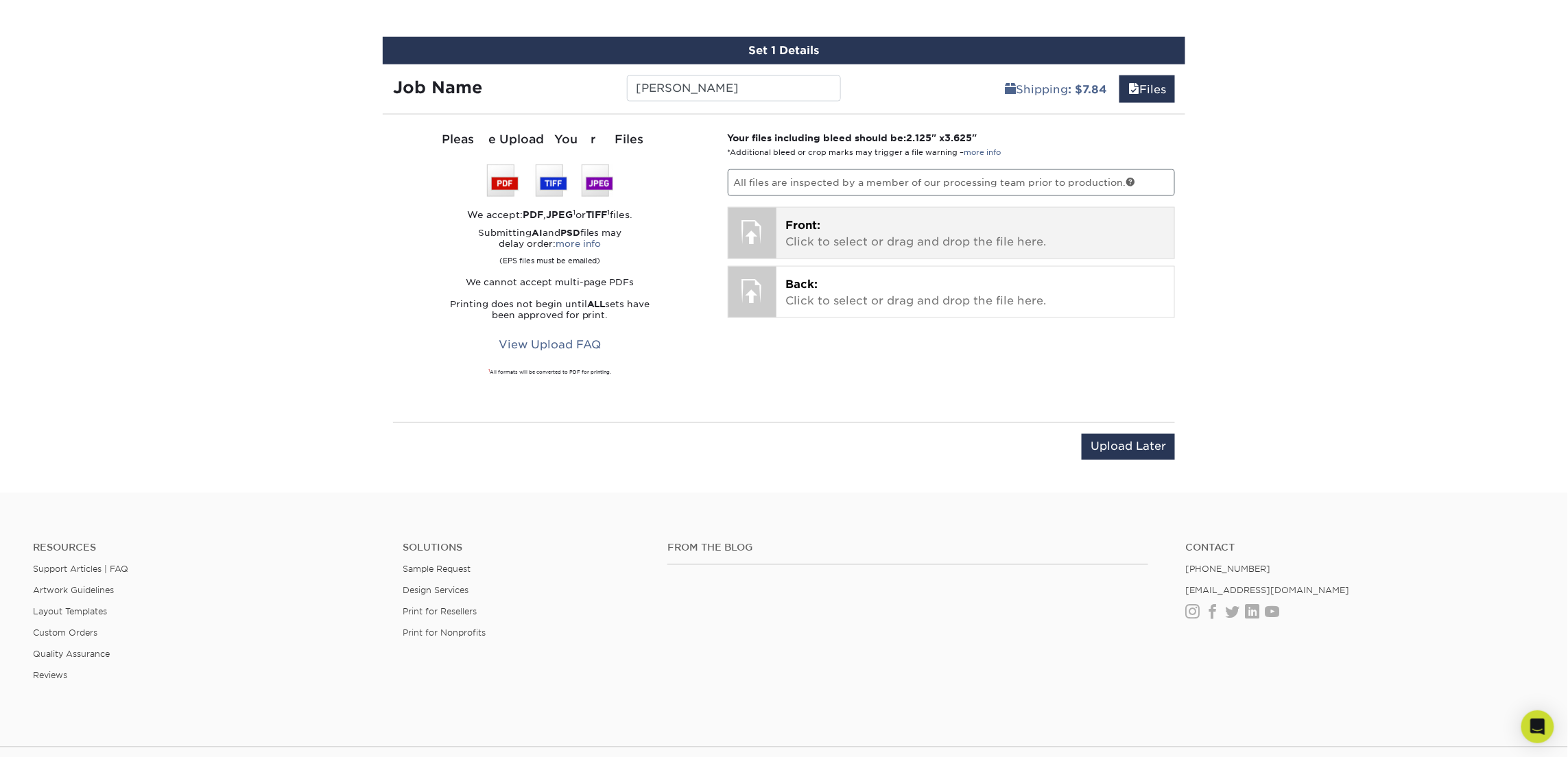
click at [858, 217] on p "Front: Click to select or drag and drop the file here." at bounding box center [975, 233] width 379 height 33
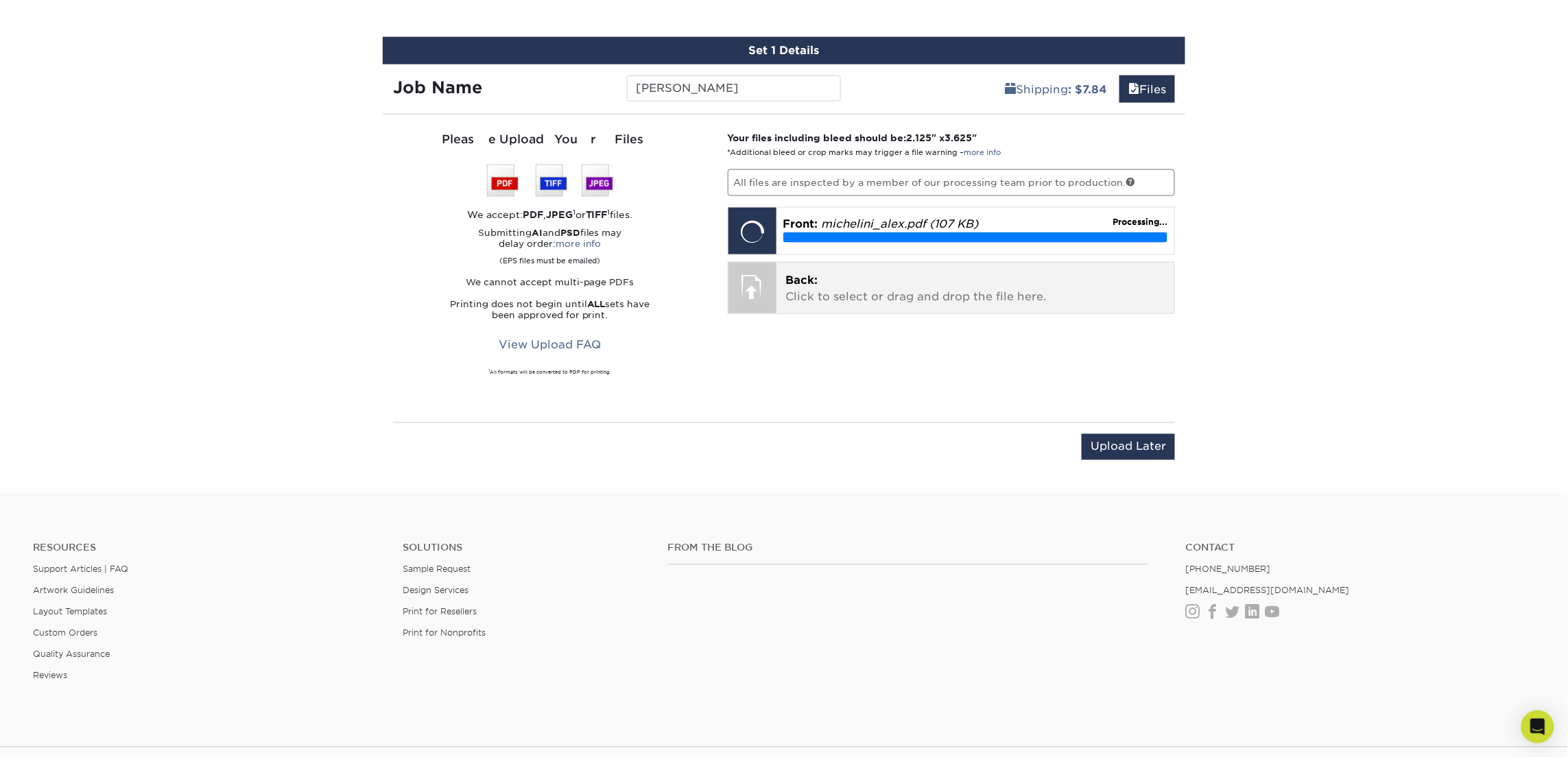
click at [837, 286] on p "Back: Click to select or drag and drop the file here." at bounding box center [975, 288] width 379 height 33
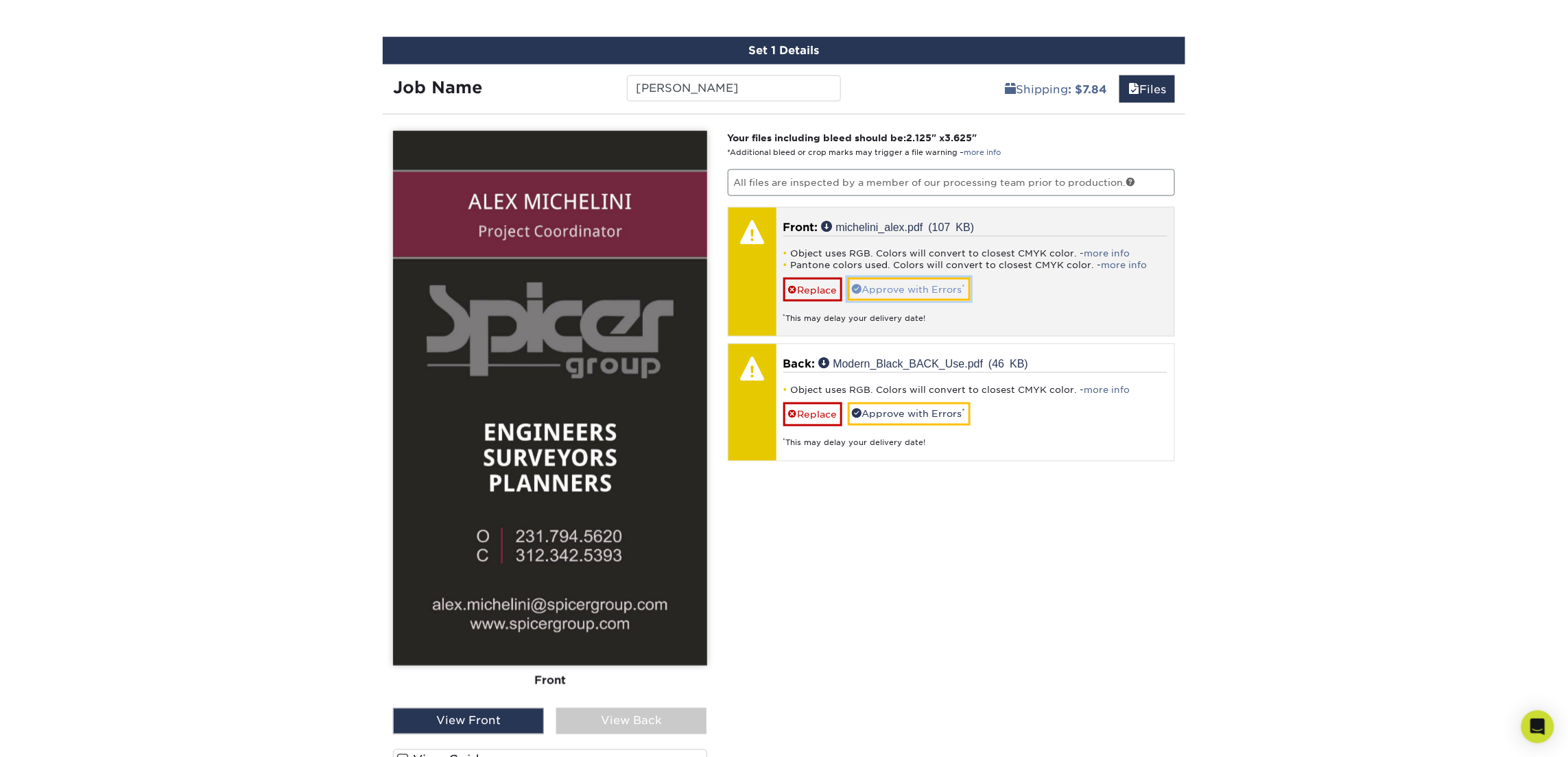
click at [908, 292] on link "Approve with Errors *" at bounding box center [909, 289] width 123 height 23
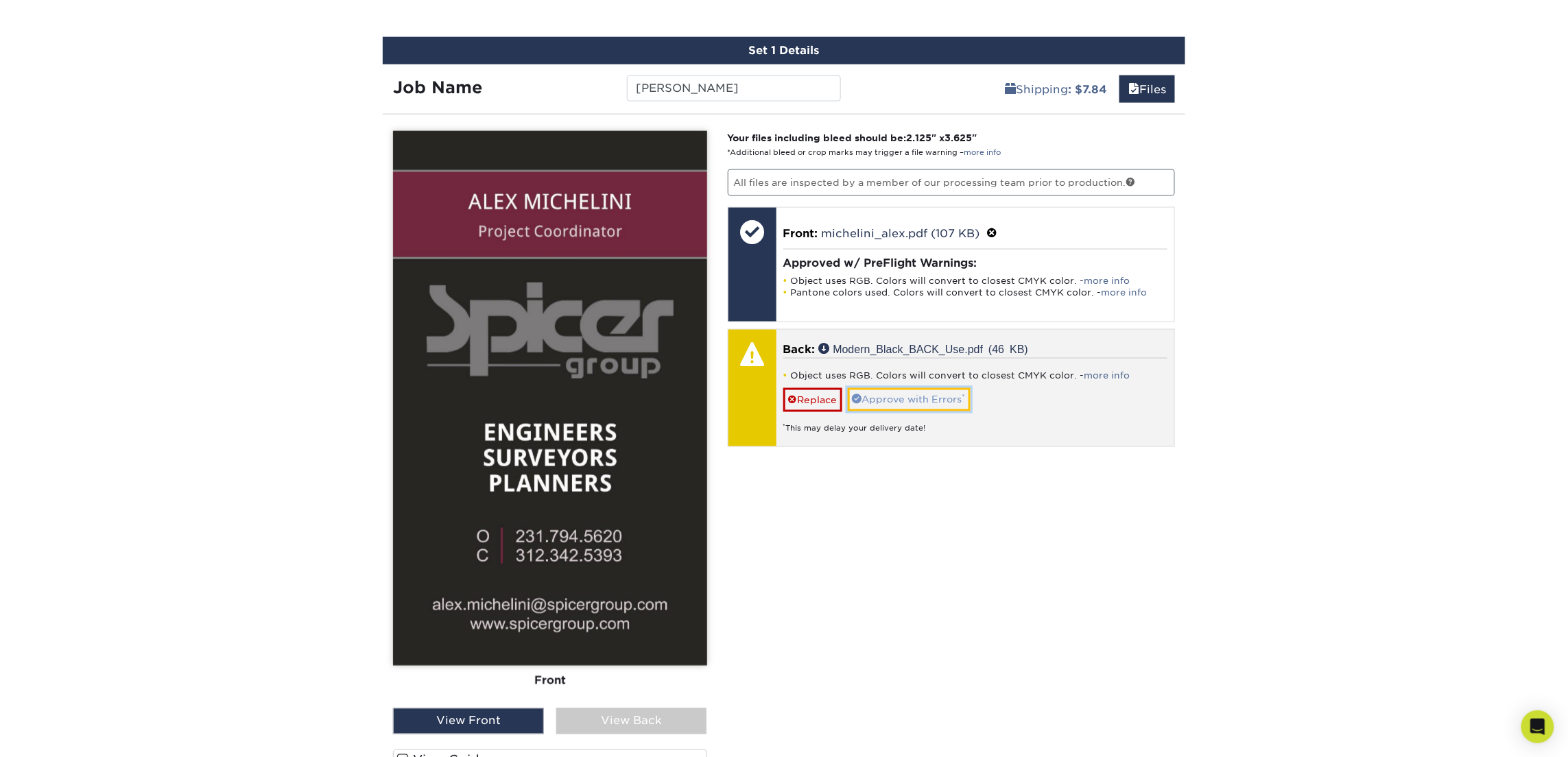
click at [931, 400] on link "Approve with Errors *" at bounding box center [909, 400] width 123 height 23
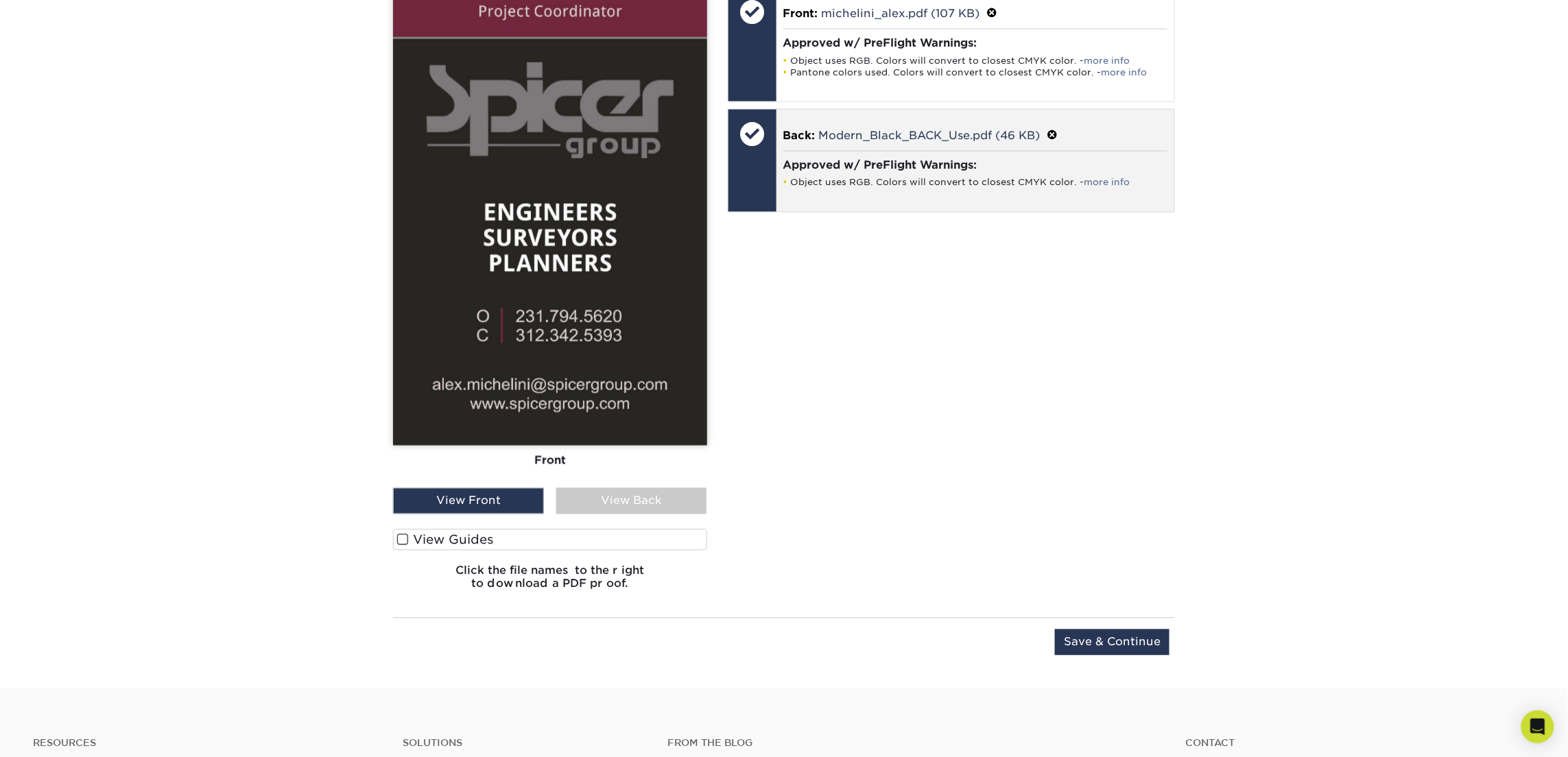
scroll to position [1005, 0]
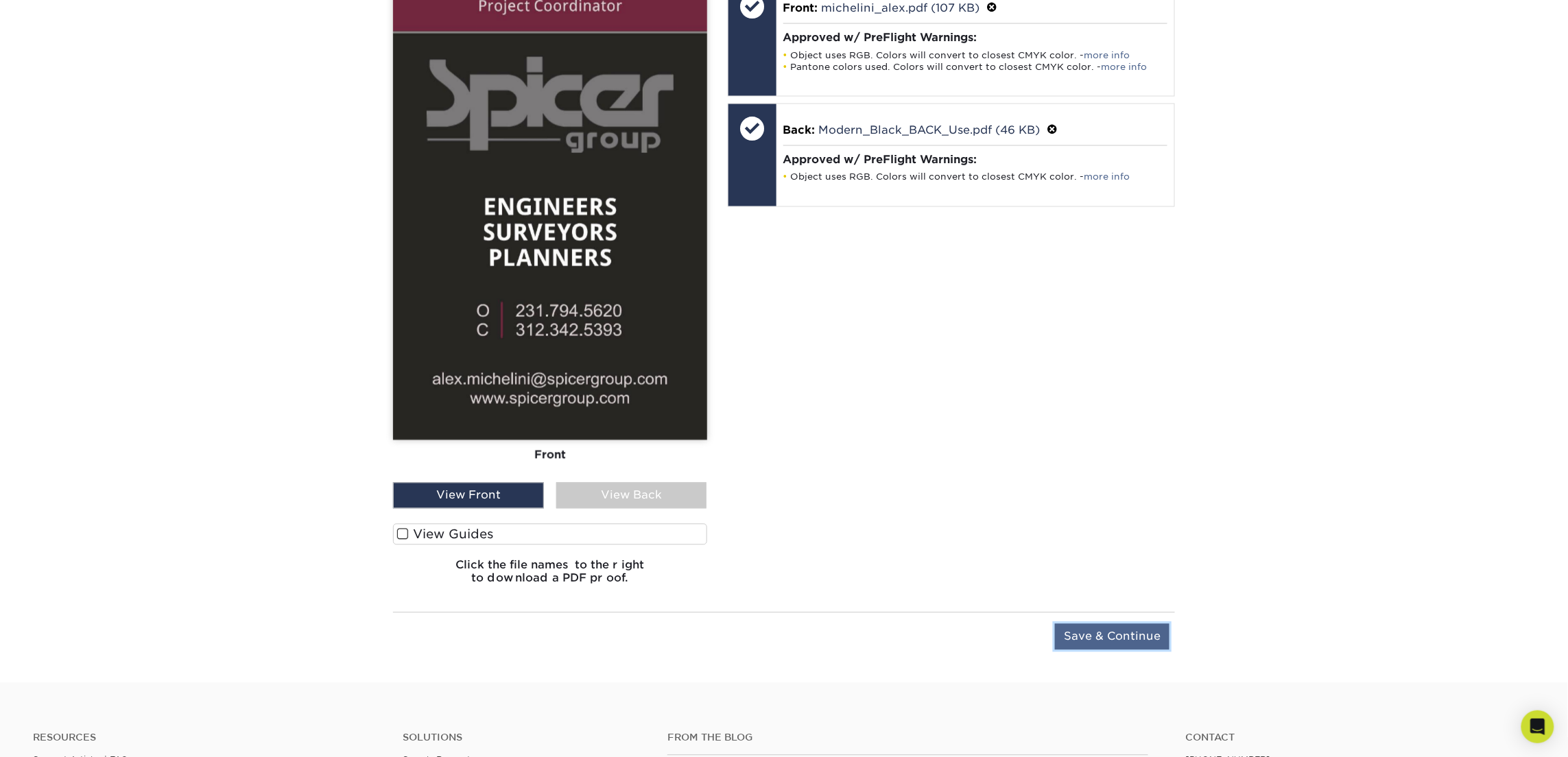
click at [1104, 638] on input "Save & Continue" at bounding box center [1111, 637] width 114 height 26
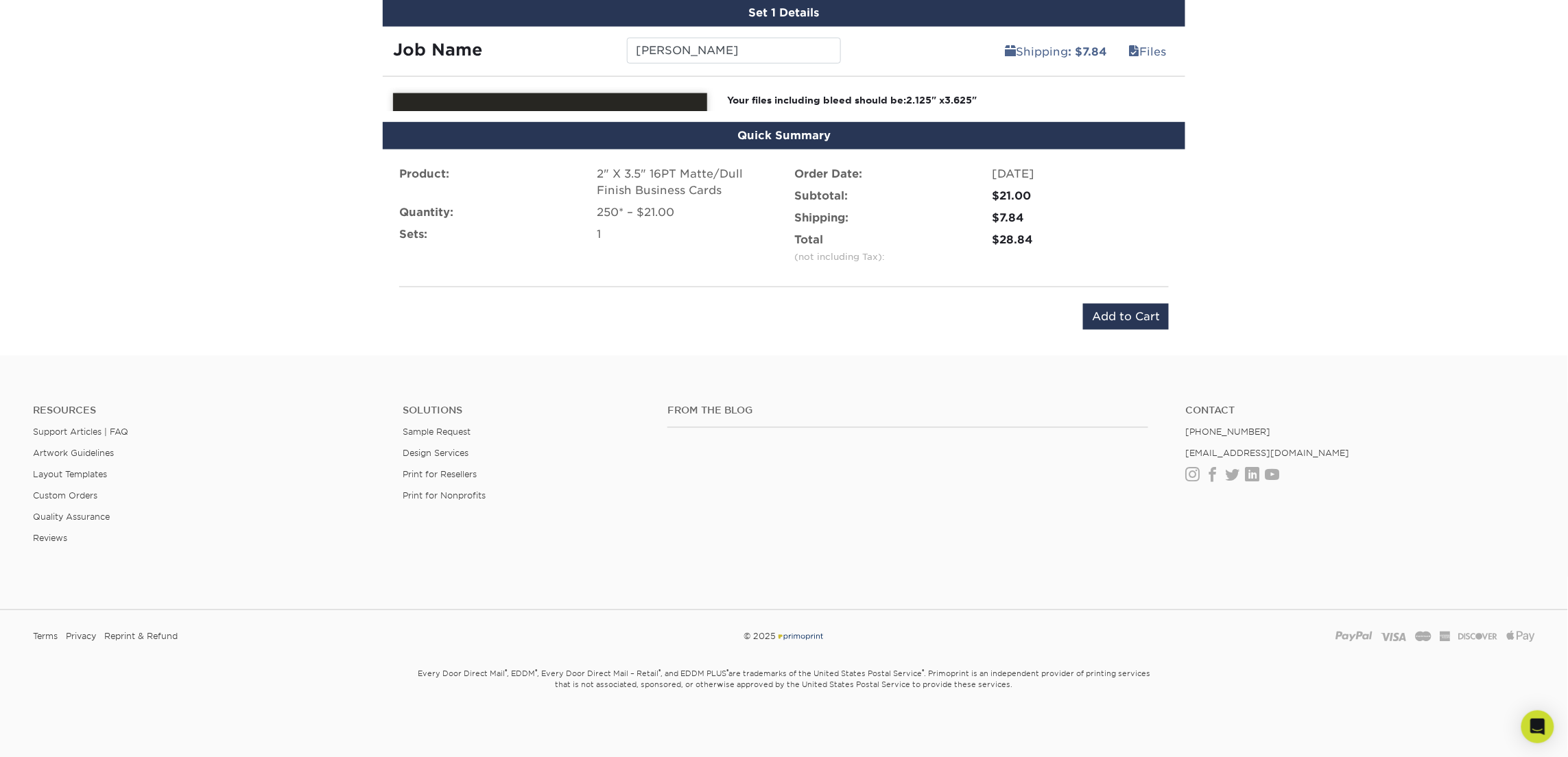
scroll to position [790, 0]
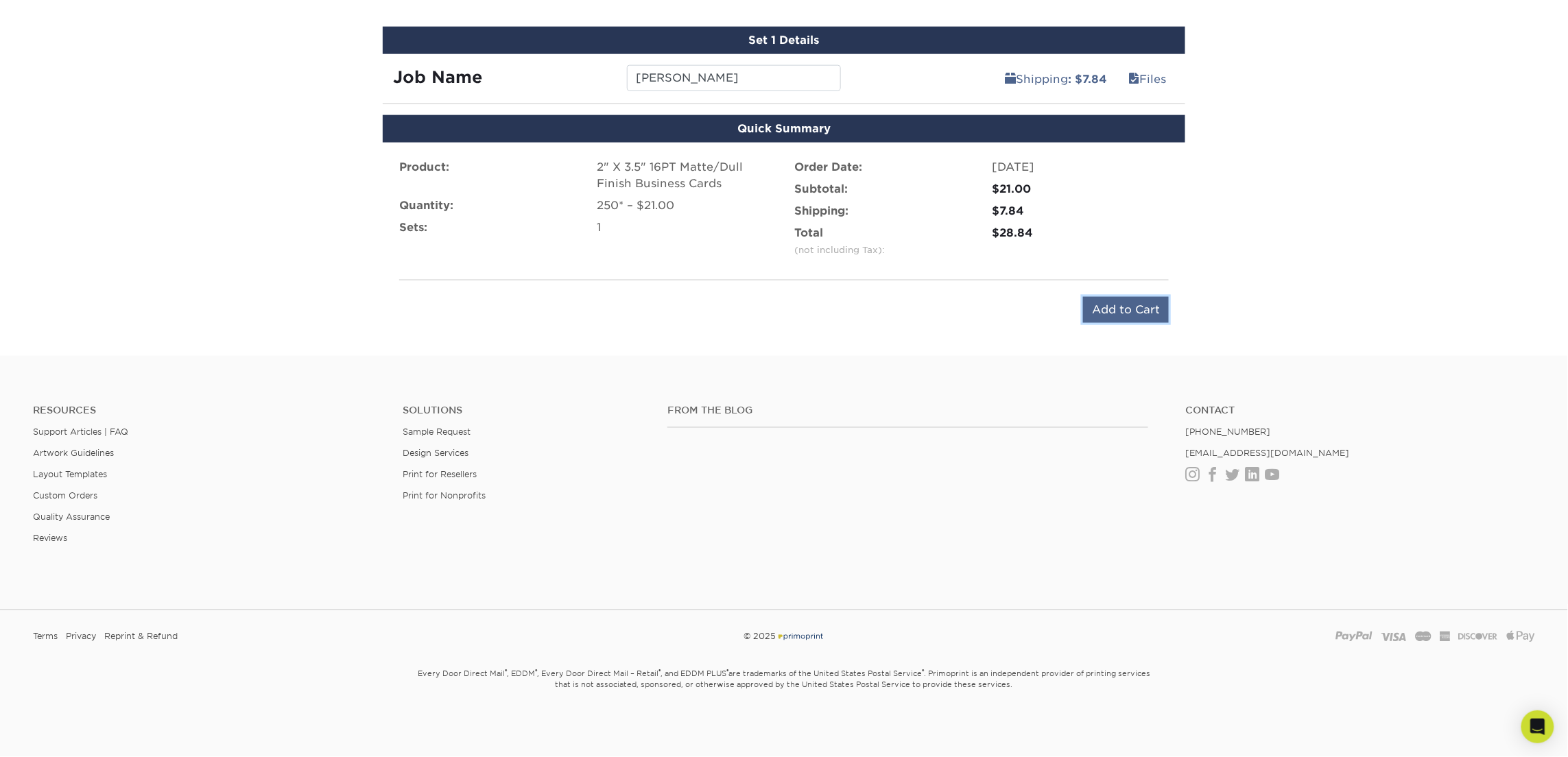
click at [1107, 303] on input "Add to Cart" at bounding box center [1126, 310] width 86 height 26
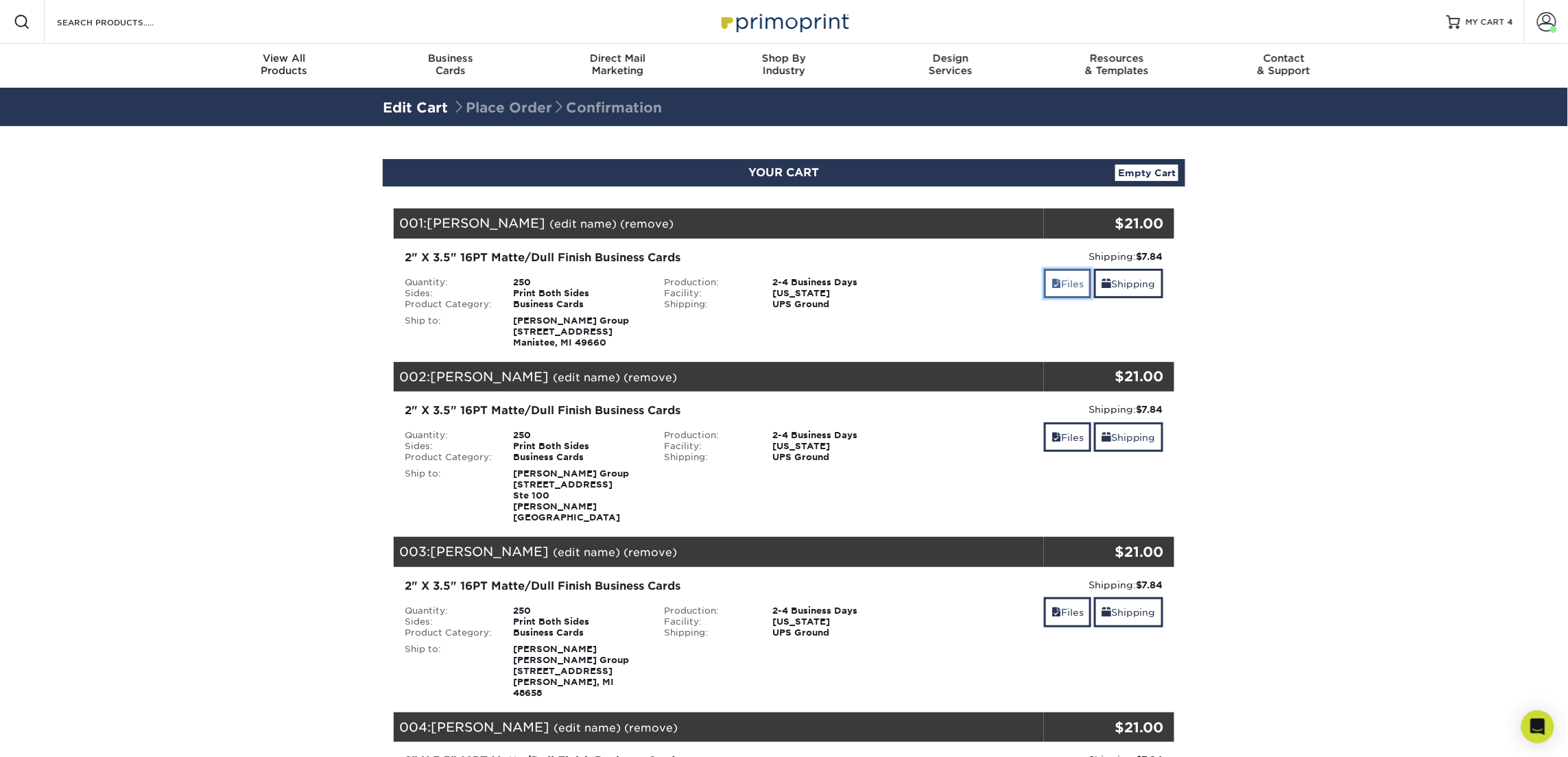
click at [1052, 285] on span at bounding box center [1056, 284] width 10 height 11
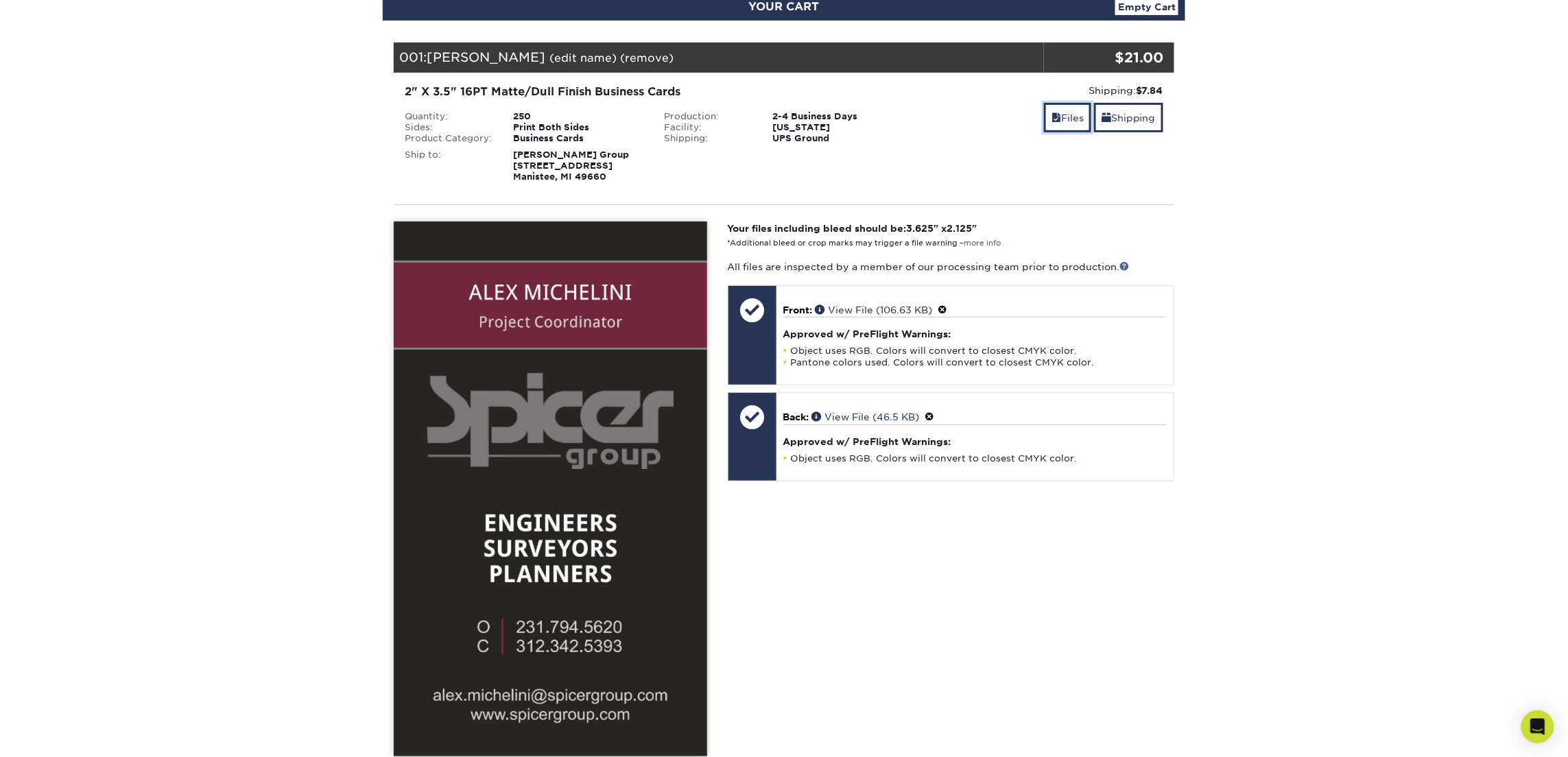
scroll to position [135, 0]
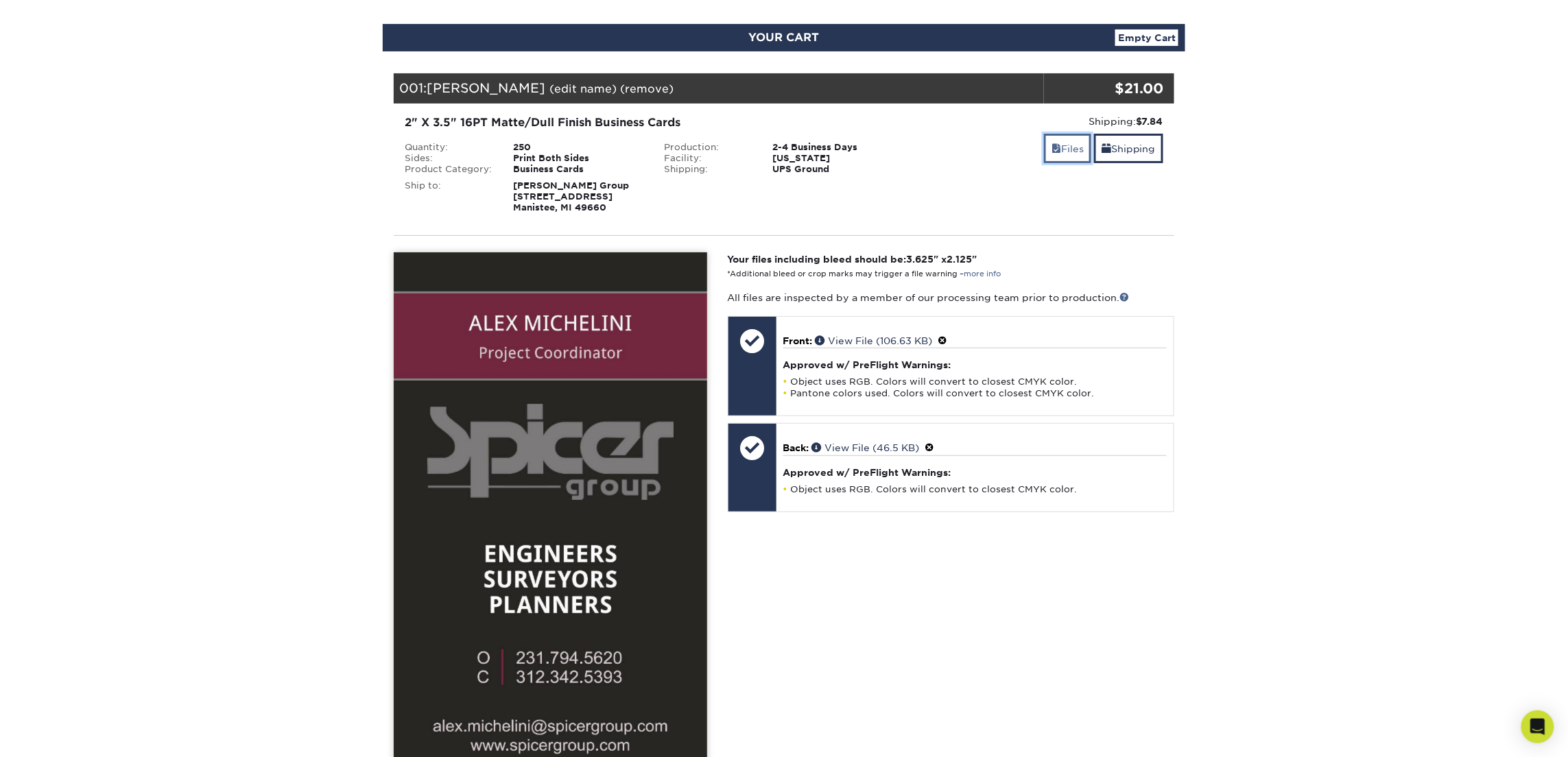
click at [1061, 148] on link "Files" at bounding box center [1068, 148] width 48 height 30
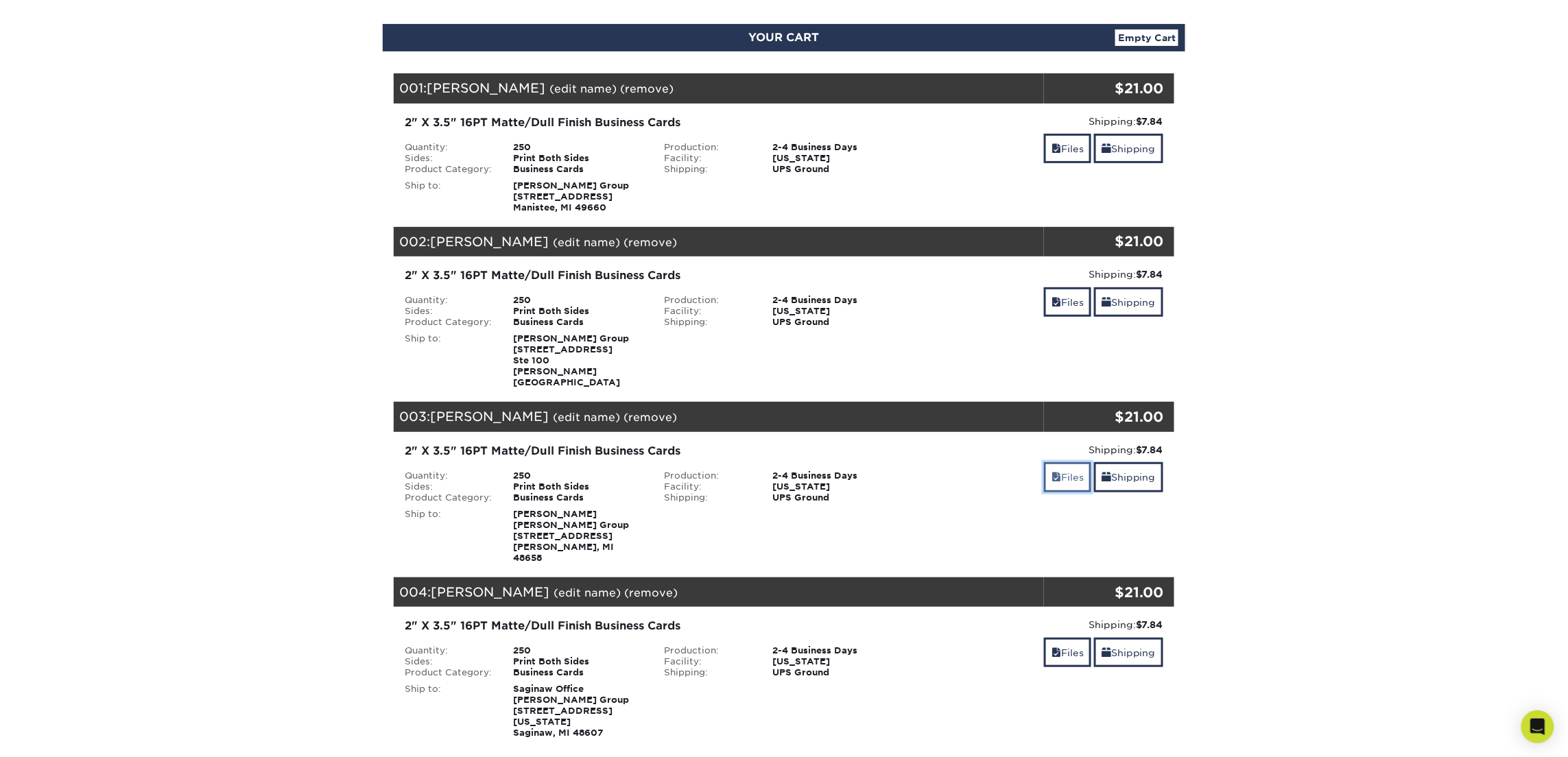
click at [1061, 463] on link "Files" at bounding box center [1068, 477] width 48 height 30
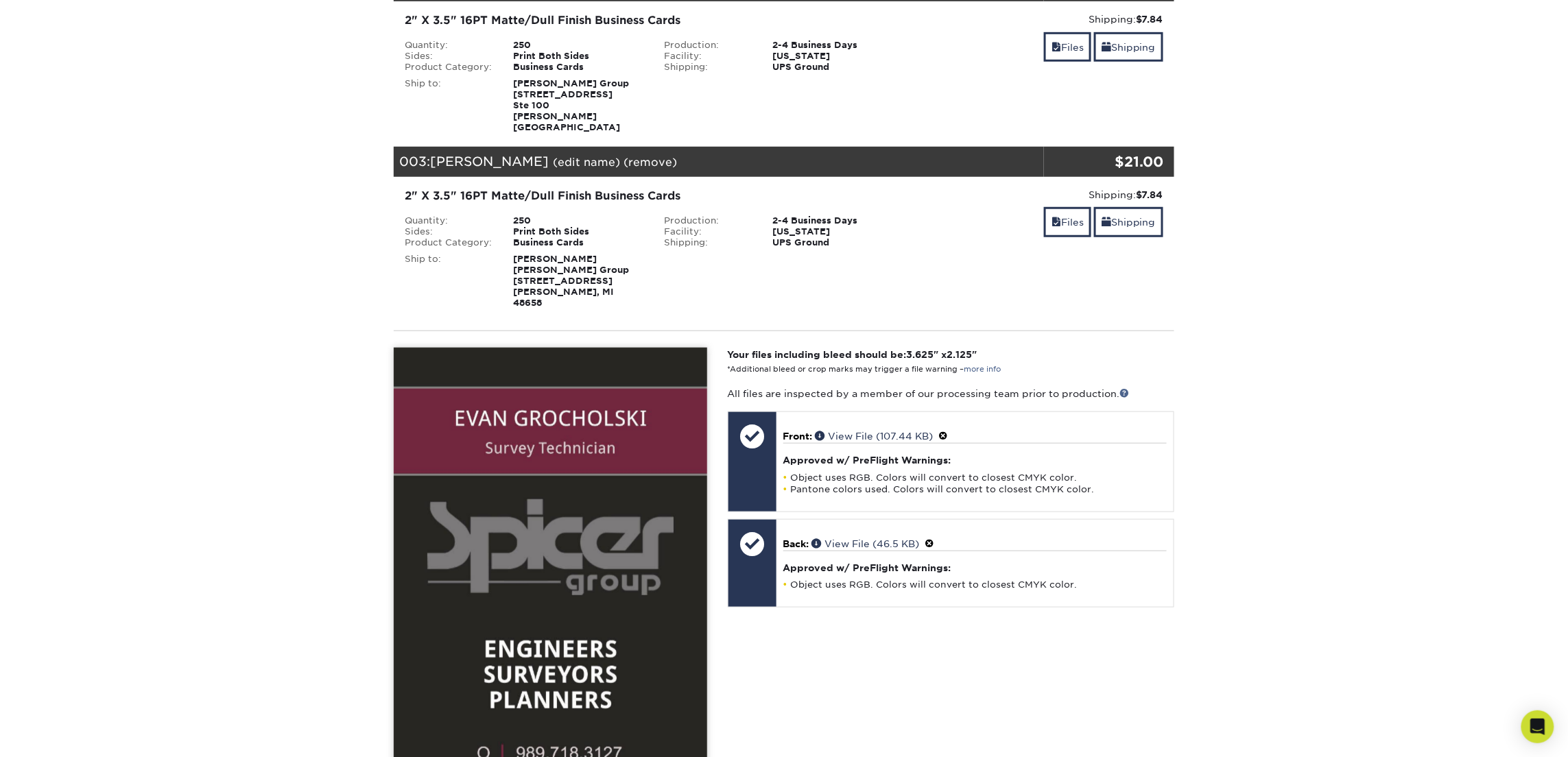
scroll to position [388, 0]
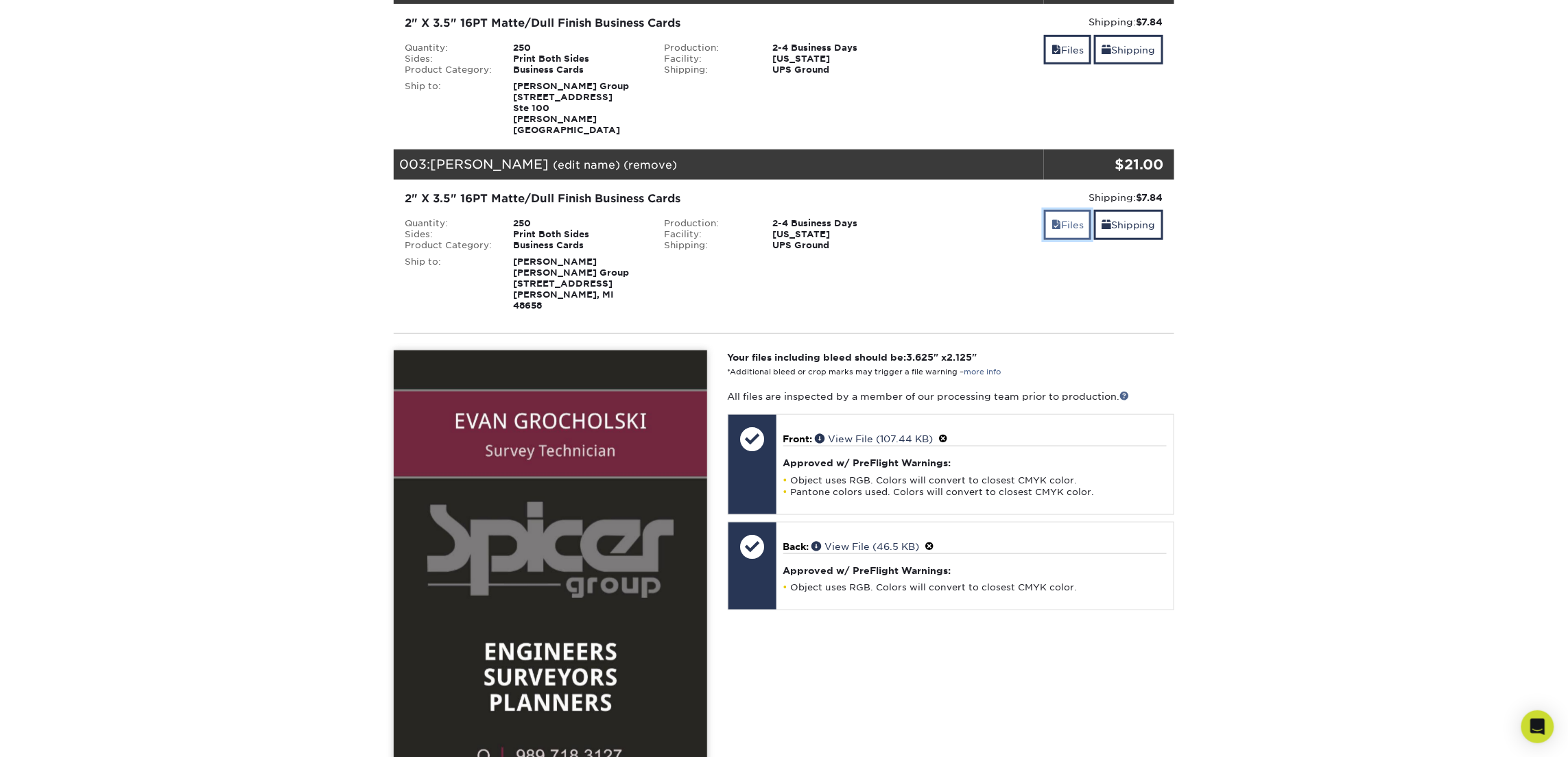
click at [1063, 216] on link "Files" at bounding box center [1068, 224] width 48 height 30
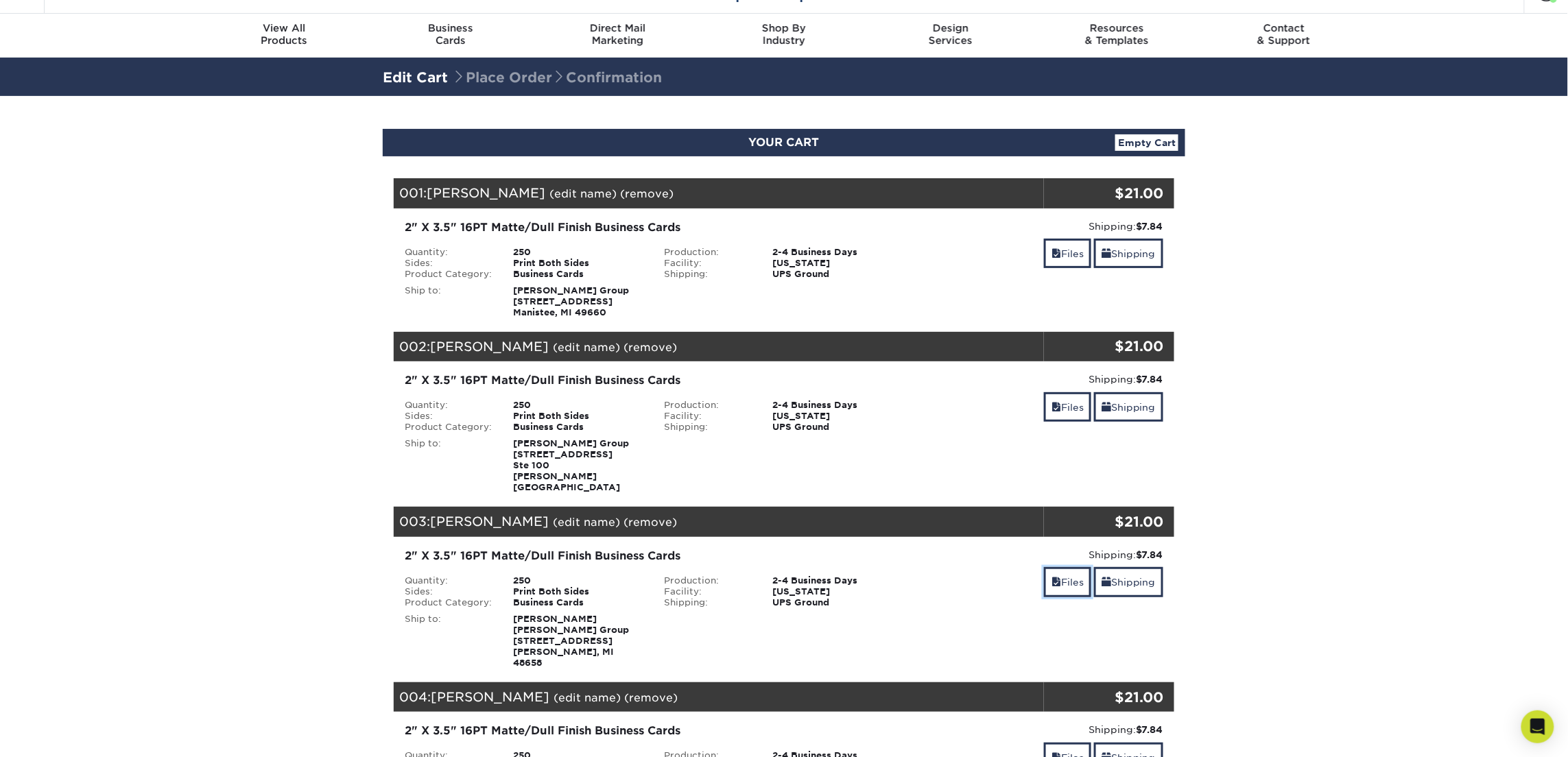
scroll to position [22, 0]
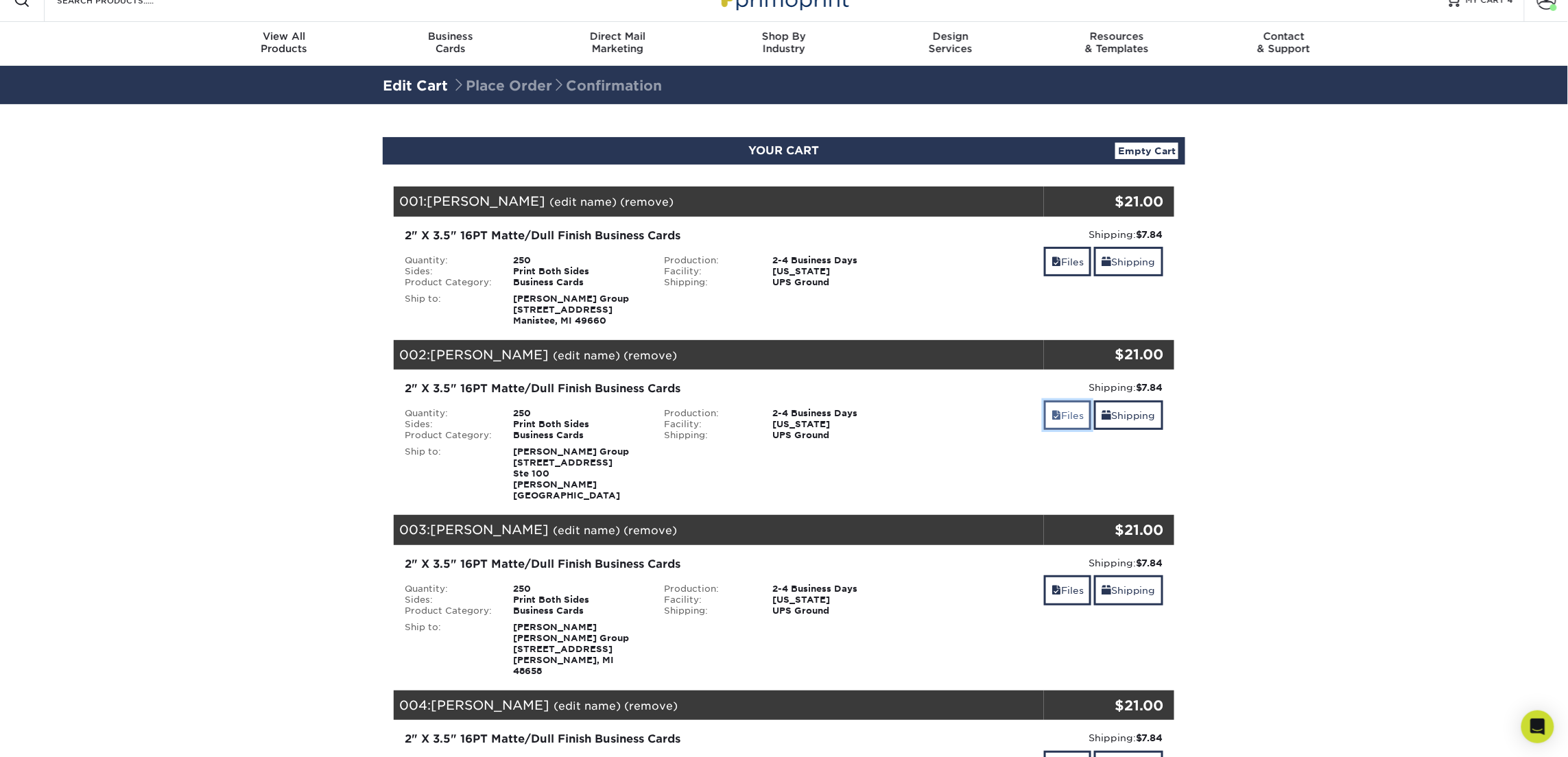
click at [1068, 413] on link "Files" at bounding box center [1068, 415] width 48 height 30
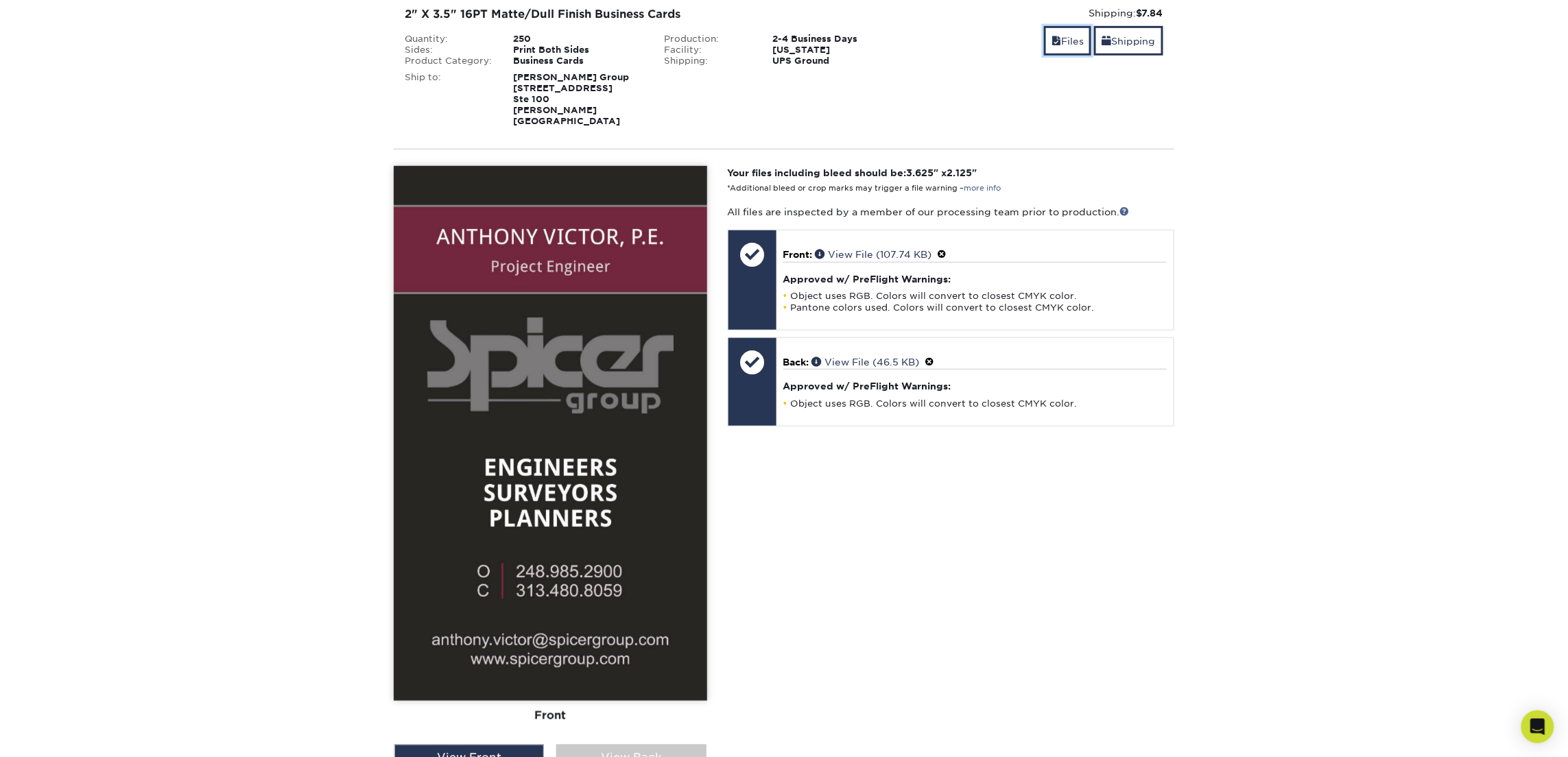
scroll to position [397, 0]
click at [1070, 35] on link "Files" at bounding box center [1068, 39] width 48 height 30
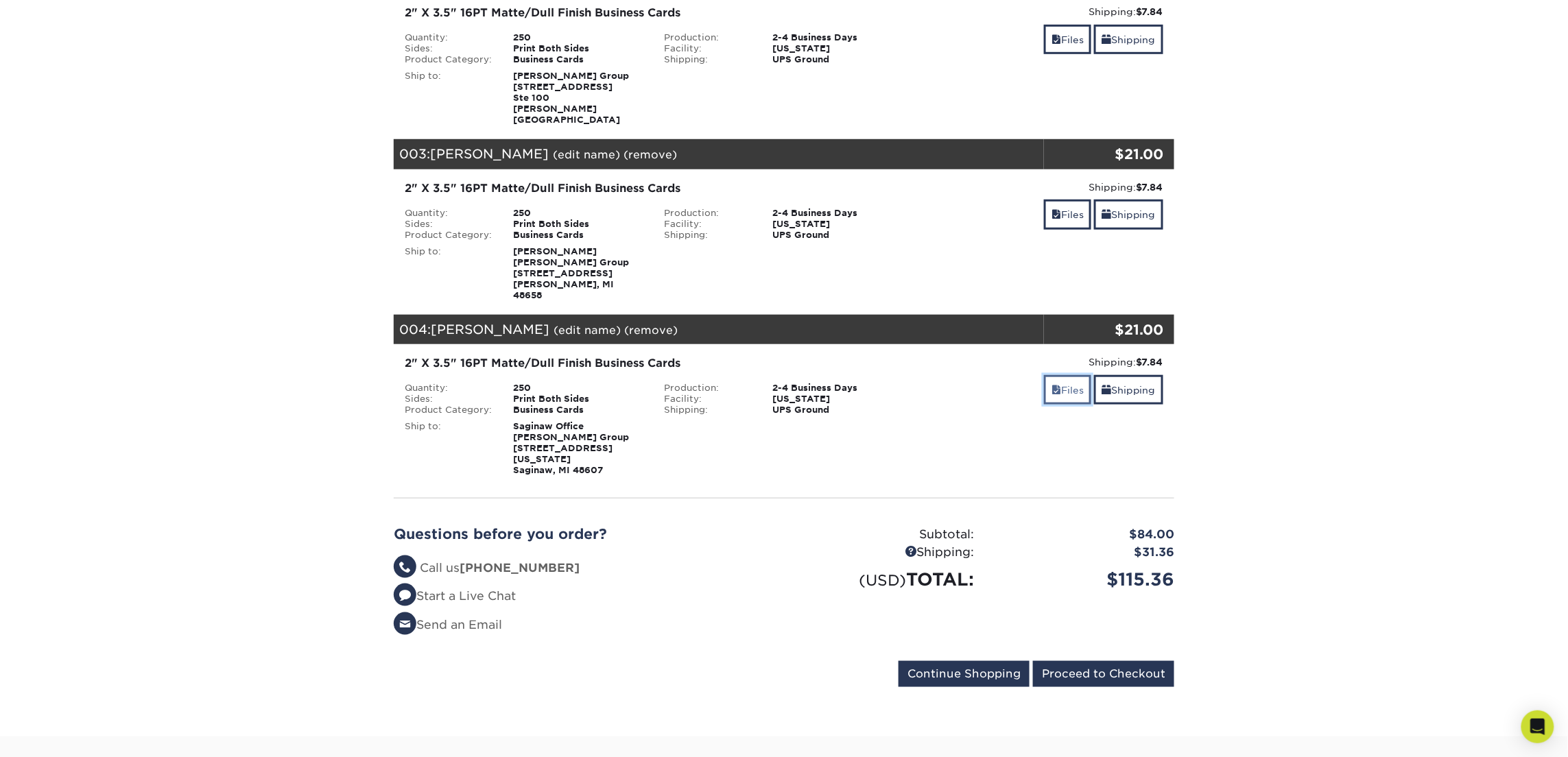
click at [1052, 385] on span at bounding box center [1056, 390] width 10 height 11
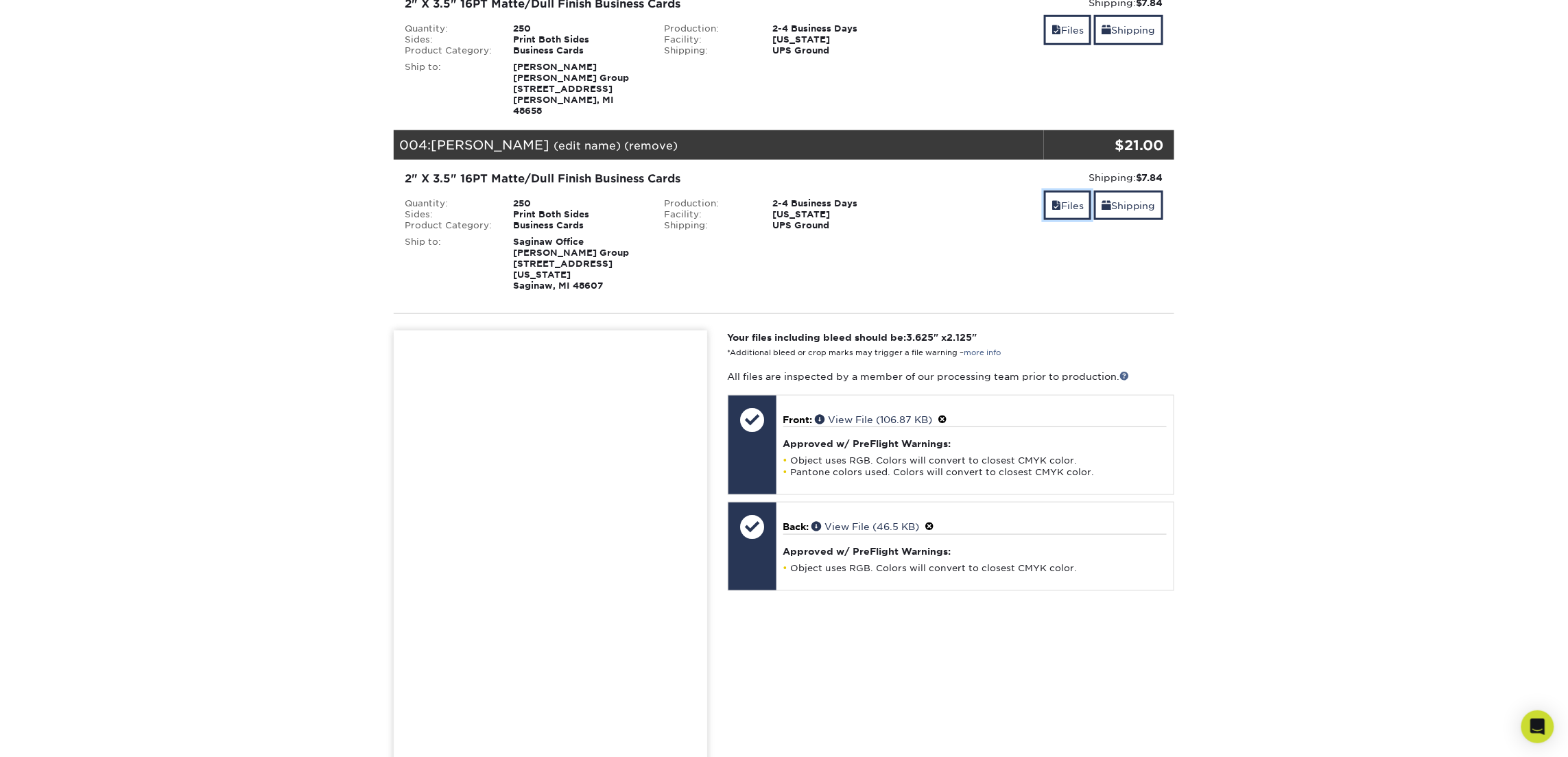
scroll to position [585, 0]
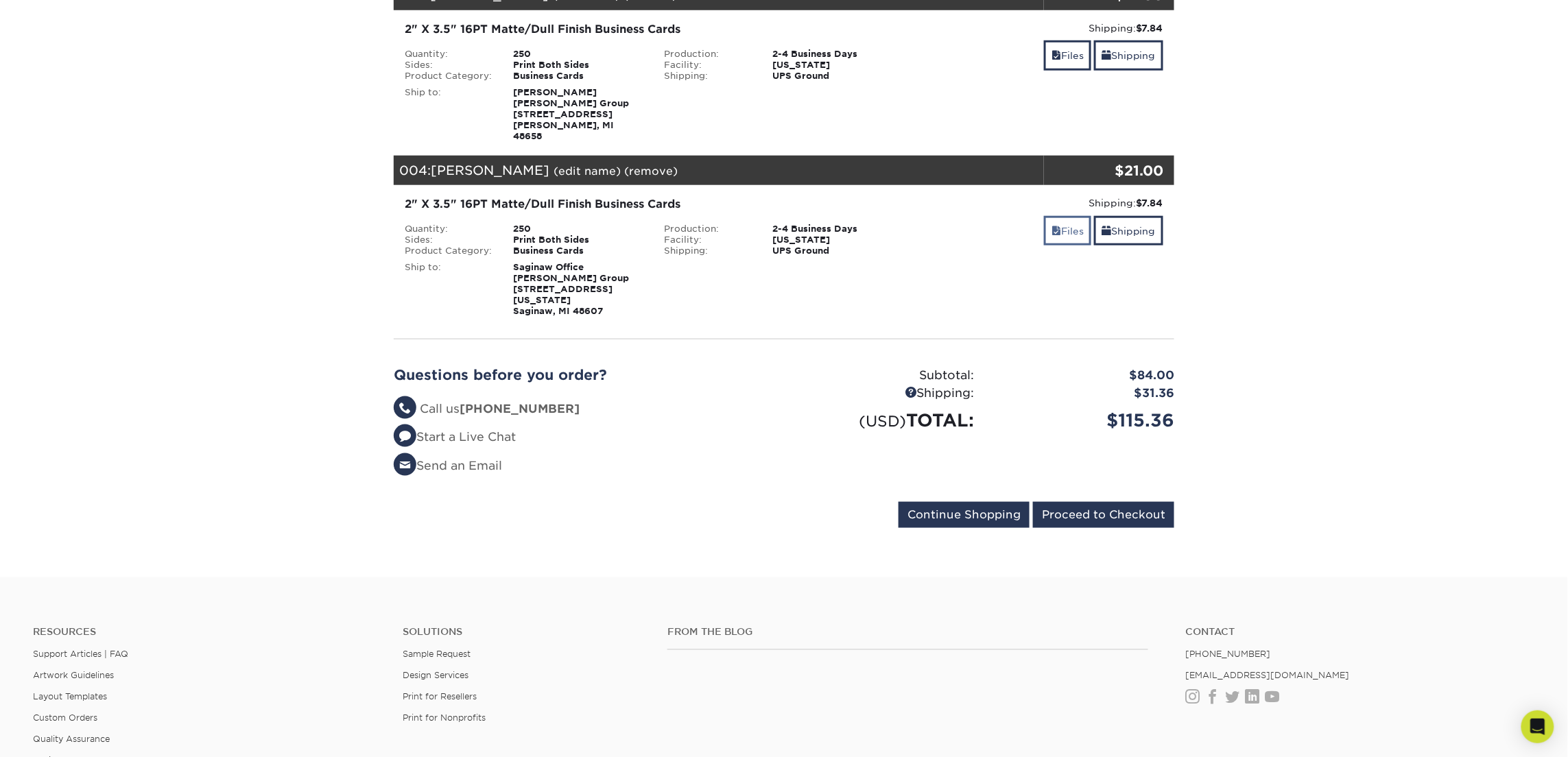
scroll to position [562, 0]
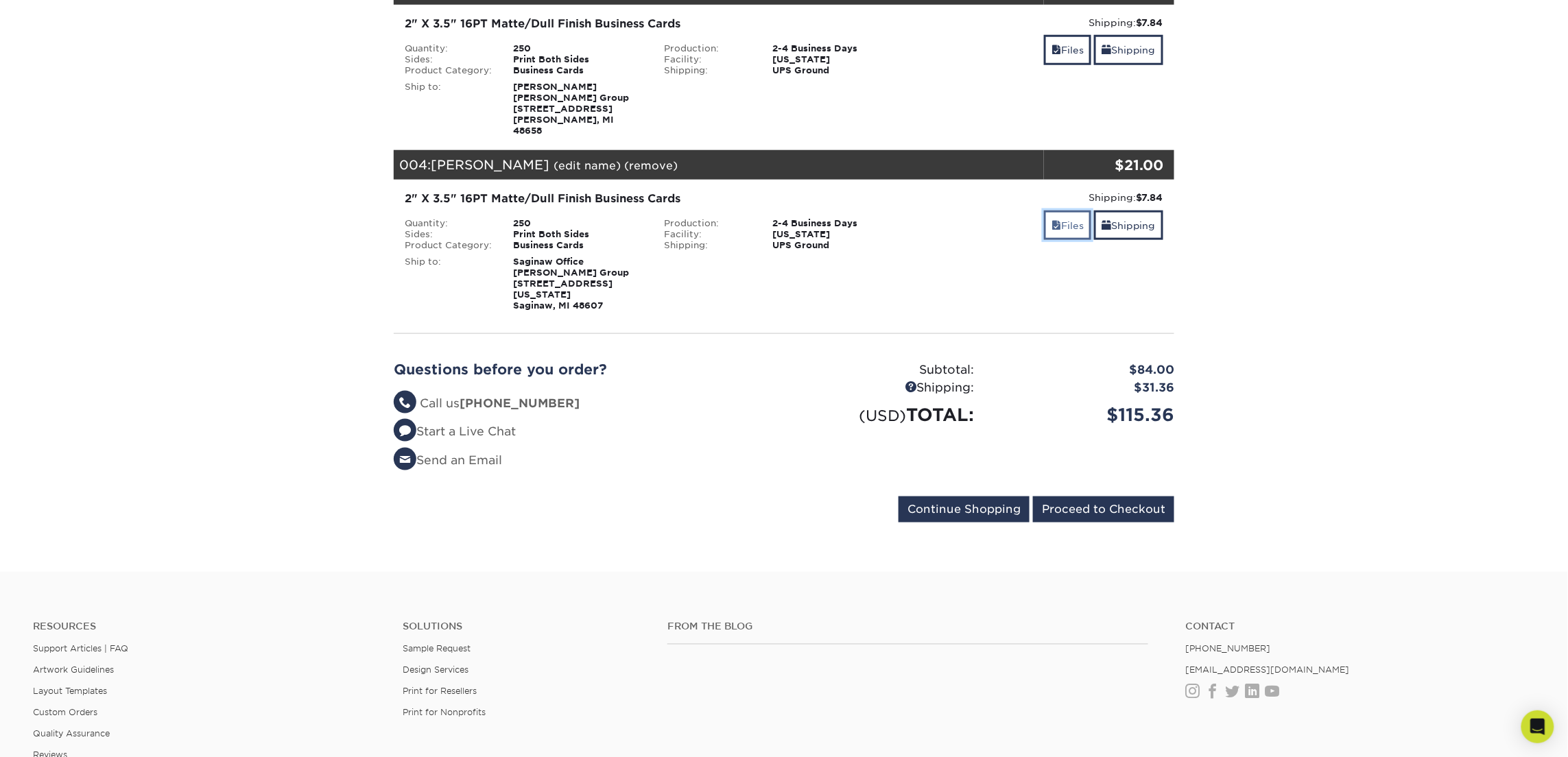
click at [1071, 210] on link "Files" at bounding box center [1068, 225] width 48 height 30
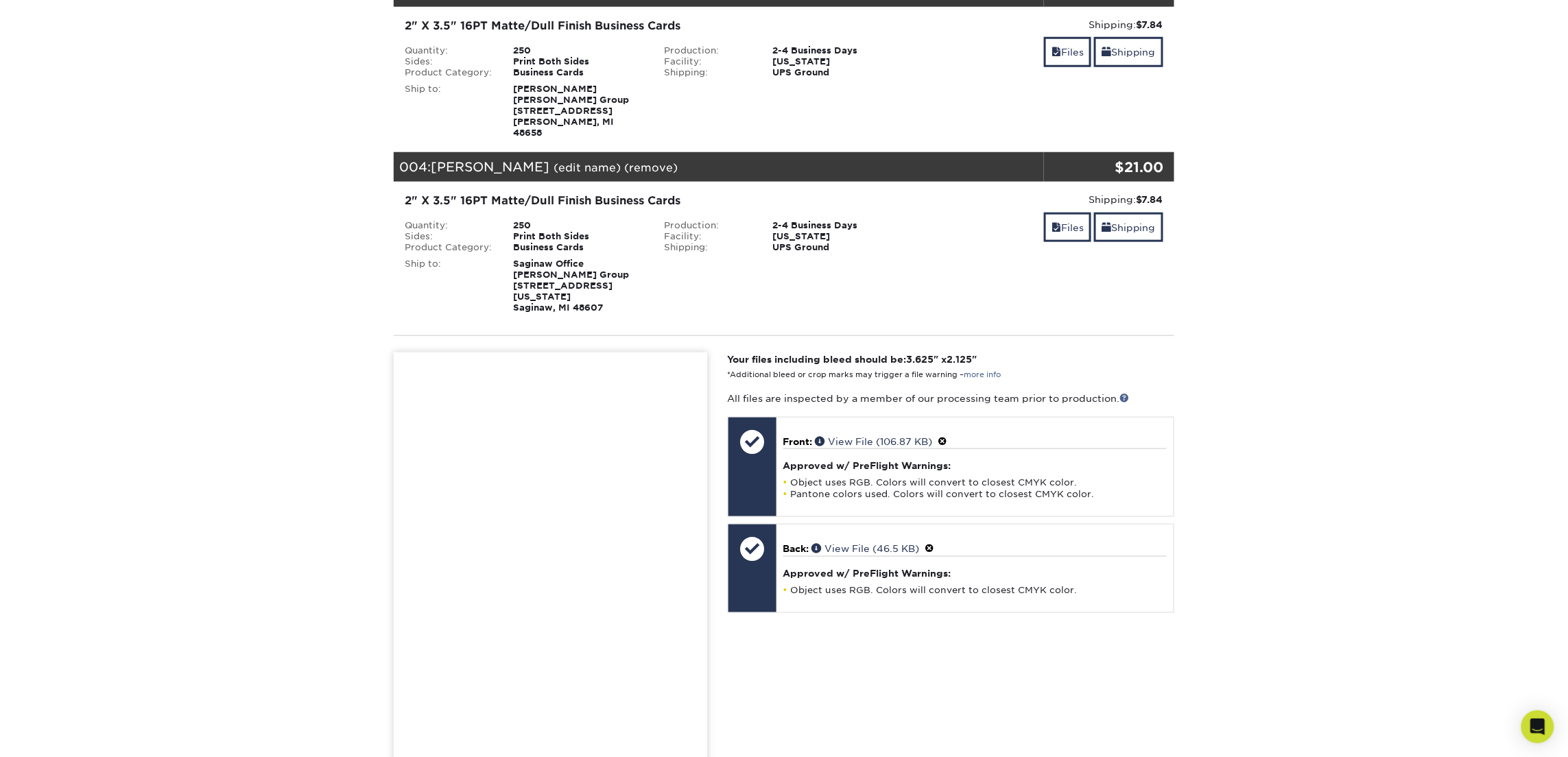
scroll to position [549, 0]
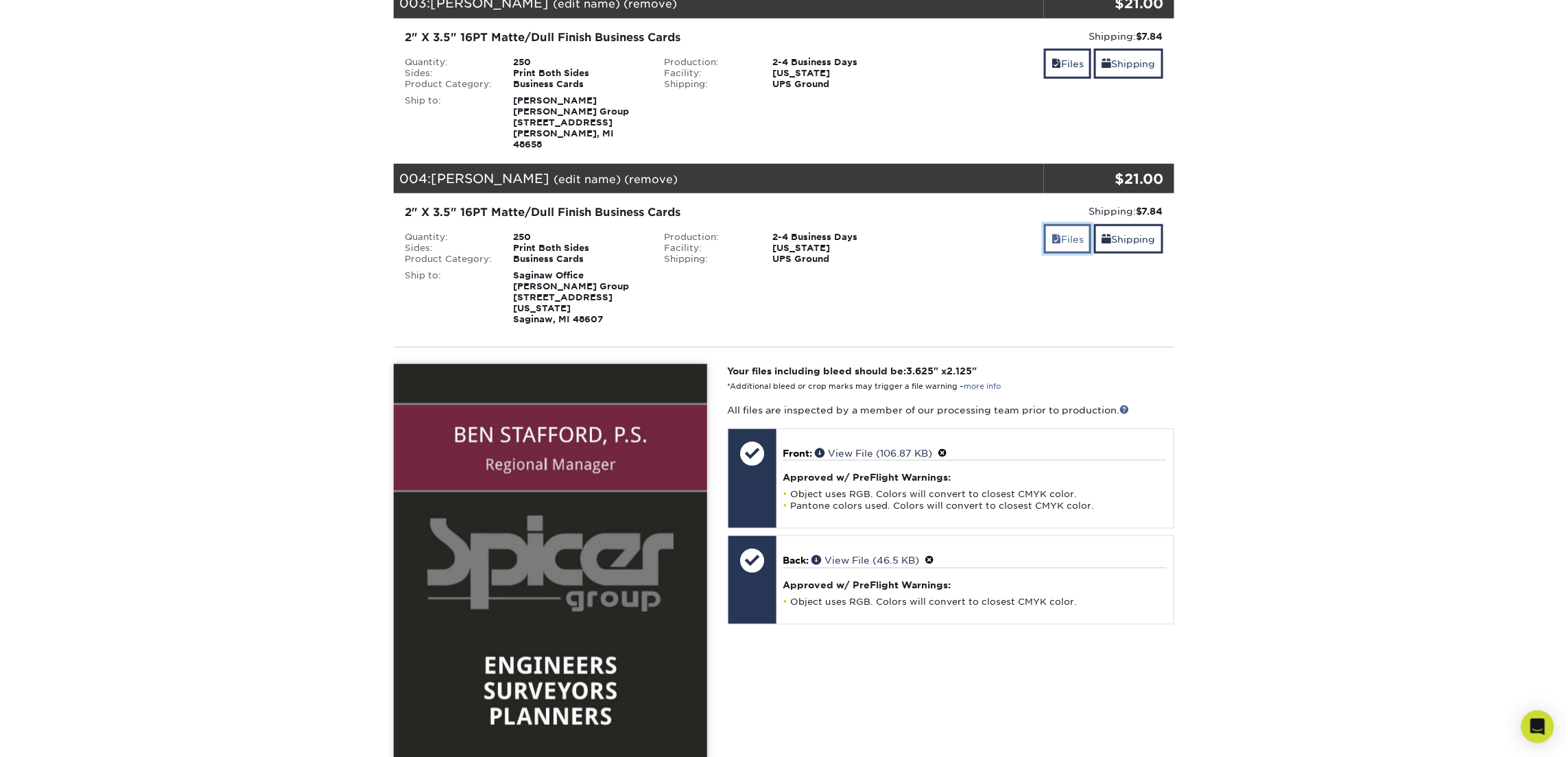
click at [1066, 224] on link "Files" at bounding box center [1068, 238] width 48 height 30
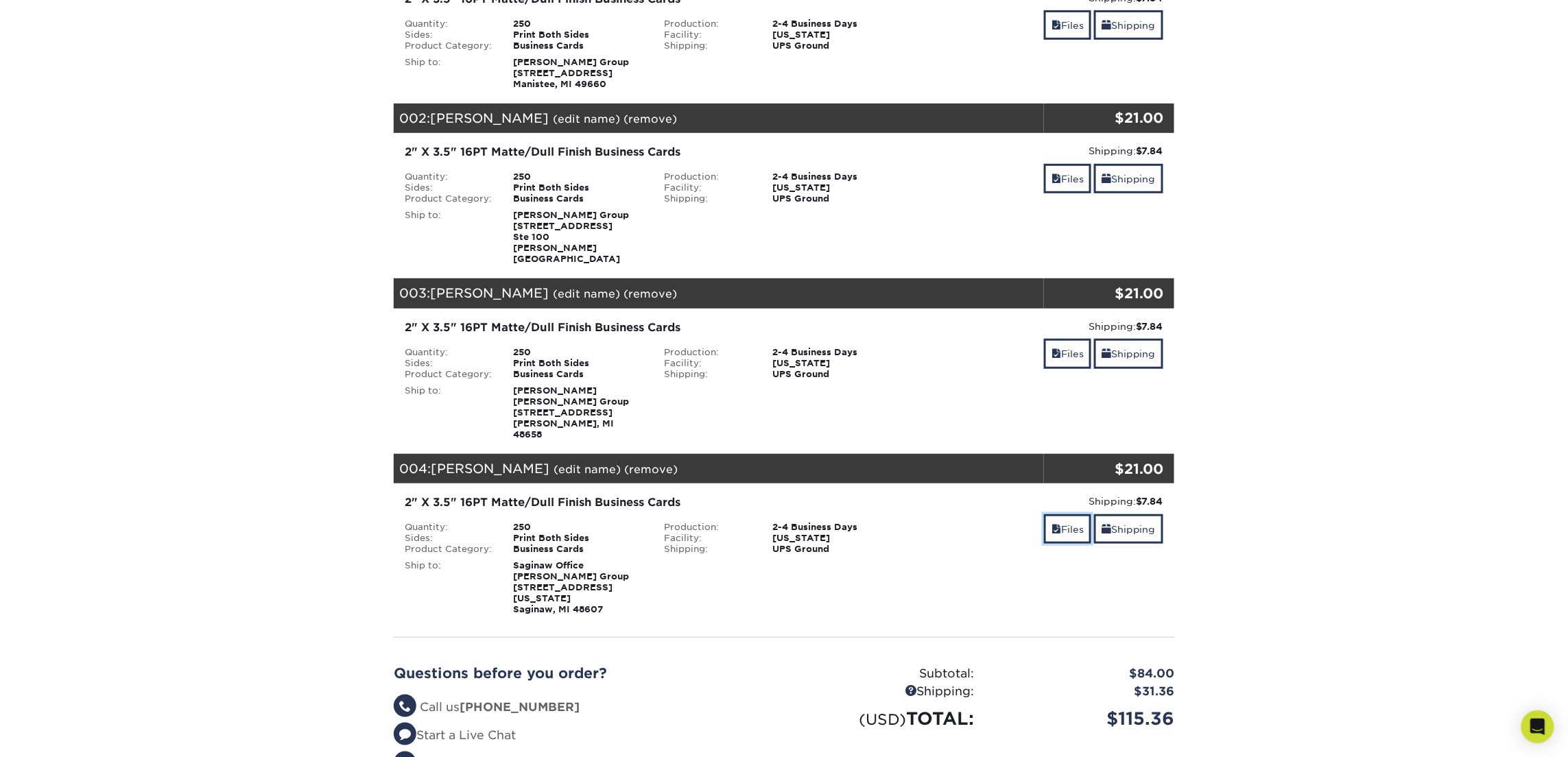
scroll to position [0, 0]
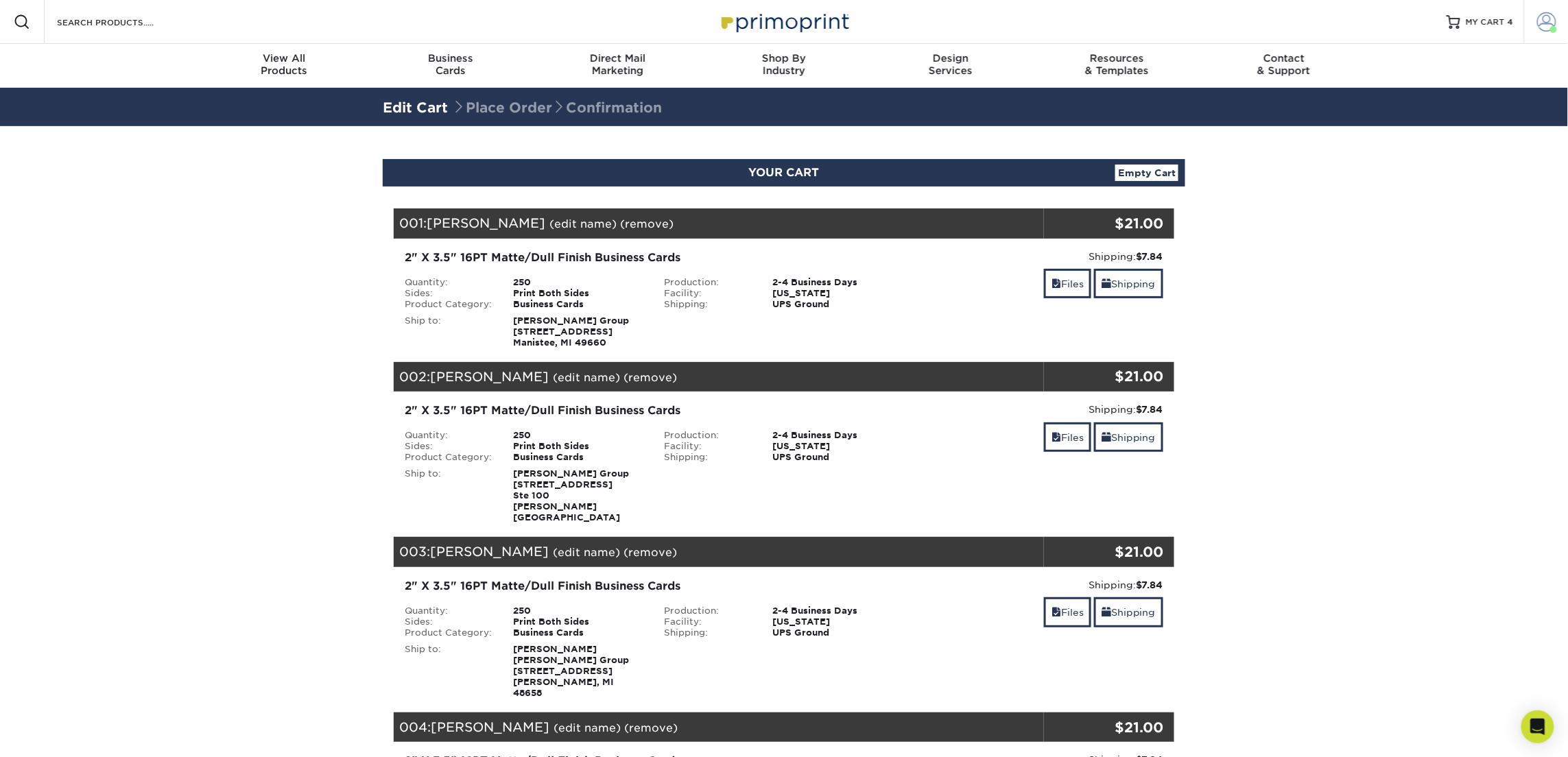
click at [1550, 17] on span at bounding box center [1546, 21] width 19 height 19
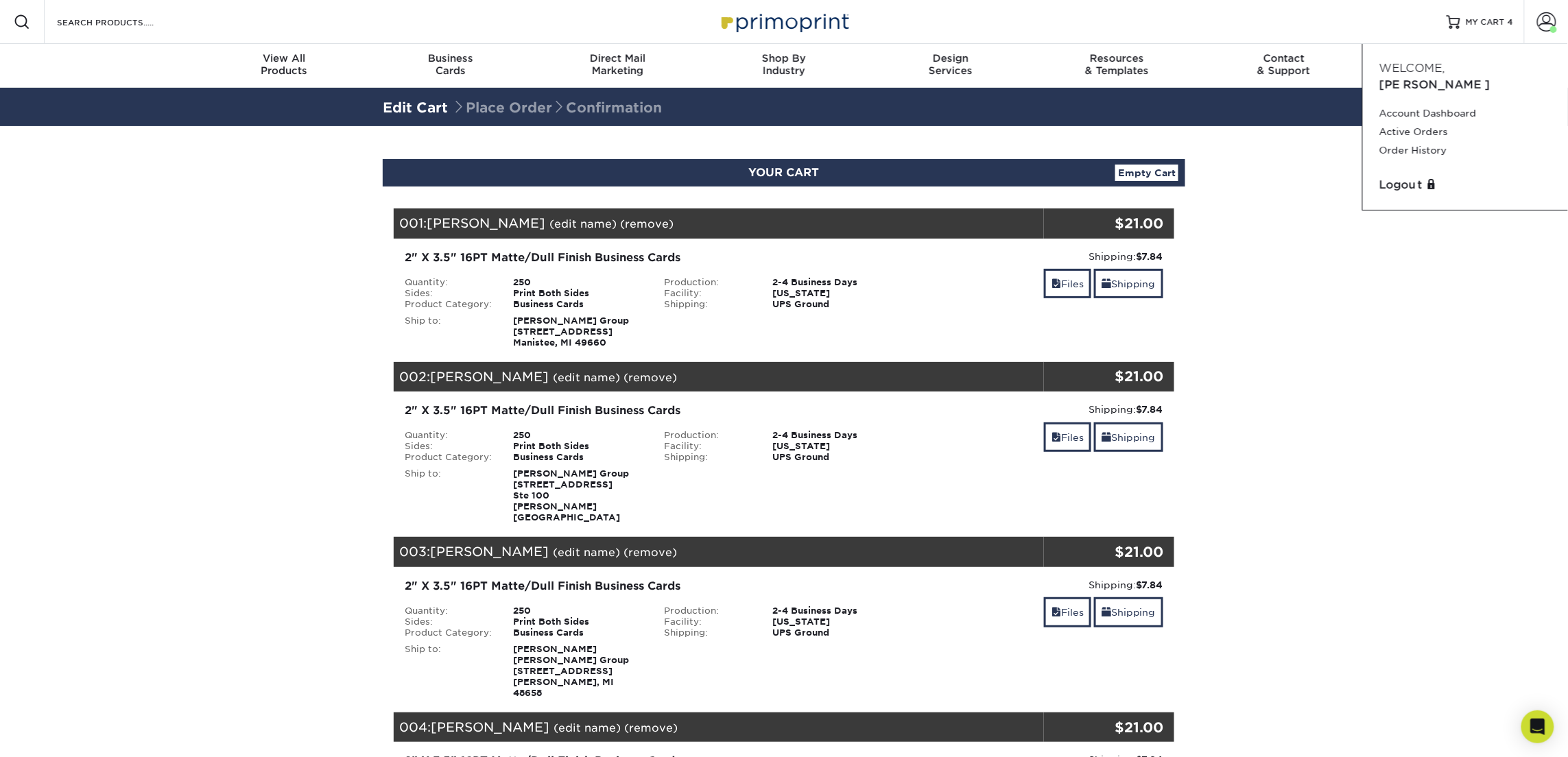
click at [1428, 69] on span "Welcome," at bounding box center [1412, 68] width 66 height 13
click at [1551, 19] on span at bounding box center [1546, 21] width 19 height 19
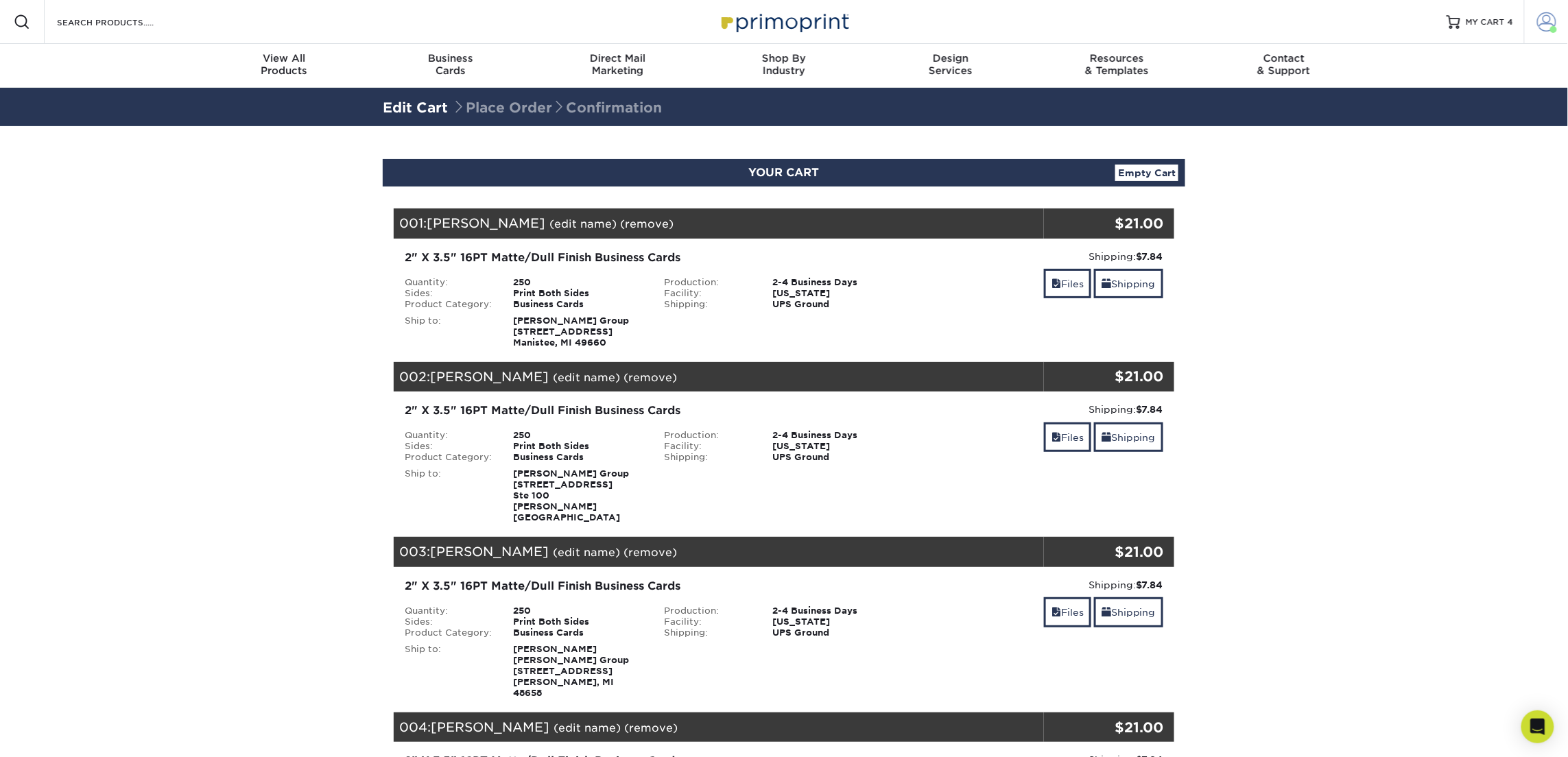
click at [1551, 19] on span at bounding box center [1546, 21] width 19 height 19
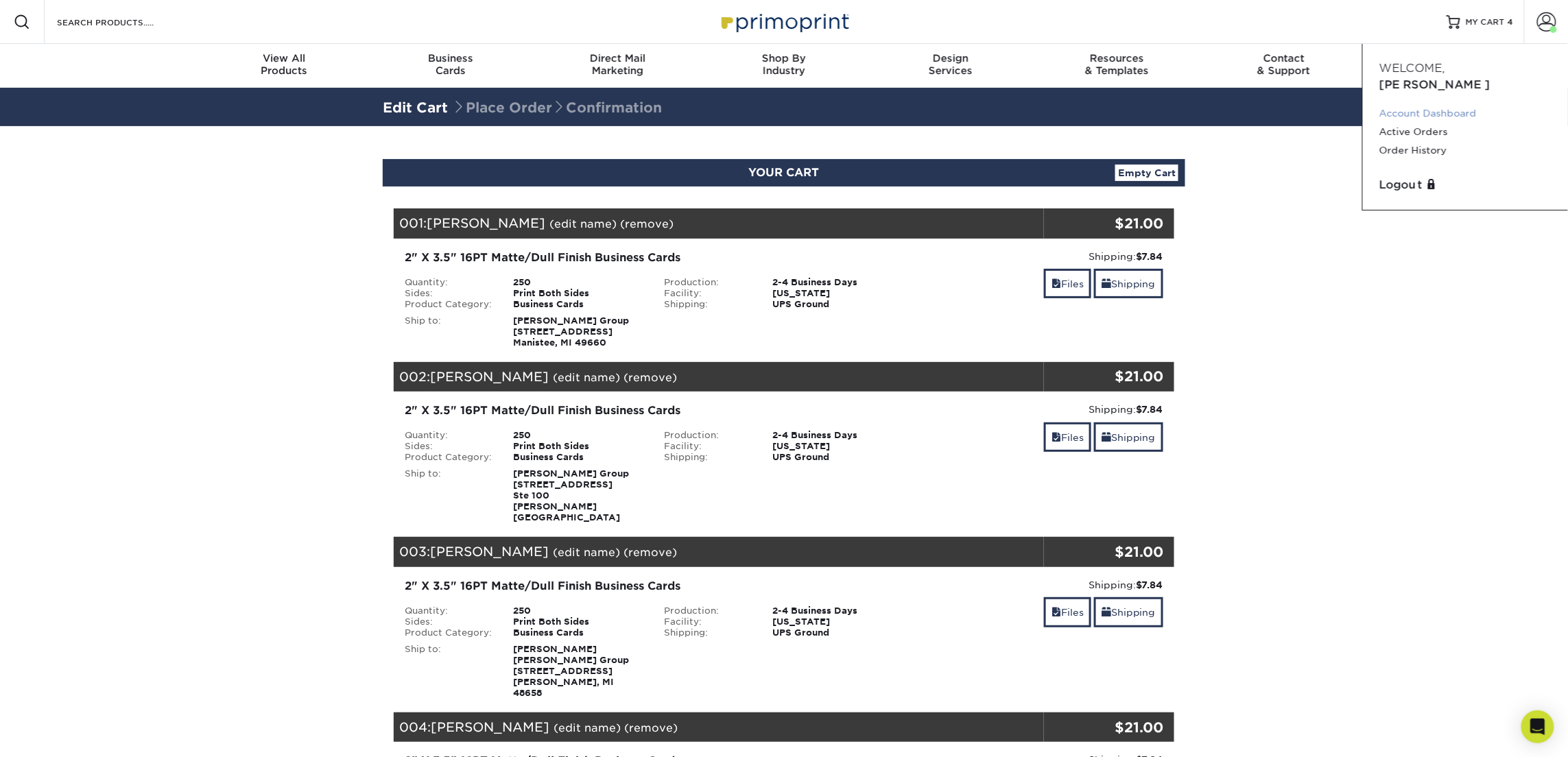
click at [1407, 104] on link "Account Dashboard" at bounding box center [1465, 114] width 172 height 18
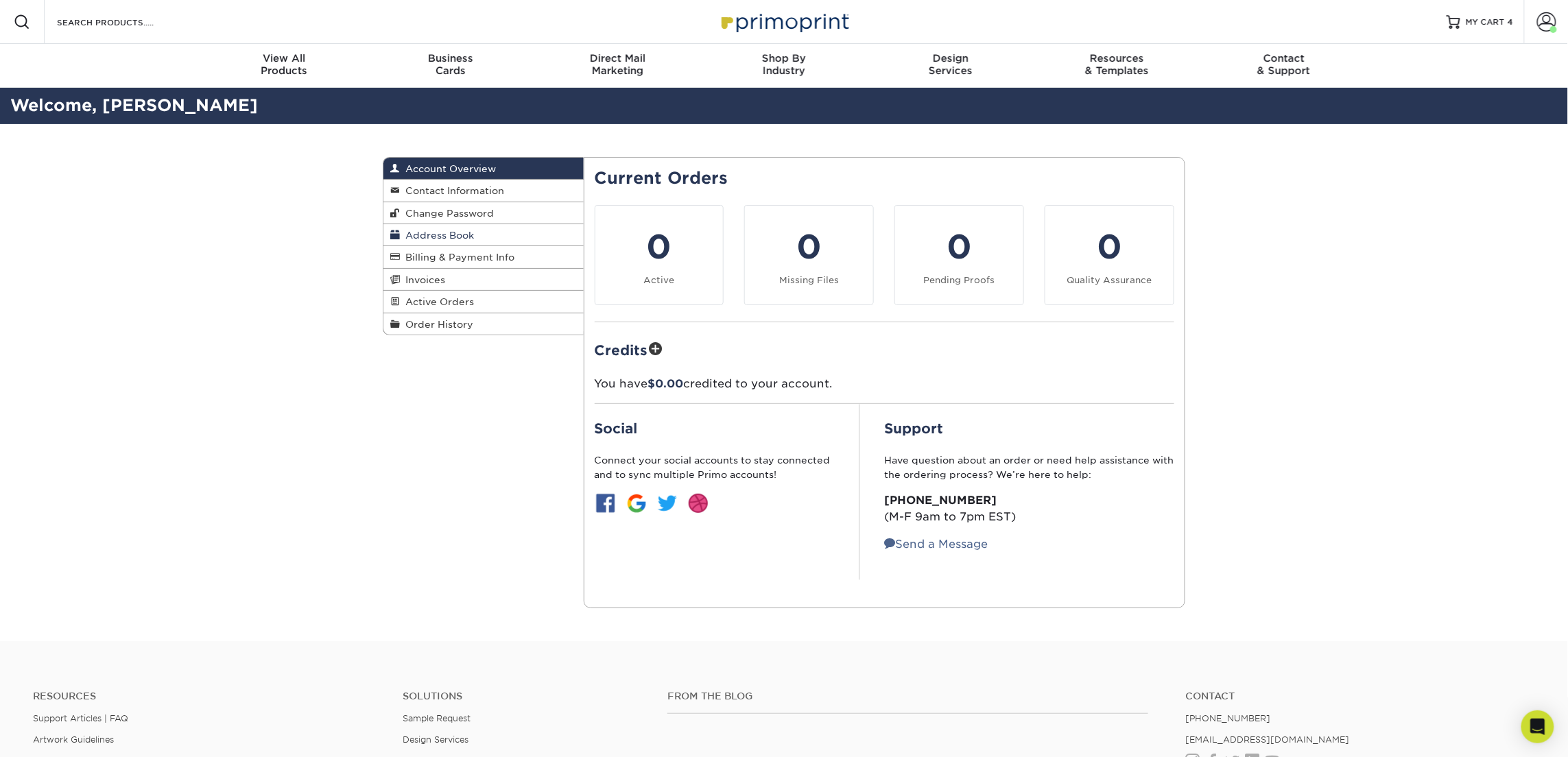
click at [422, 235] on span "Address Book" at bounding box center [437, 235] width 74 height 11
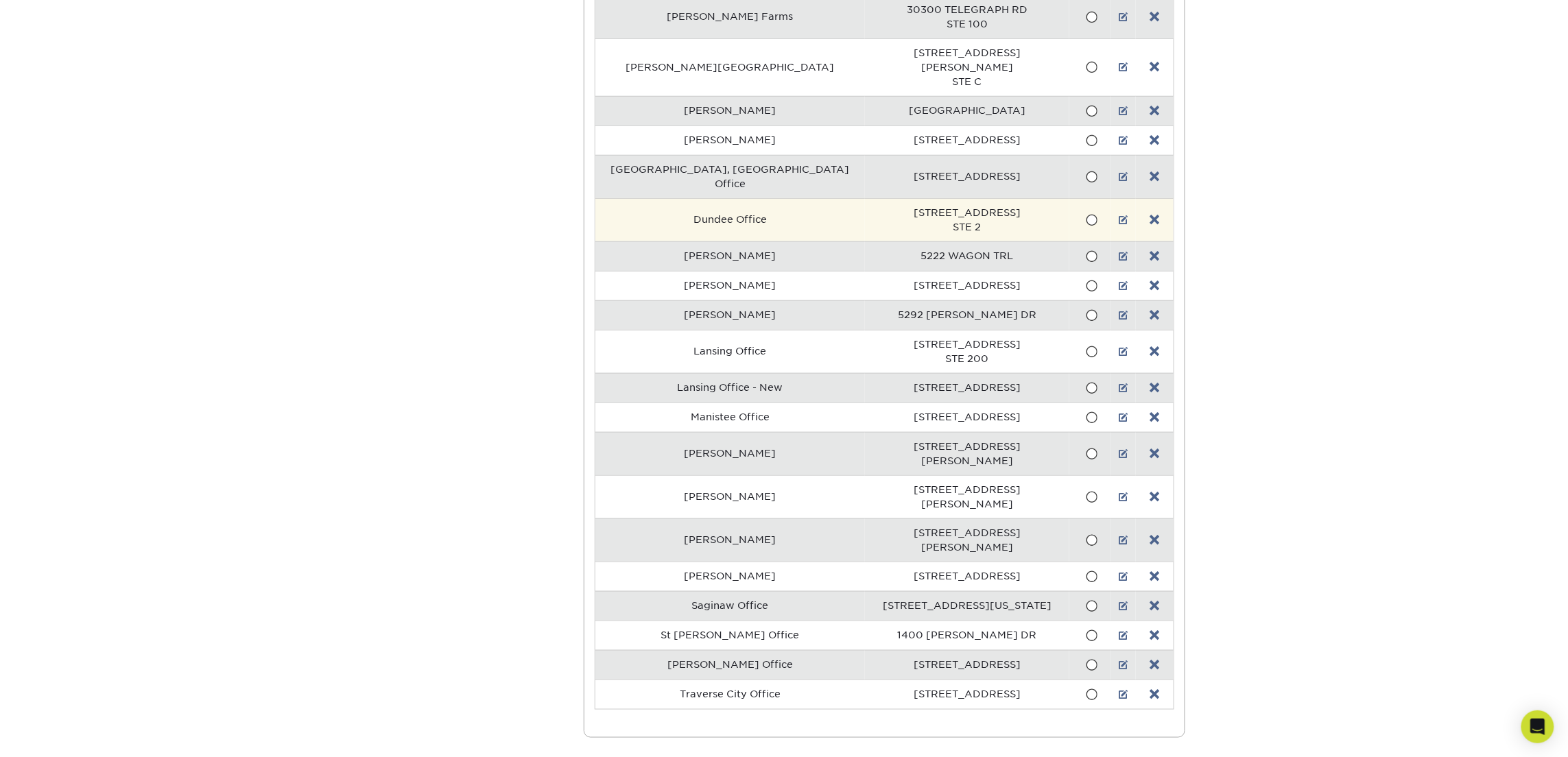
scroll to position [368, 0]
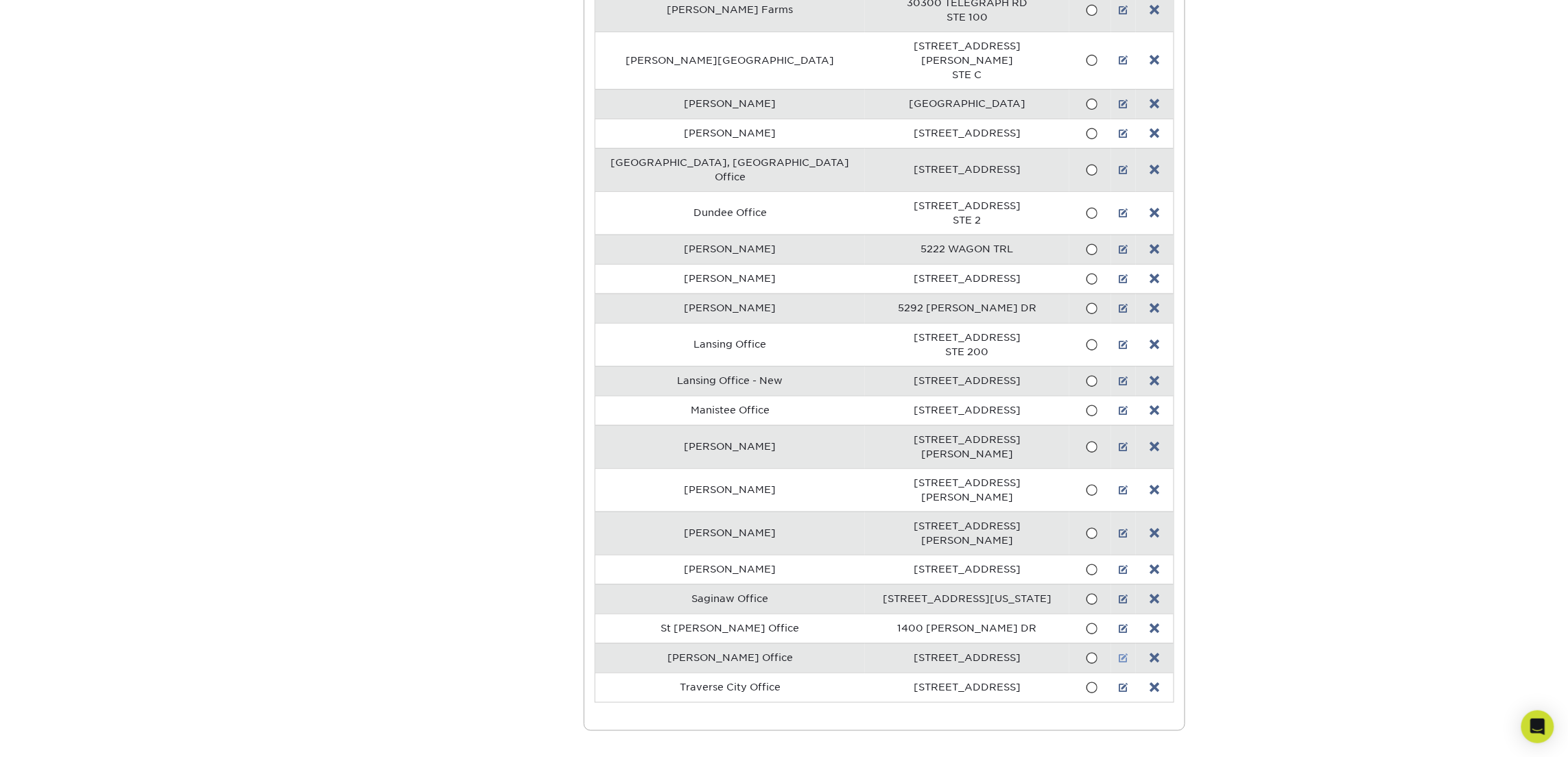
click at [1119, 653] on link at bounding box center [1124, 658] width 10 height 11
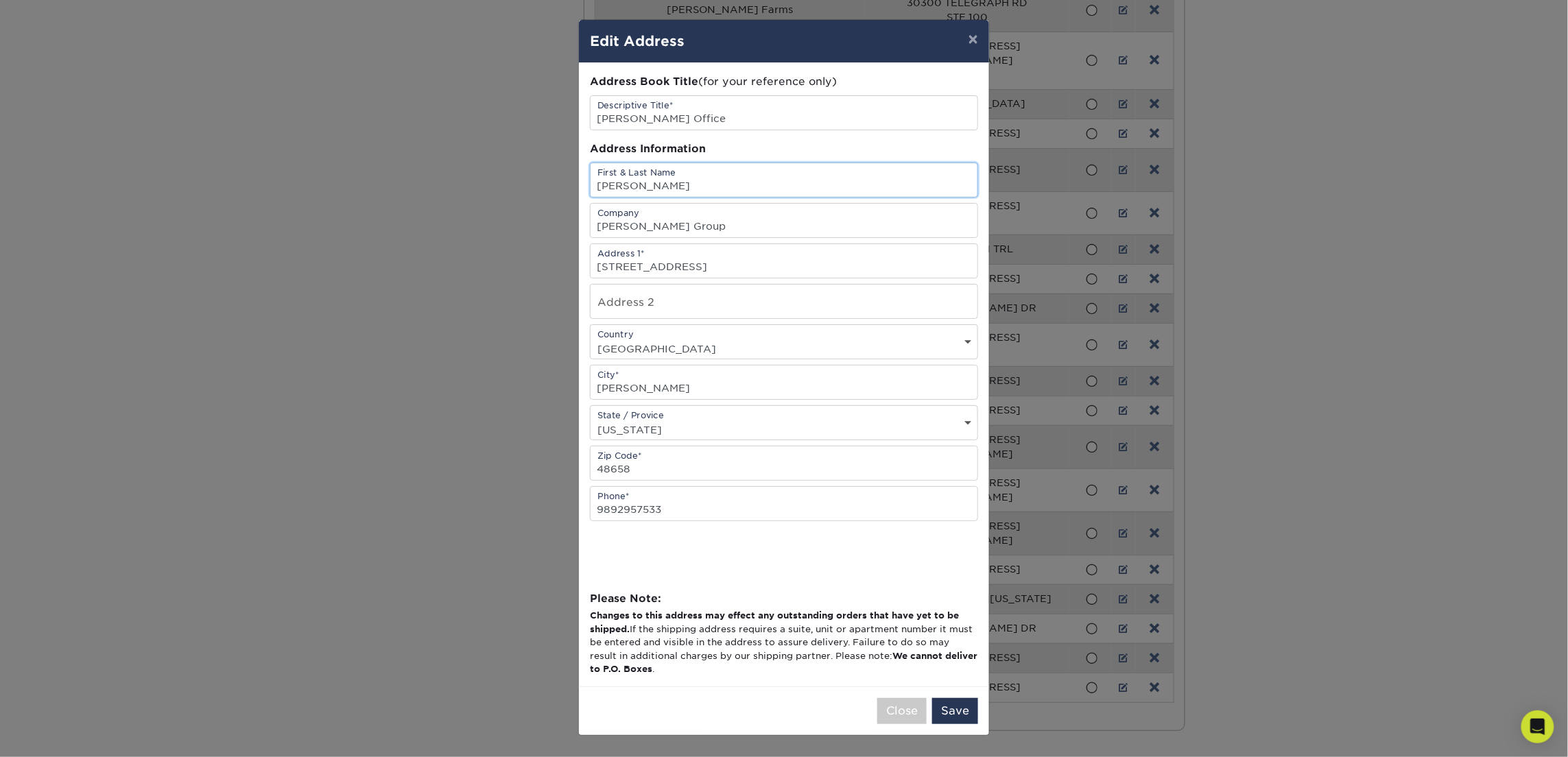
click at [668, 185] on input "Chad VanTol" at bounding box center [784, 180] width 387 height 33
click at [962, 704] on button "Save" at bounding box center [955, 711] width 46 height 26
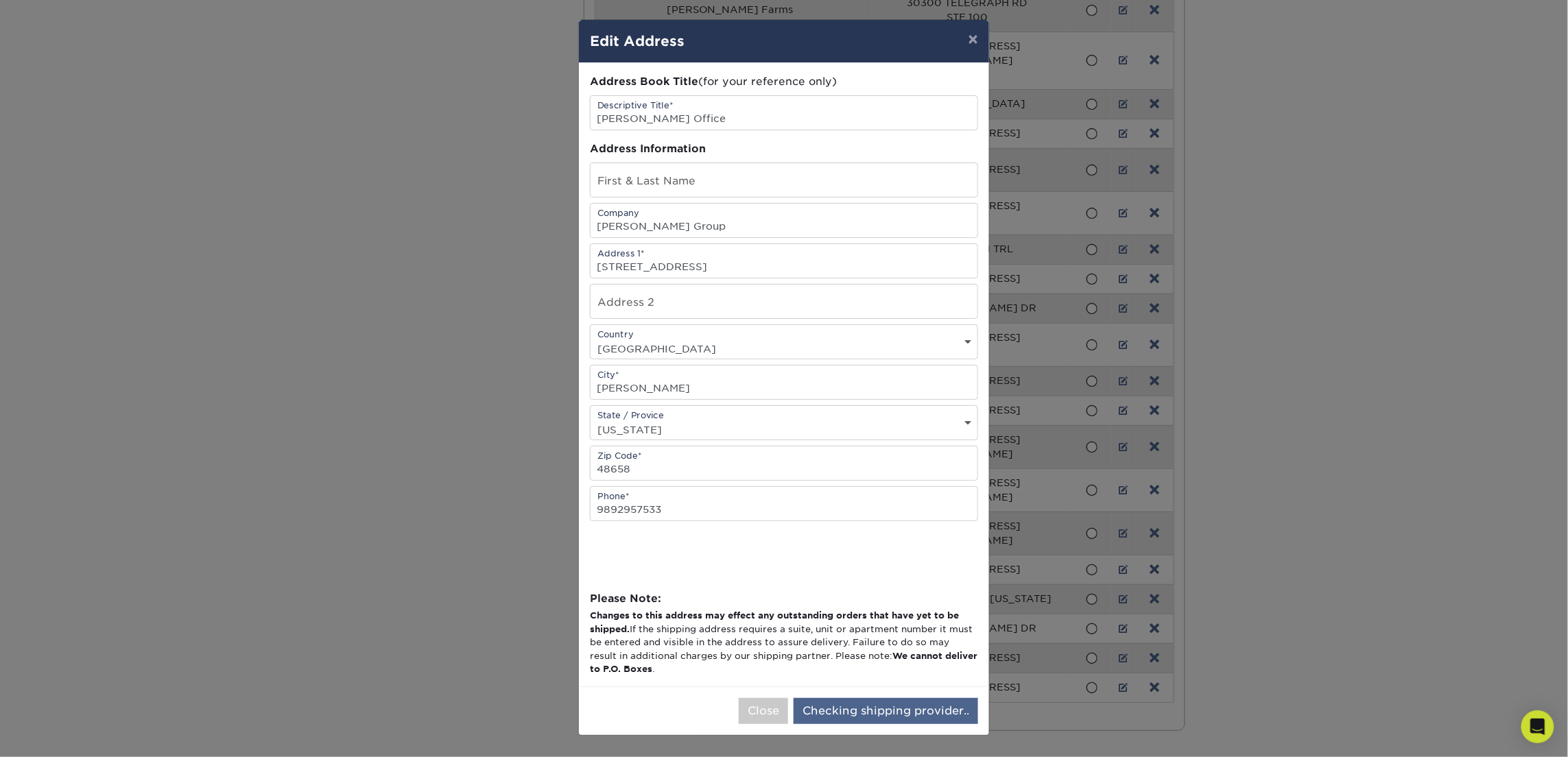
scroll to position [0, 0]
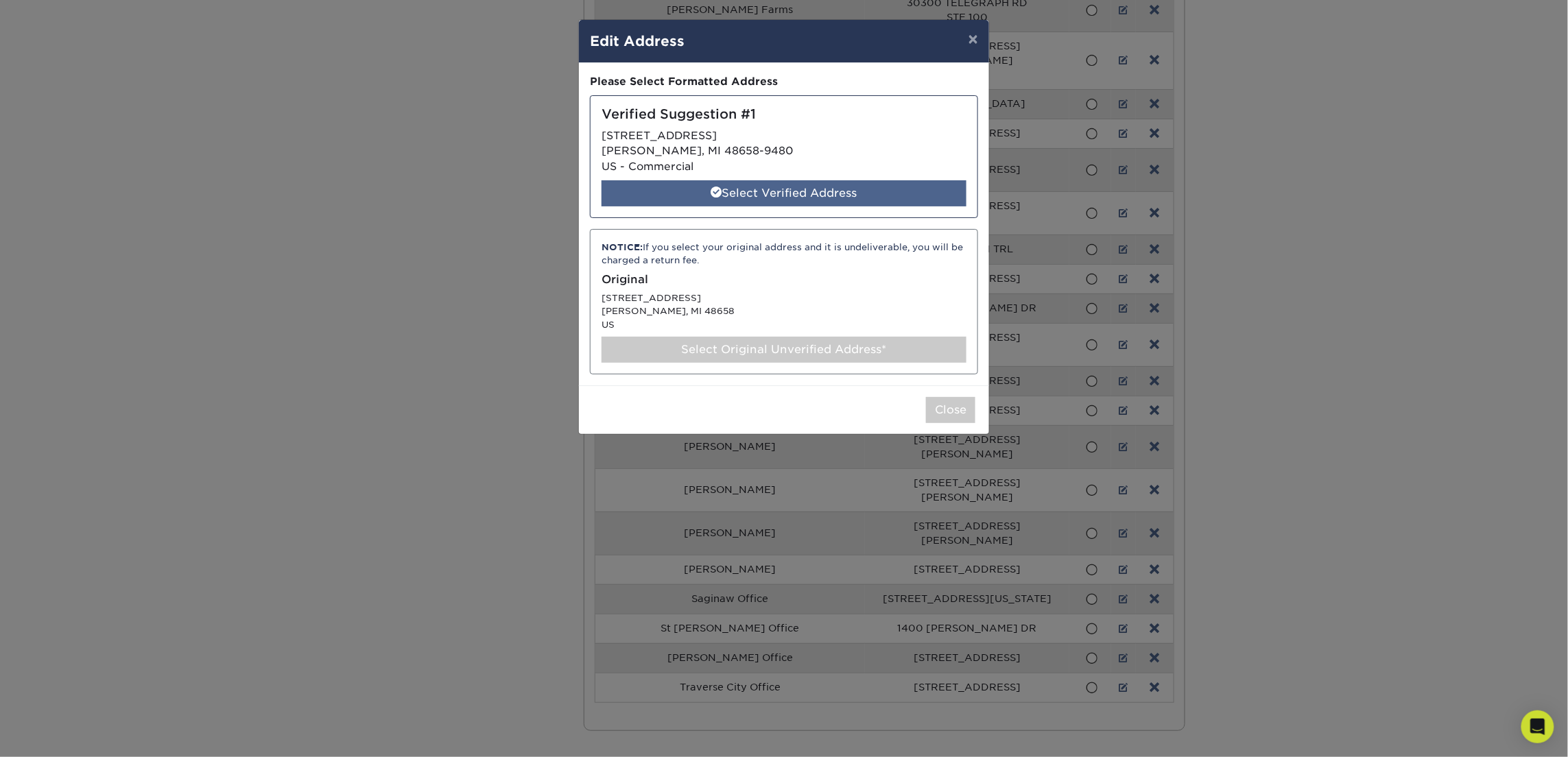
click at [751, 196] on div "Select Verified Address" at bounding box center [784, 193] width 365 height 26
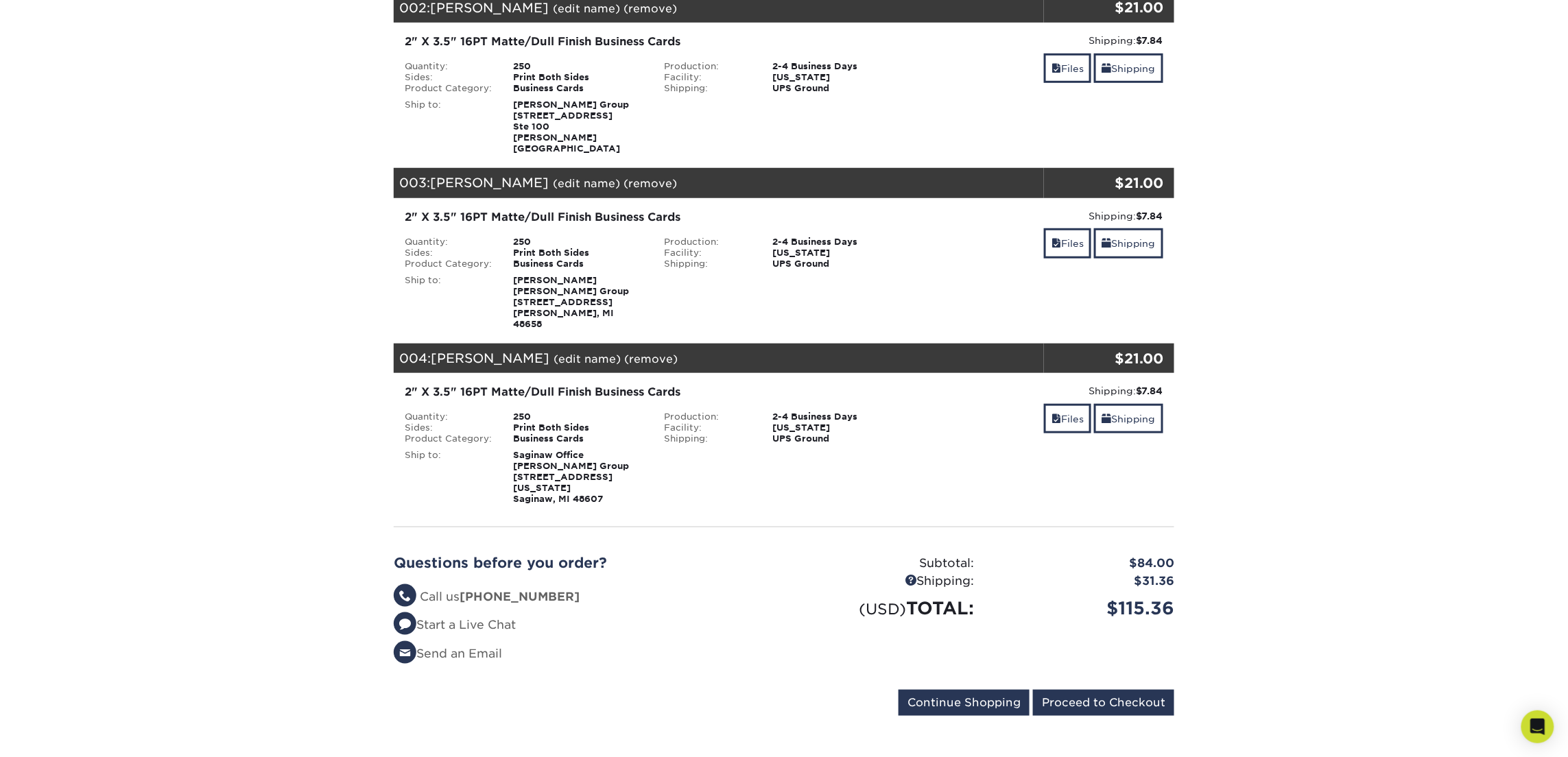
scroll to position [325, 0]
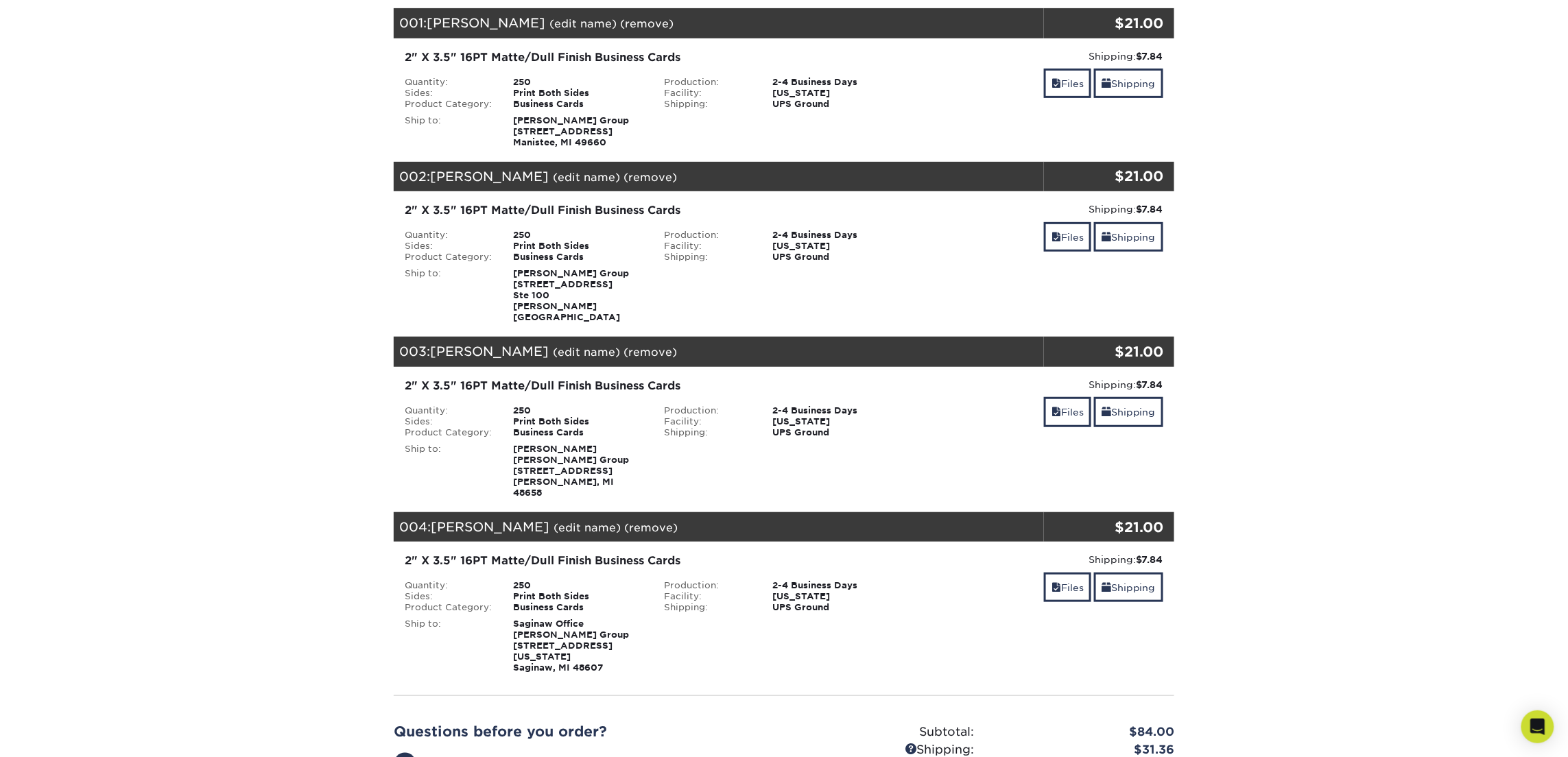
scroll to position [201, 0]
click at [1139, 402] on link "Shipping" at bounding box center [1129, 411] width 70 height 30
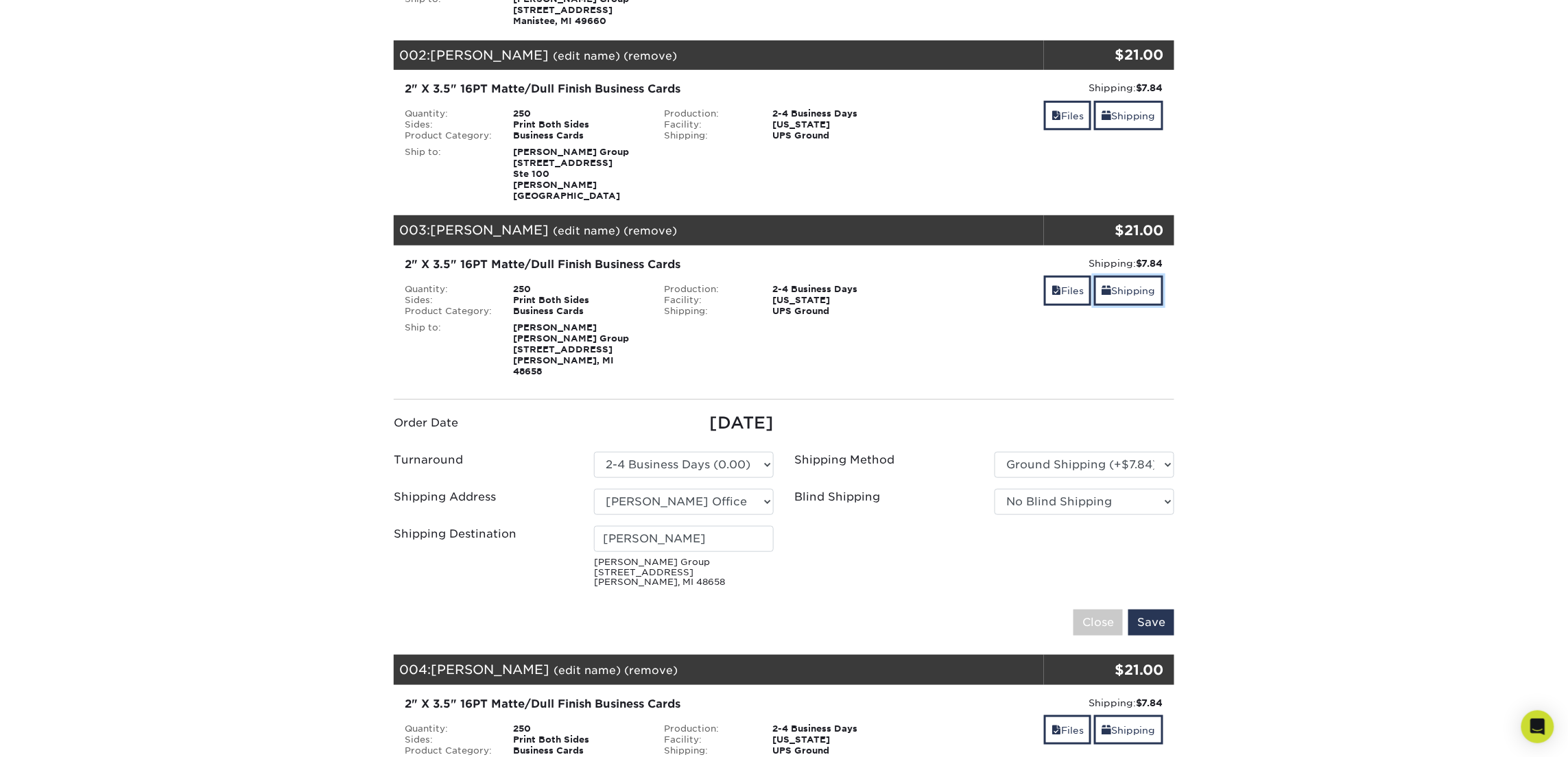
scroll to position [354, 0]
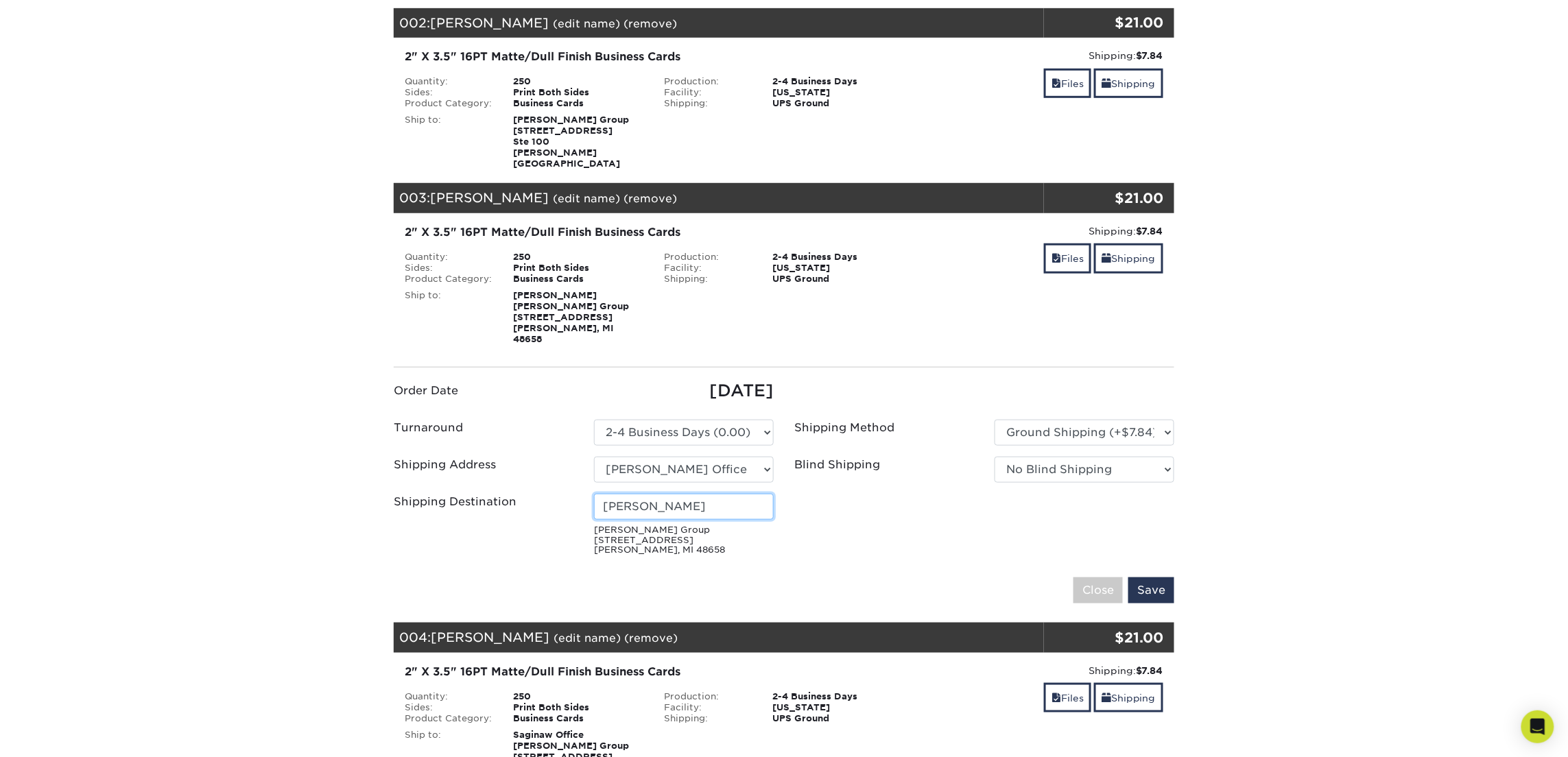
click at [673, 494] on input "[PERSON_NAME]" at bounding box center [684, 506] width 179 height 26
click at [674, 494] on input "[PERSON_NAME]" at bounding box center [684, 506] width 179 height 26
click at [673, 494] on input "[PERSON_NAME]" at bounding box center [684, 506] width 179 height 26
click at [1147, 578] on input "Save" at bounding box center [1151, 590] width 46 height 26
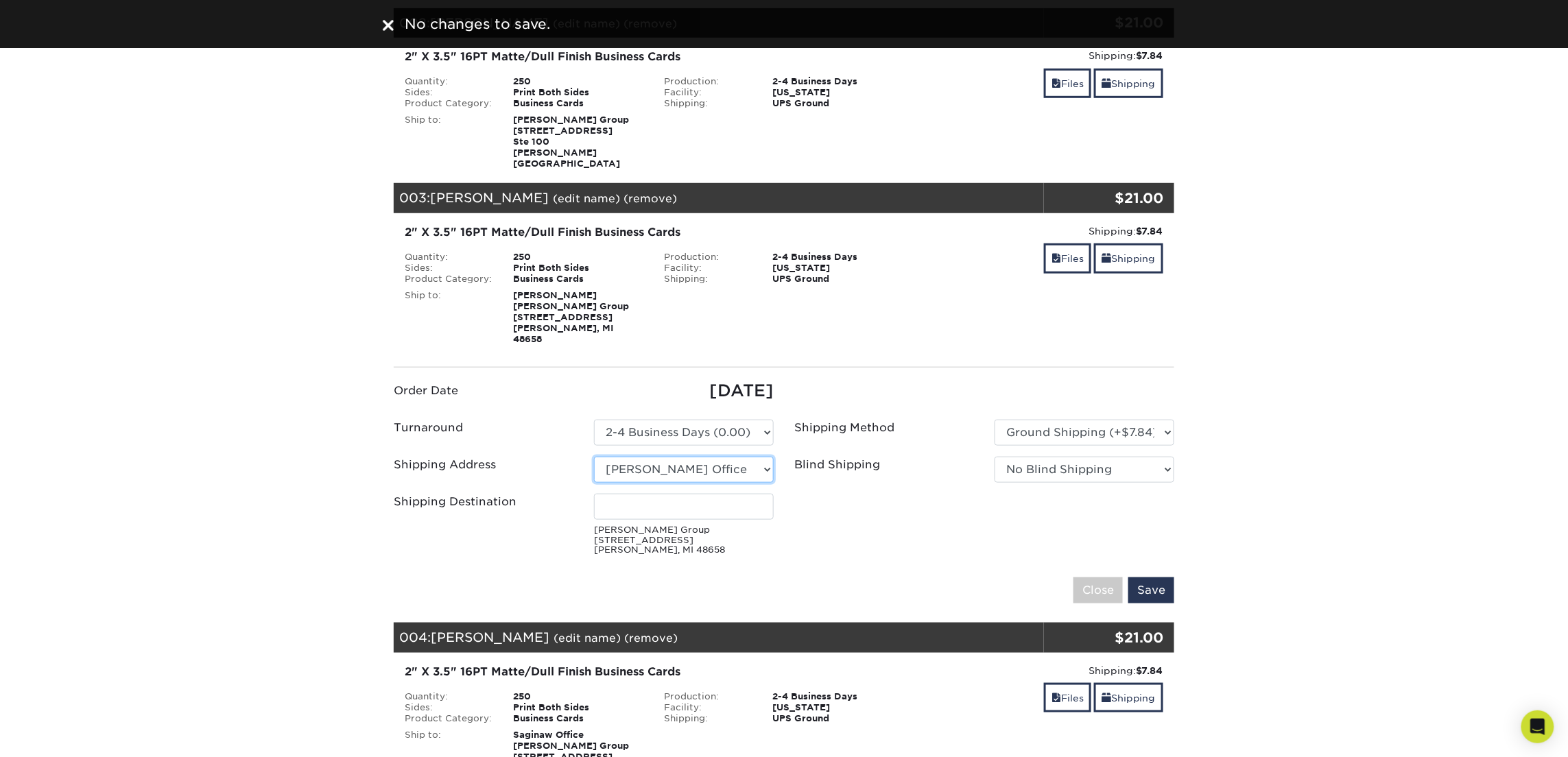
click at [722, 456] on select "Select One [STREET_ADDRESS] Office [PERSON_NAME][GEOGRAPHIC_DATA][PERSON_NAME] …" at bounding box center [684, 469] width 179 height 26
select select "247617"
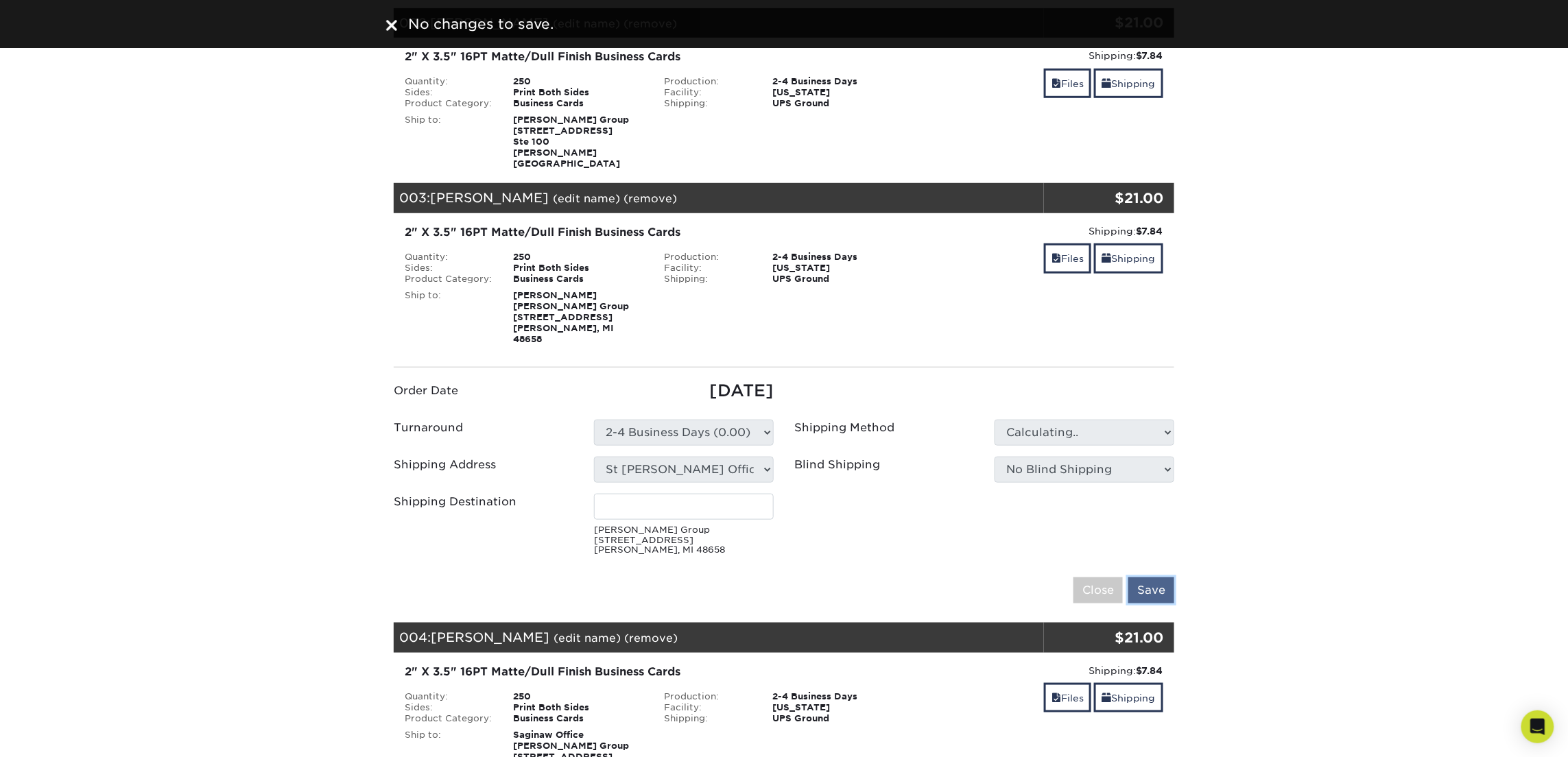
click at [1161, 578] on input "Save" at bounding box center [1151, 590] width 46 height 26
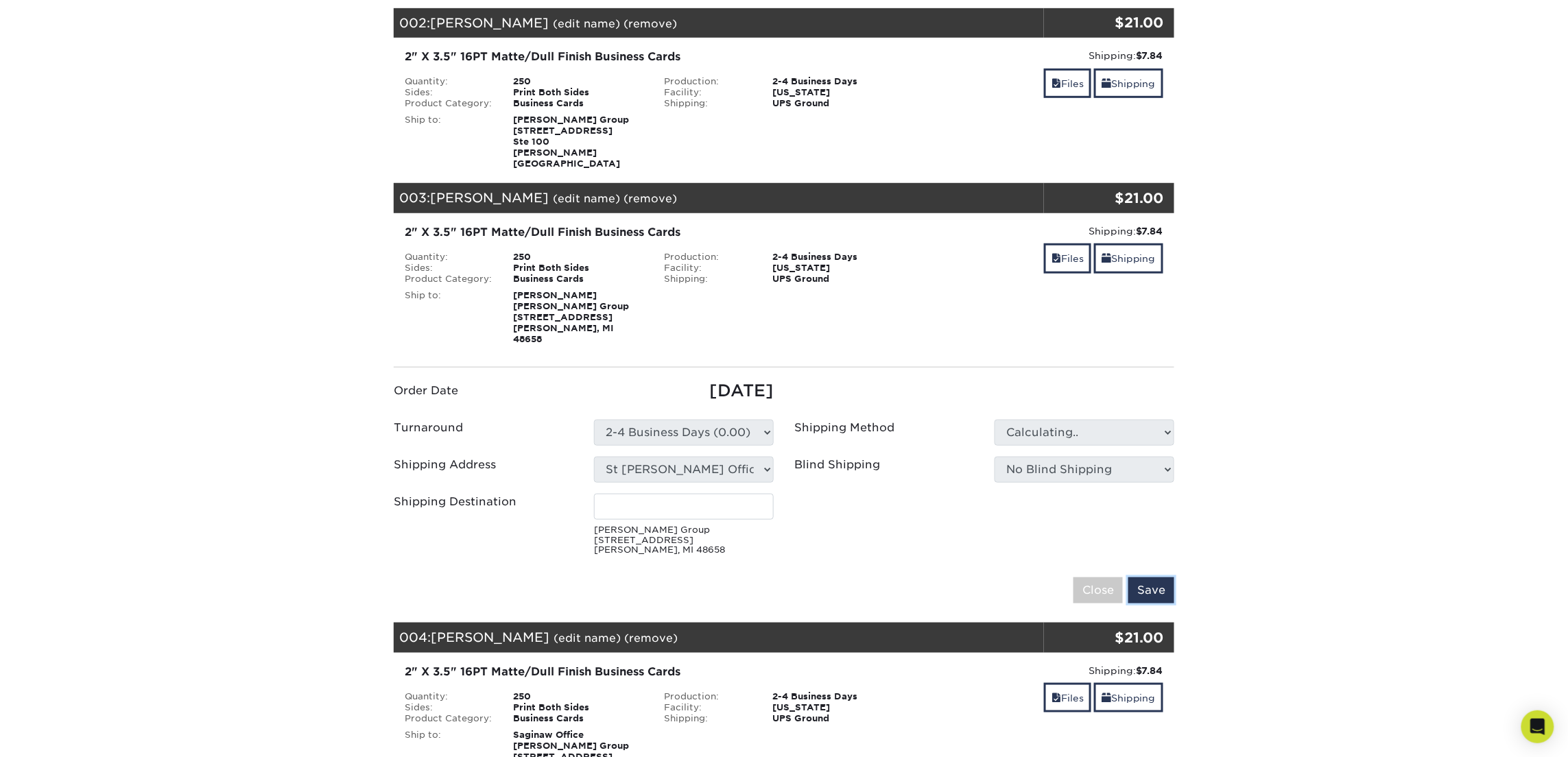
type input "[PERSON_NAME] Group"
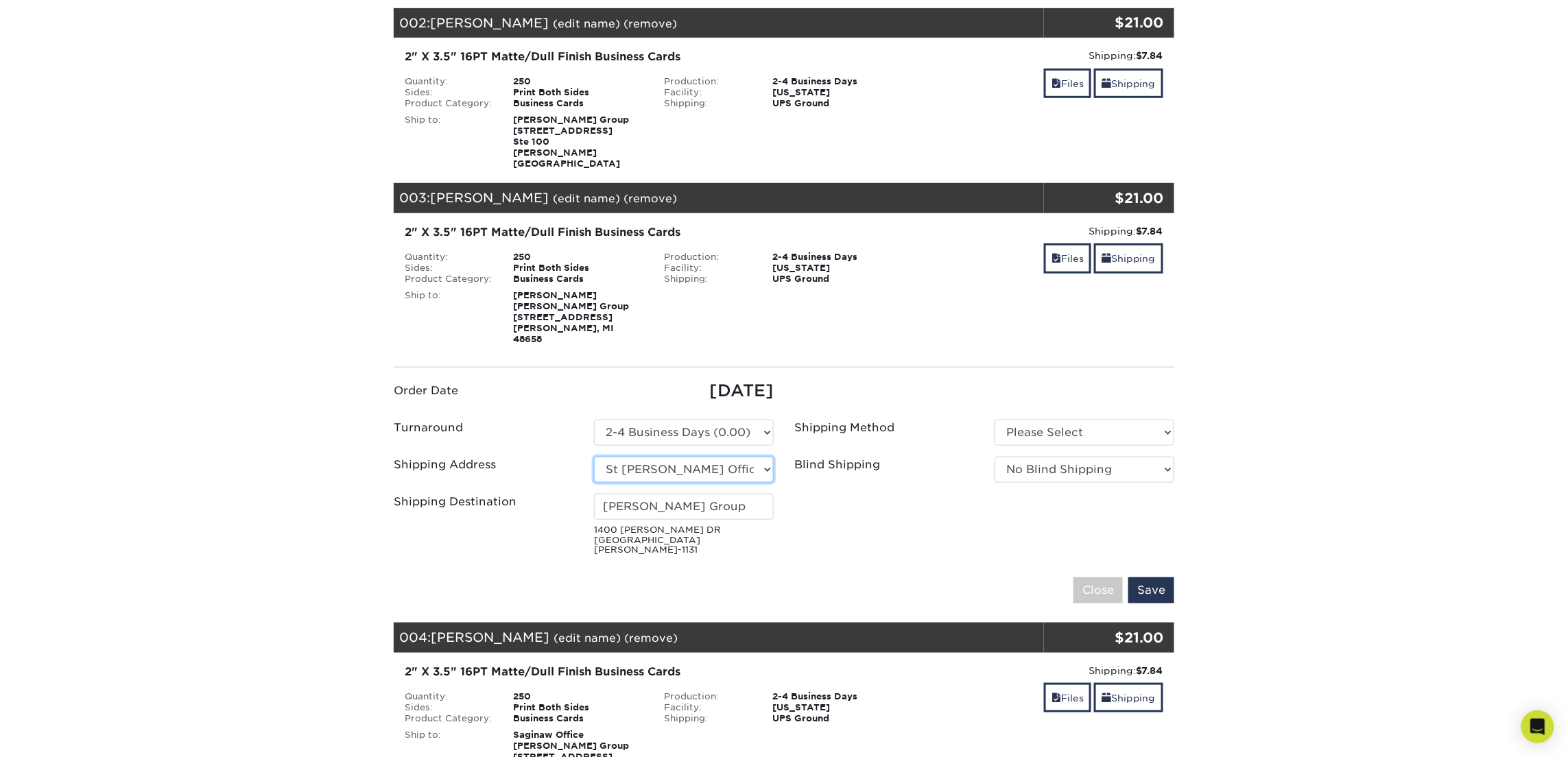
click at [624, 456] on select "Select One [STREET_ADDRESS] Office [PERSON_NAME][GEOGRAPHIC_DATA][PERSON_NAME] …" at bounding box center [684, 469] width 179 height 26
select select "260027"
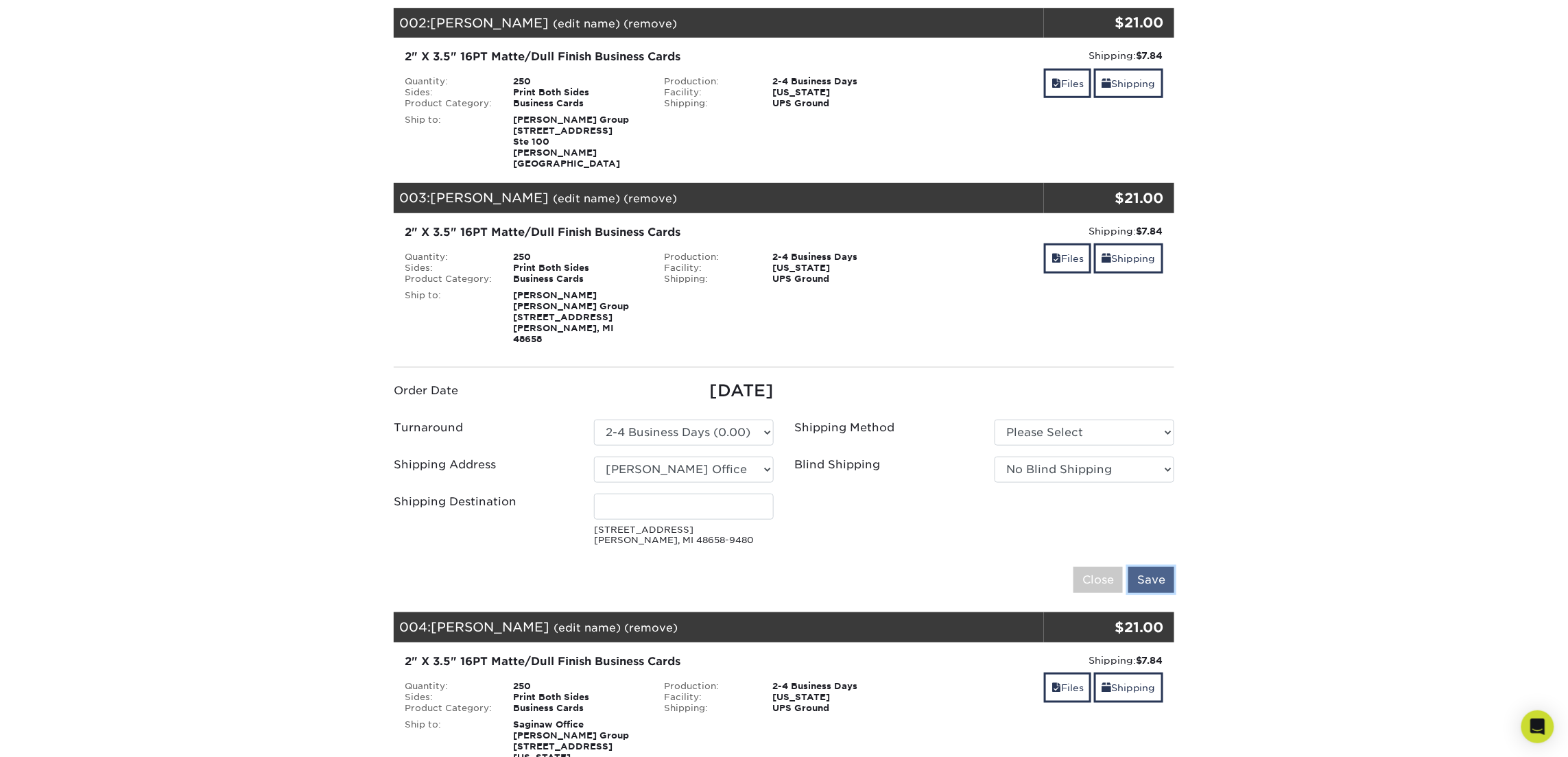
click at [1158, 567] on input "Save" at bounding box center [1151, 580] width 46 height 26
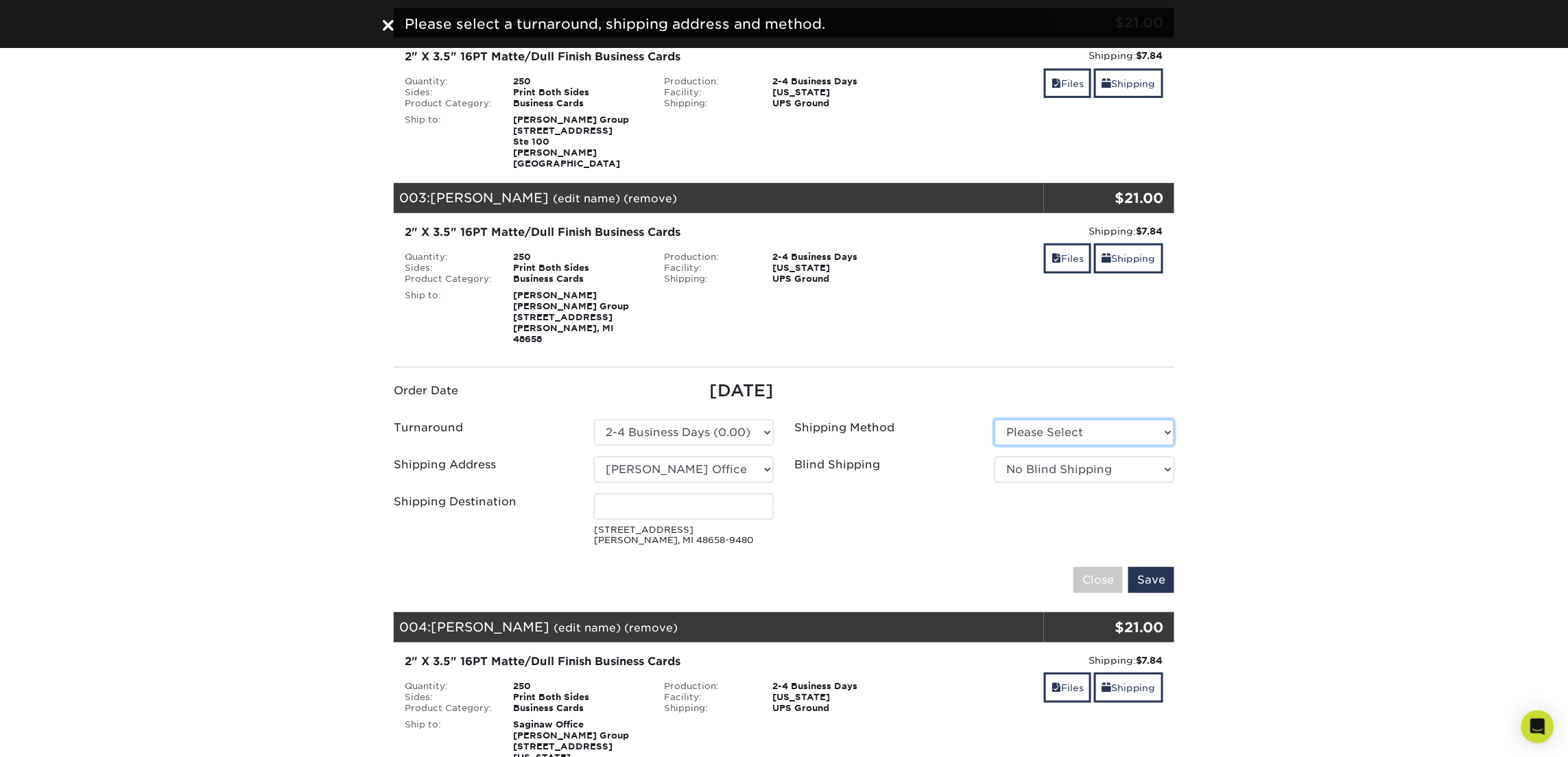
click at [1014, 419] on select "Please Select Ground Shipping (+$7.84) 3 Day Shipping Service (+$18.68)" at bounding box center [1084, 432] width 179 height 26
select select "03"
click at [995, 419] on select "Please Select Ground Shipping (+$7.84) 3 Day Shipping Service (+$18.68)" at bounding box center [1084, 432] width 179 height 26
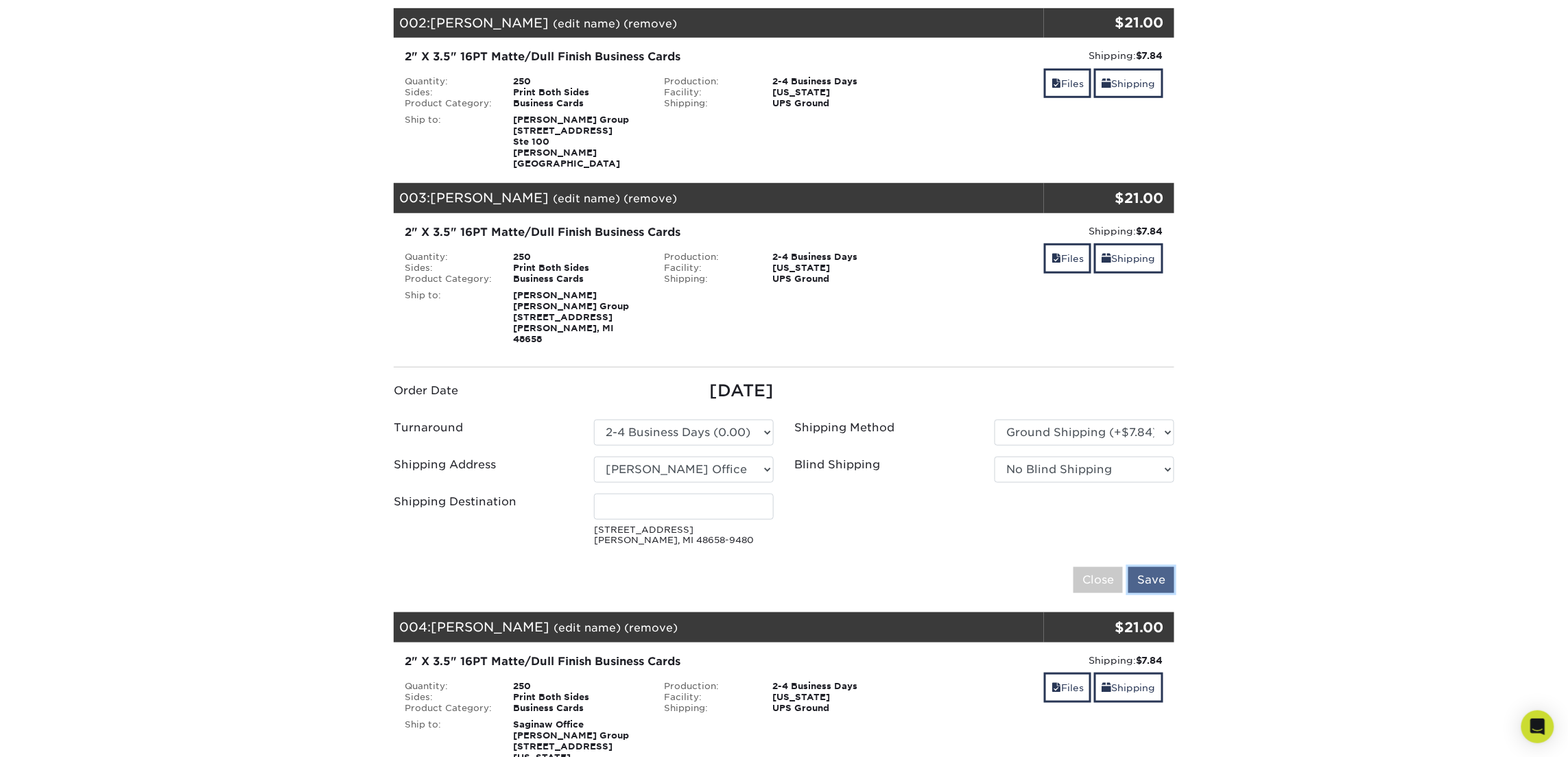
click at [1149, 567] on input "Save" at bounding box center [1151, 580] width 46 height 26
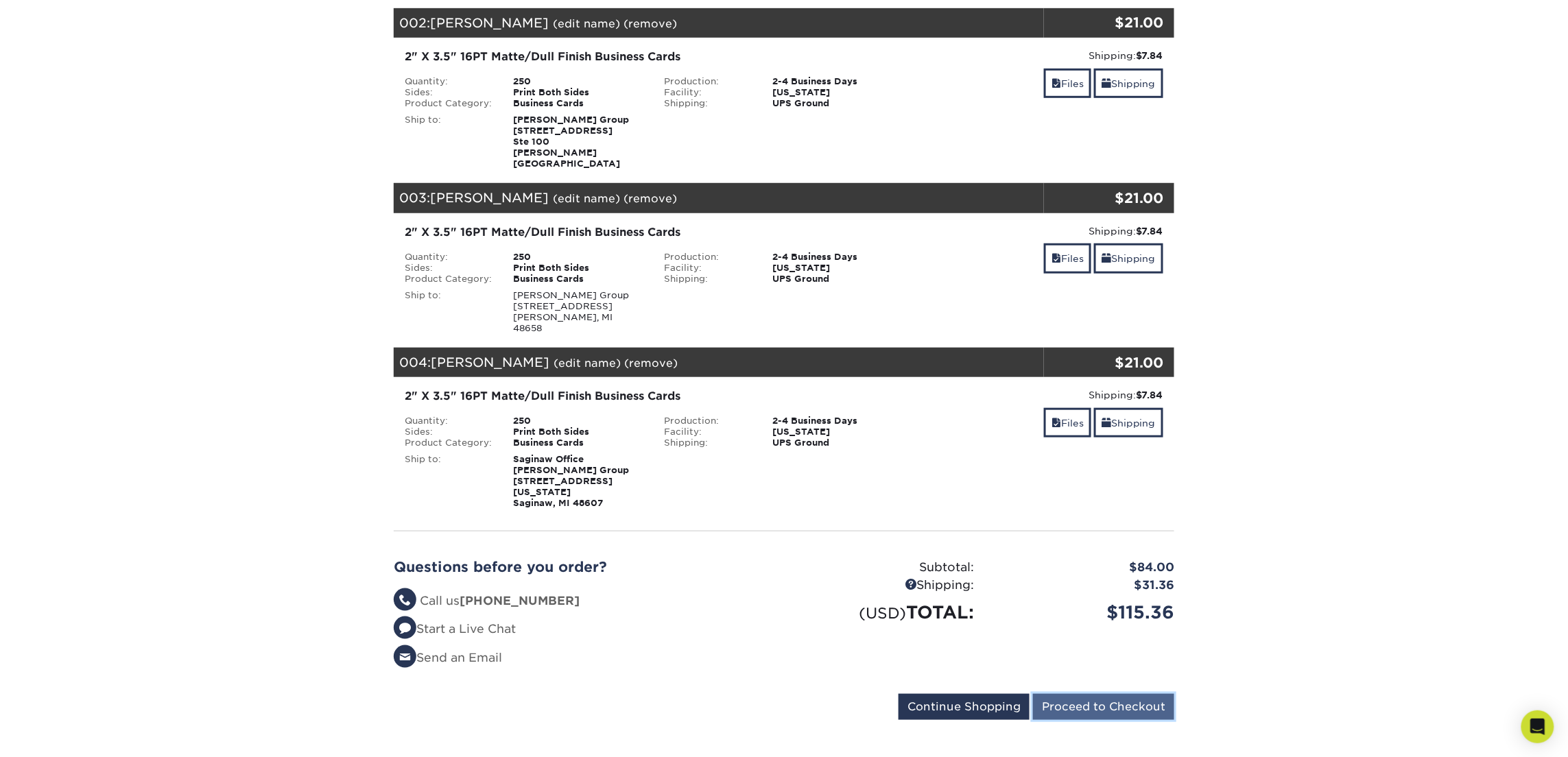
click at [1111, 694] on input "Proceed to Checkout" at bounding box center [1103, 707] width 142 height 26
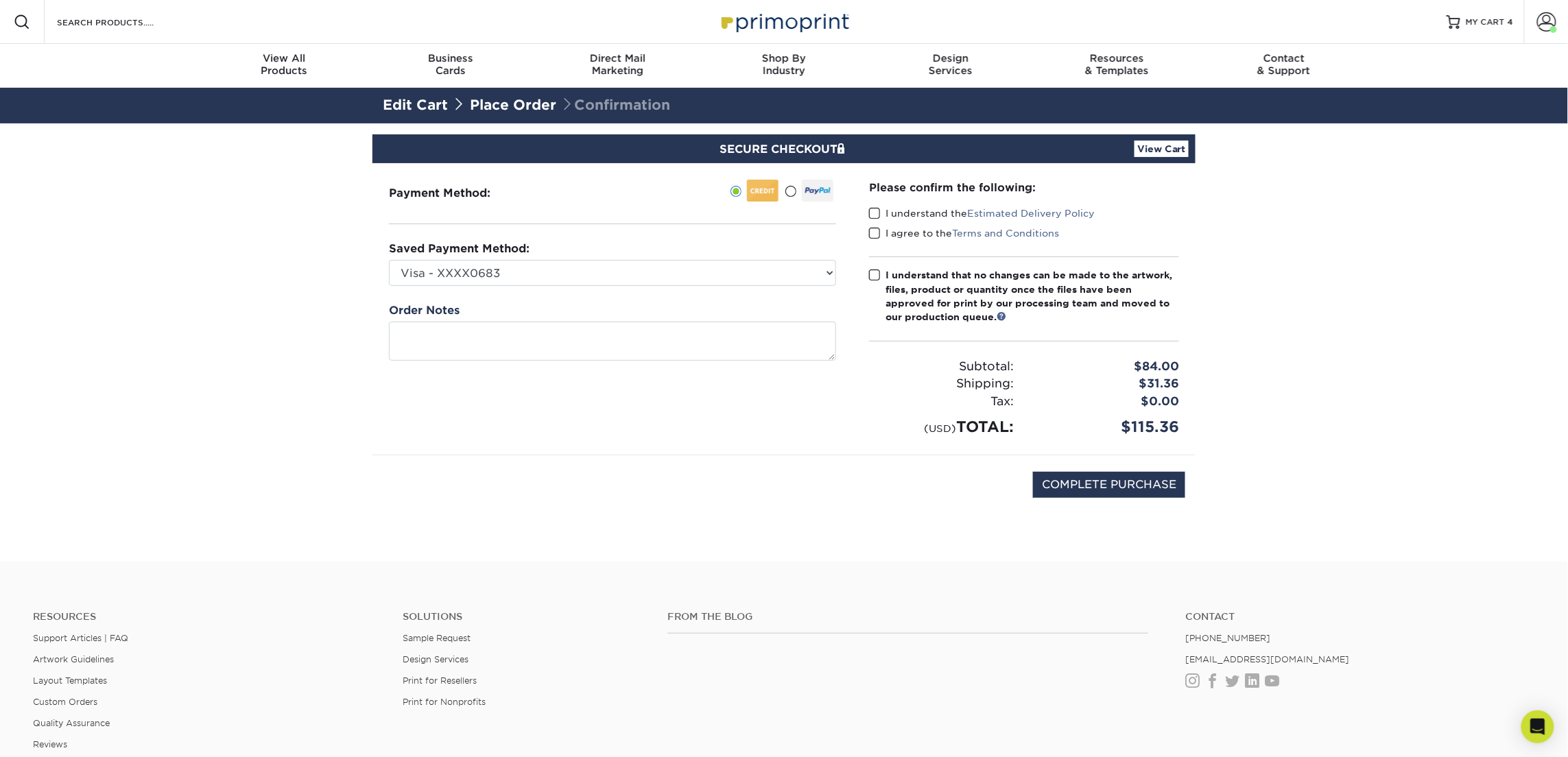
click at [877, 210] on span at bounding box center [874, 213] width 11 height 13
click at [0, 0] on input "I understand the Estimated Delivery Policy" at bounding box center [0, 0] width 0 height 0
click at [873, 230] on span at bounding box center [874, 233] width 11 height 13
click at [0, 0] on input "I agree to the Terms and Conditions" at bounding box center [0, 0] width 0 height 0
click at [875, 275] on span at bounding box center [874, 275] width 11 height 13
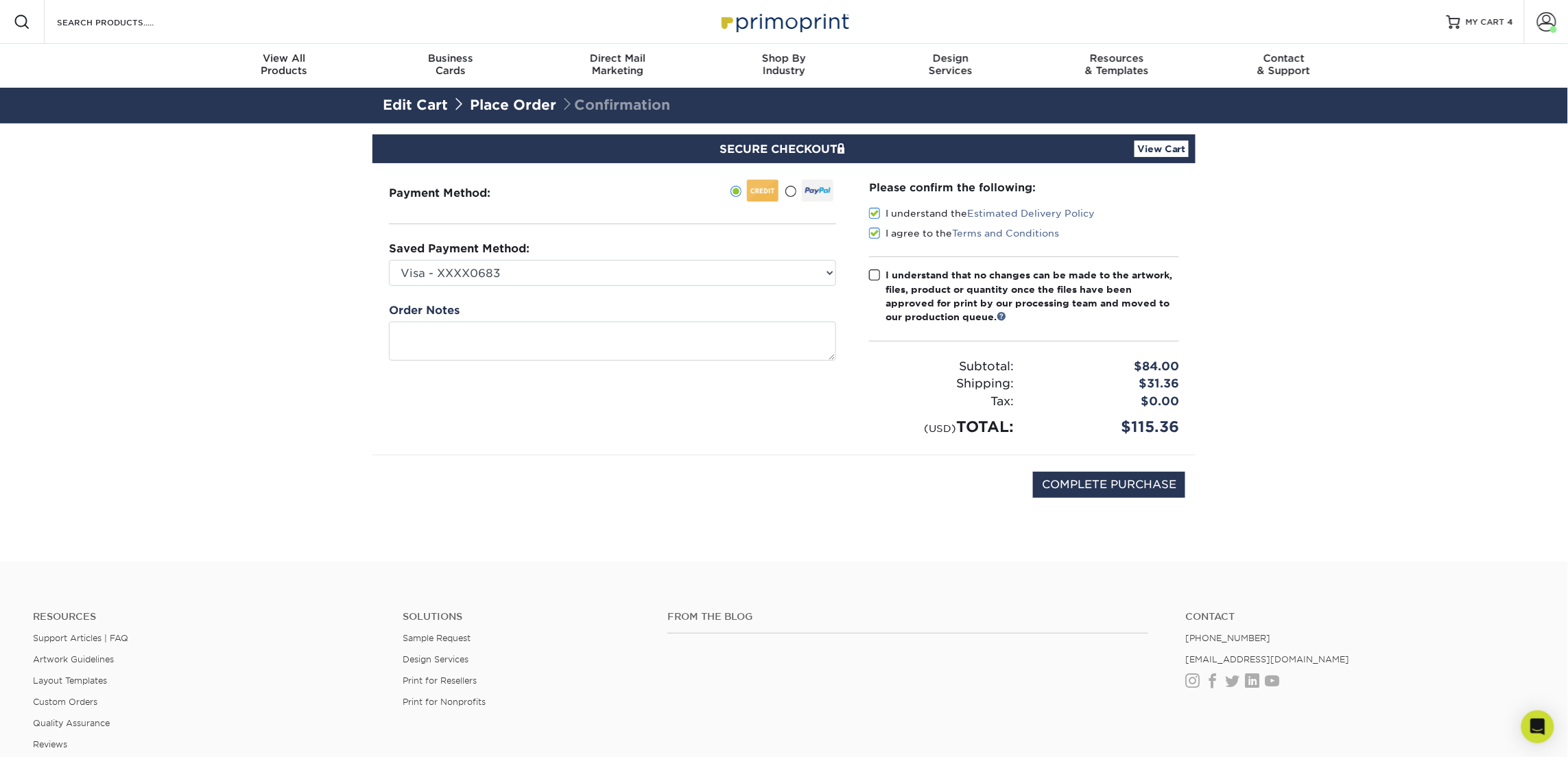
click at [0, 0] on input "I understand that no changes can be made to the artwork, files, product or quan…" at bounding box center [0, 0] width 0 height 0
click at [1042, 474] on input "COMPLETE PURCHASE" at bounding box center [1108, 484] width 152 height 26
type input "PROCESSING, PLEASE WAIT..."
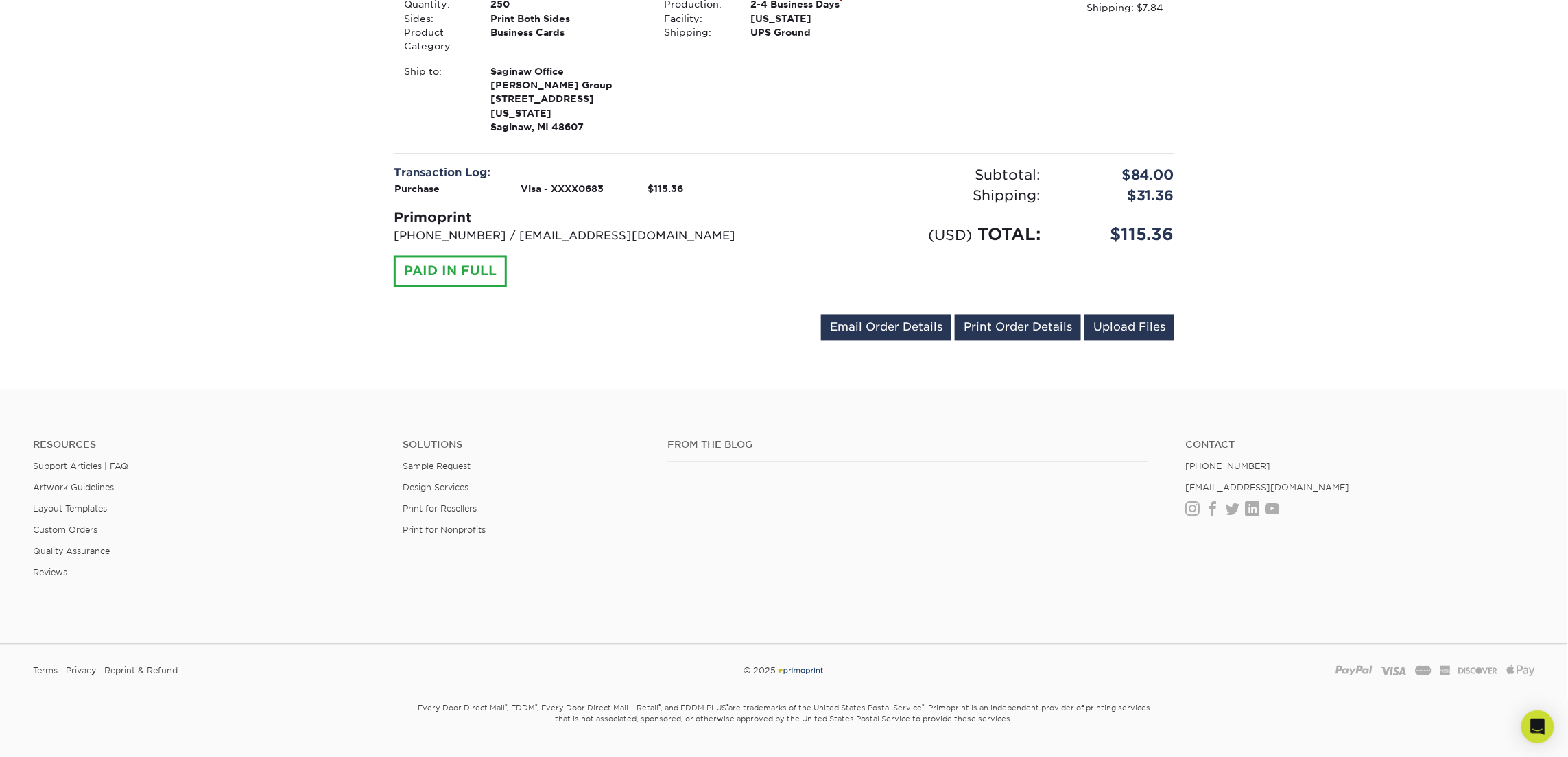
scroll to position [1051, 0]
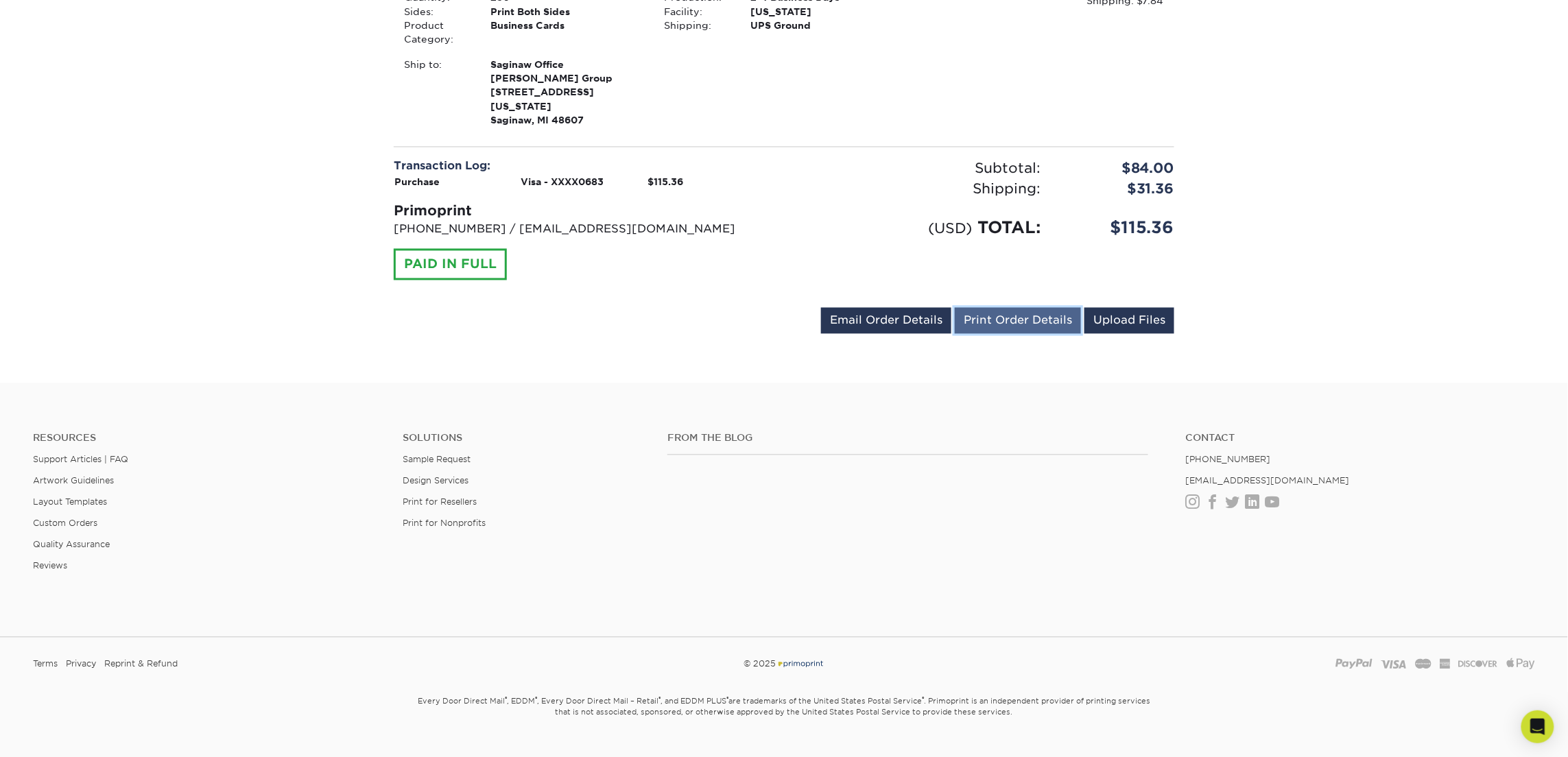
click at [1034, 308] on link "Print Order Details" at bounding box center [1018, 321] width 126 height 26
